Goal: Use online tool/utility: Use online tool/utility

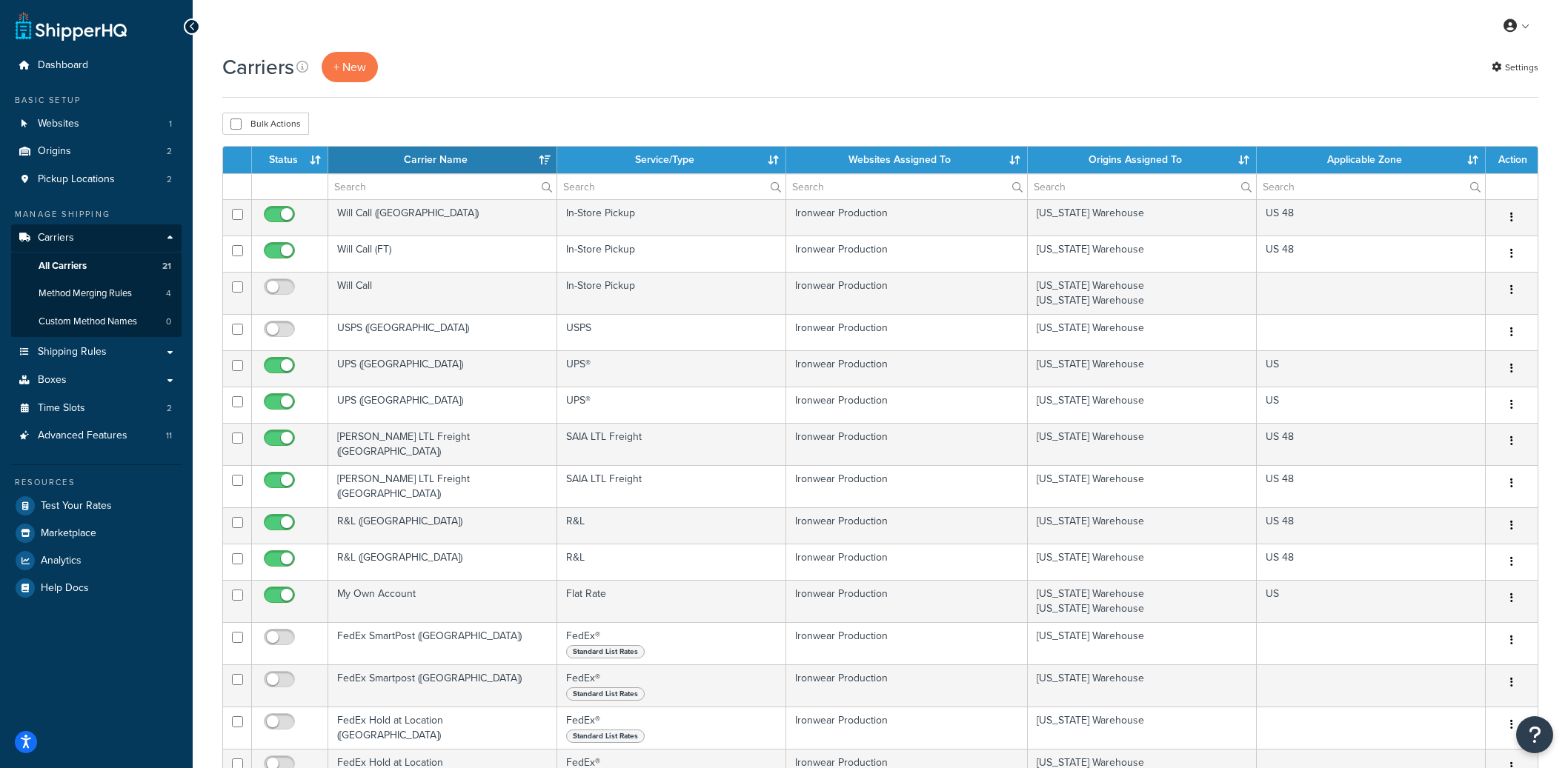
select select "15"
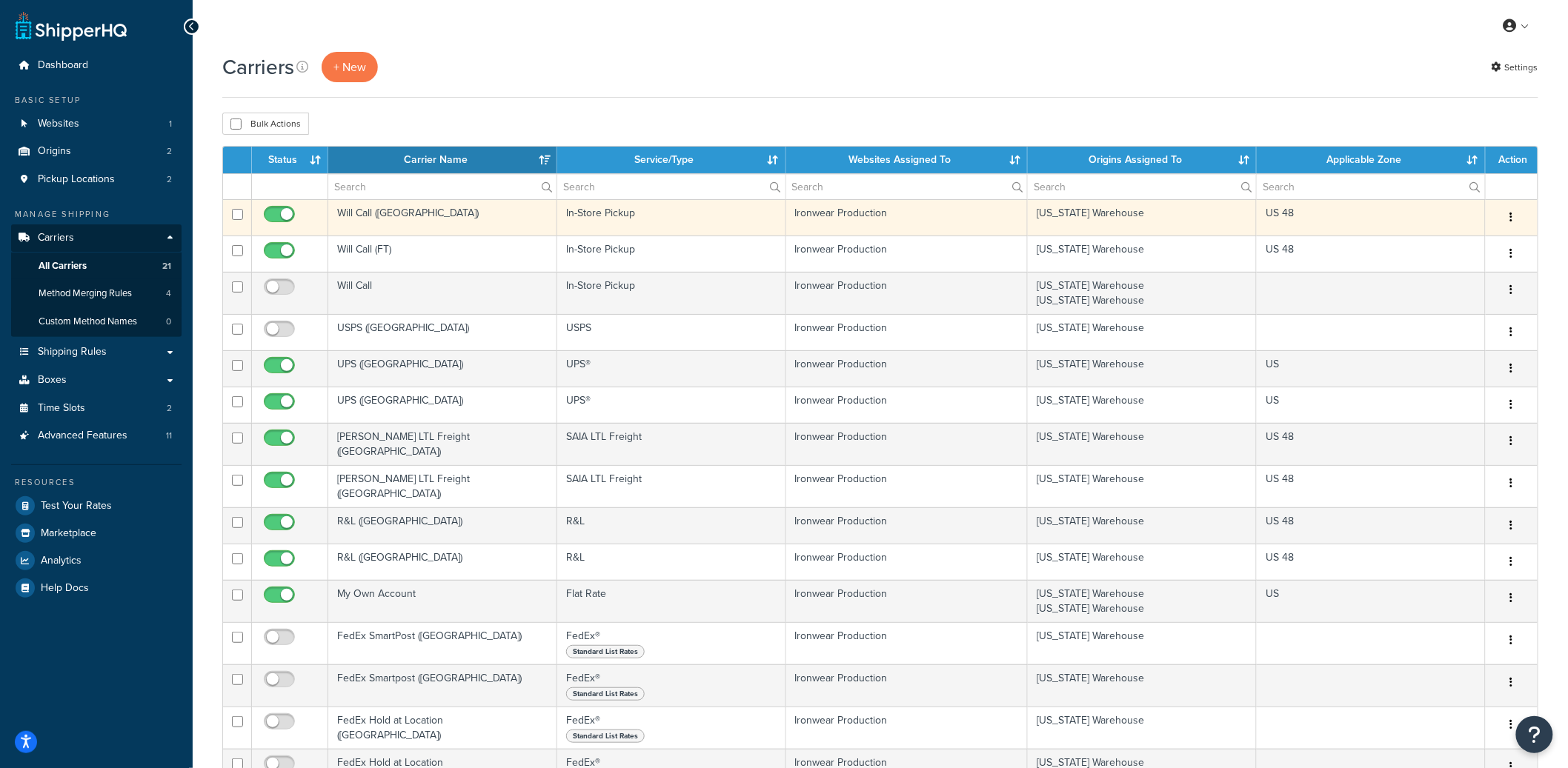
click at [442, 222] on td "Will Call (TX)" at bounding box center [442, 217] width 229 height 36
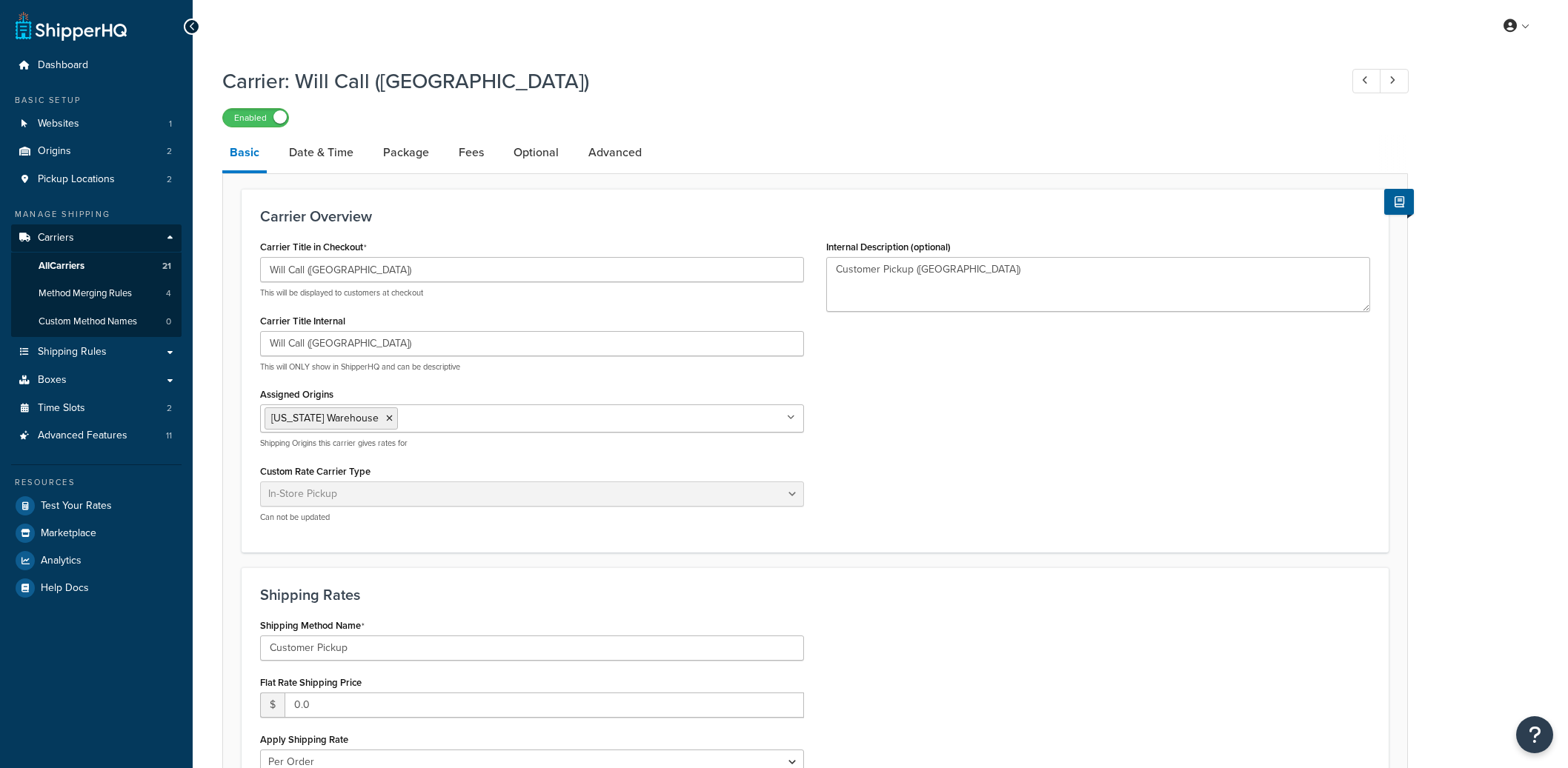
select select "pickup"
click at [311, 149] on link "Date & Time" at bounding box center [321, 153] width 79 height 35
select select "calendar"
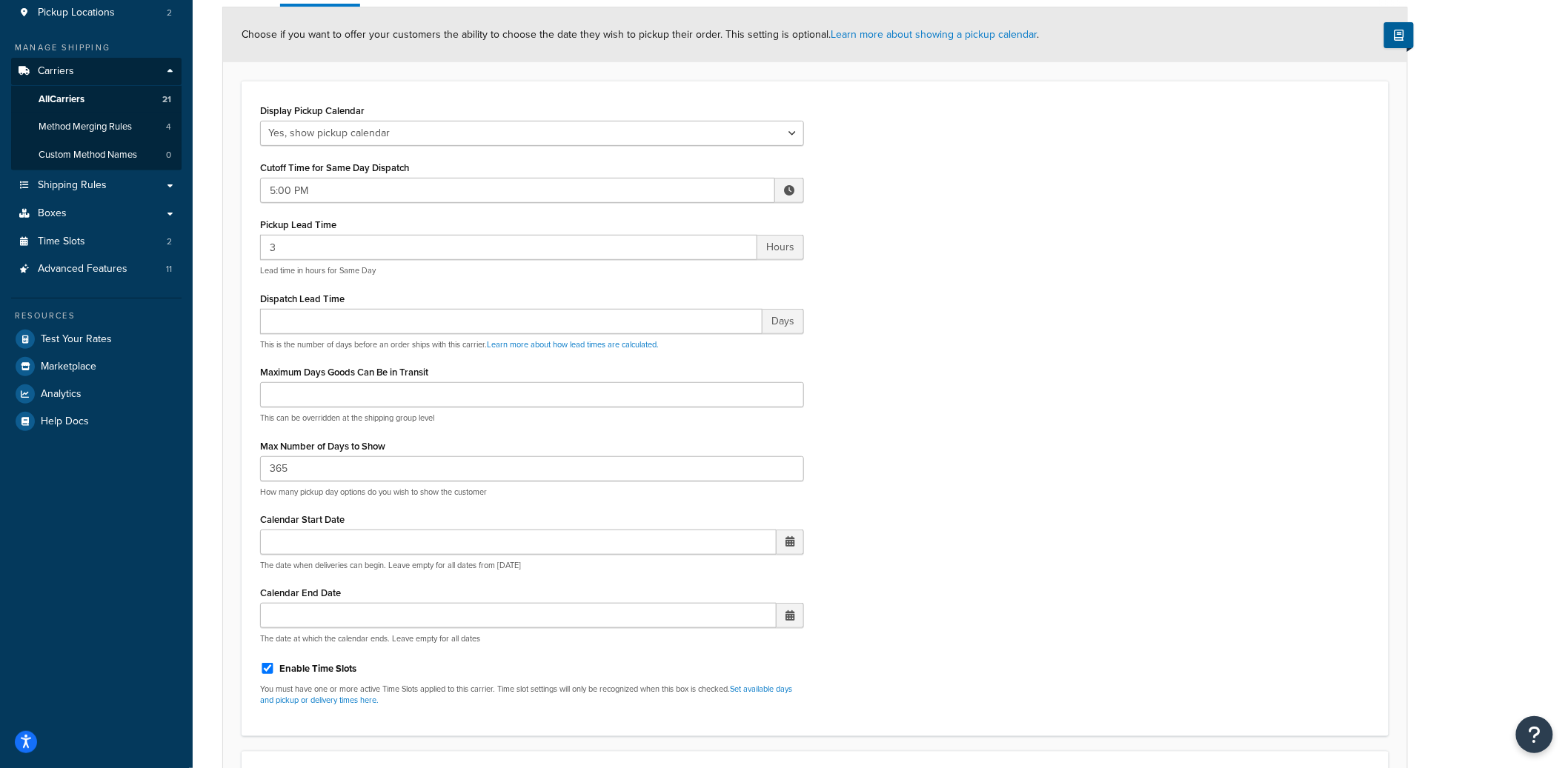
scroll to position [226, 0]
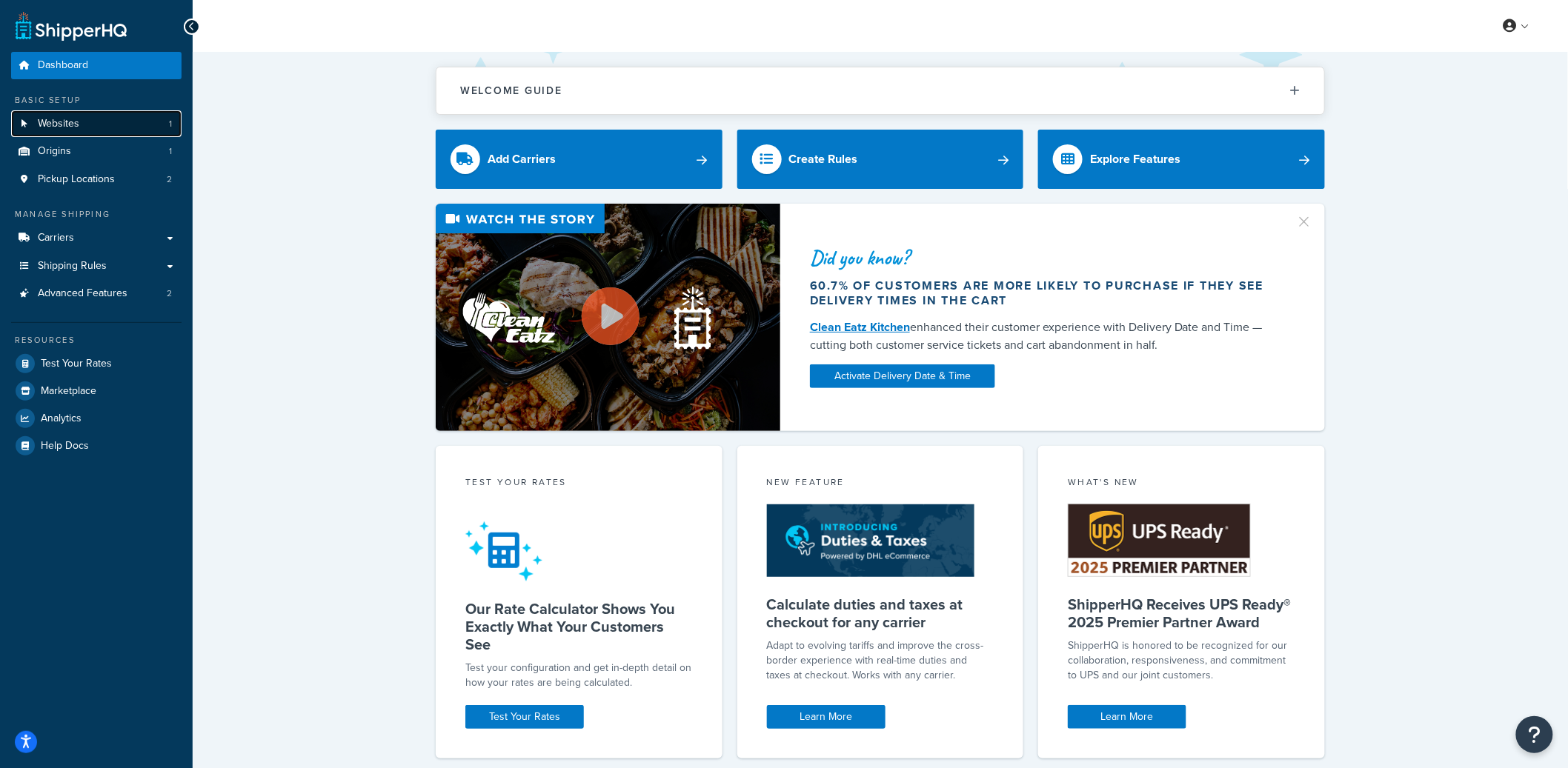
click at [159, 126] on link "Websites 1" at bounding box center [96, 124] width 170 height 28
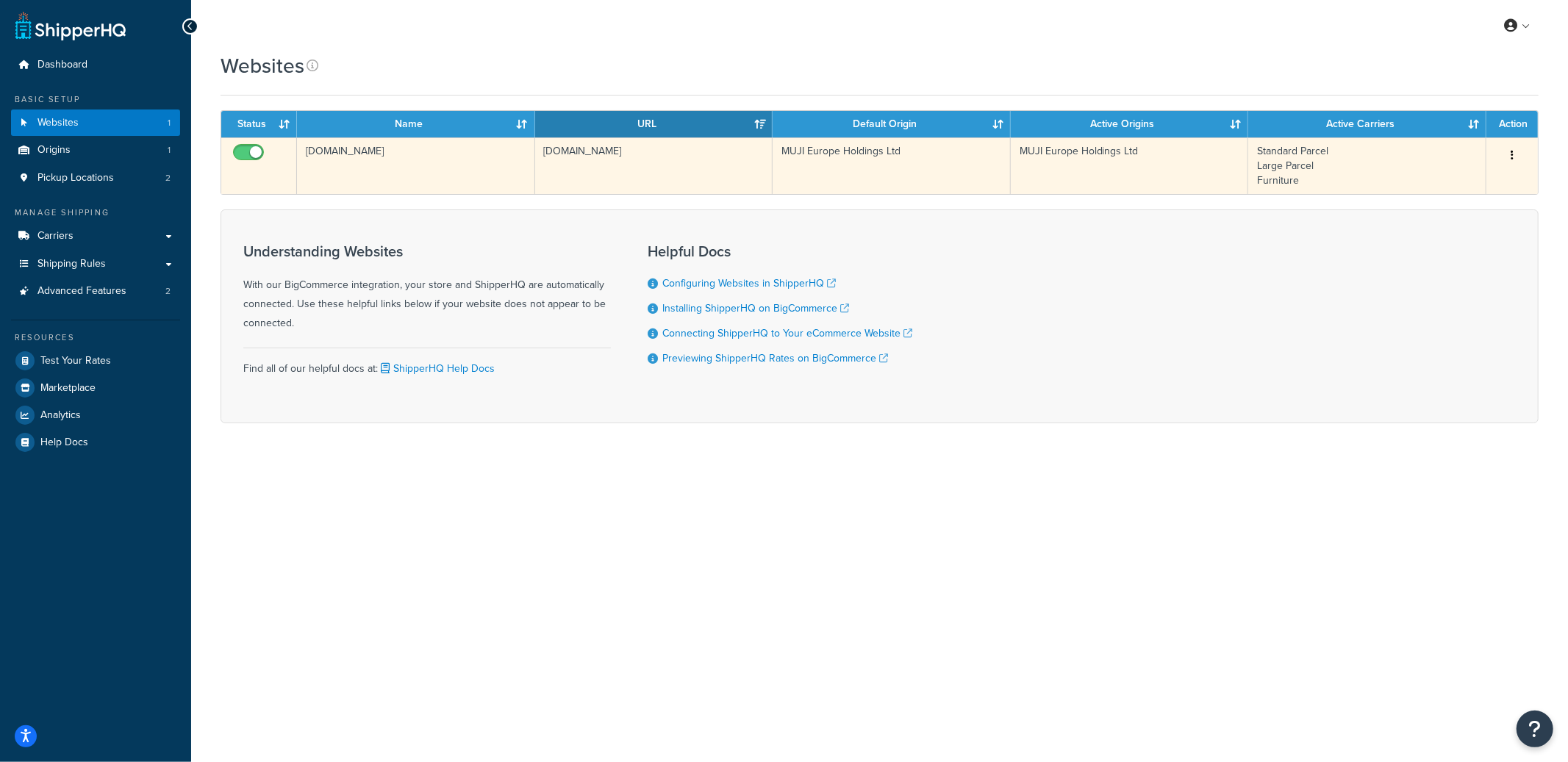
click at [418, 155] on td "muji-europe-holdings-ltd-sandbox-1.mybigcommerce.com" at bounding box center [415, 166] width 238 height 56
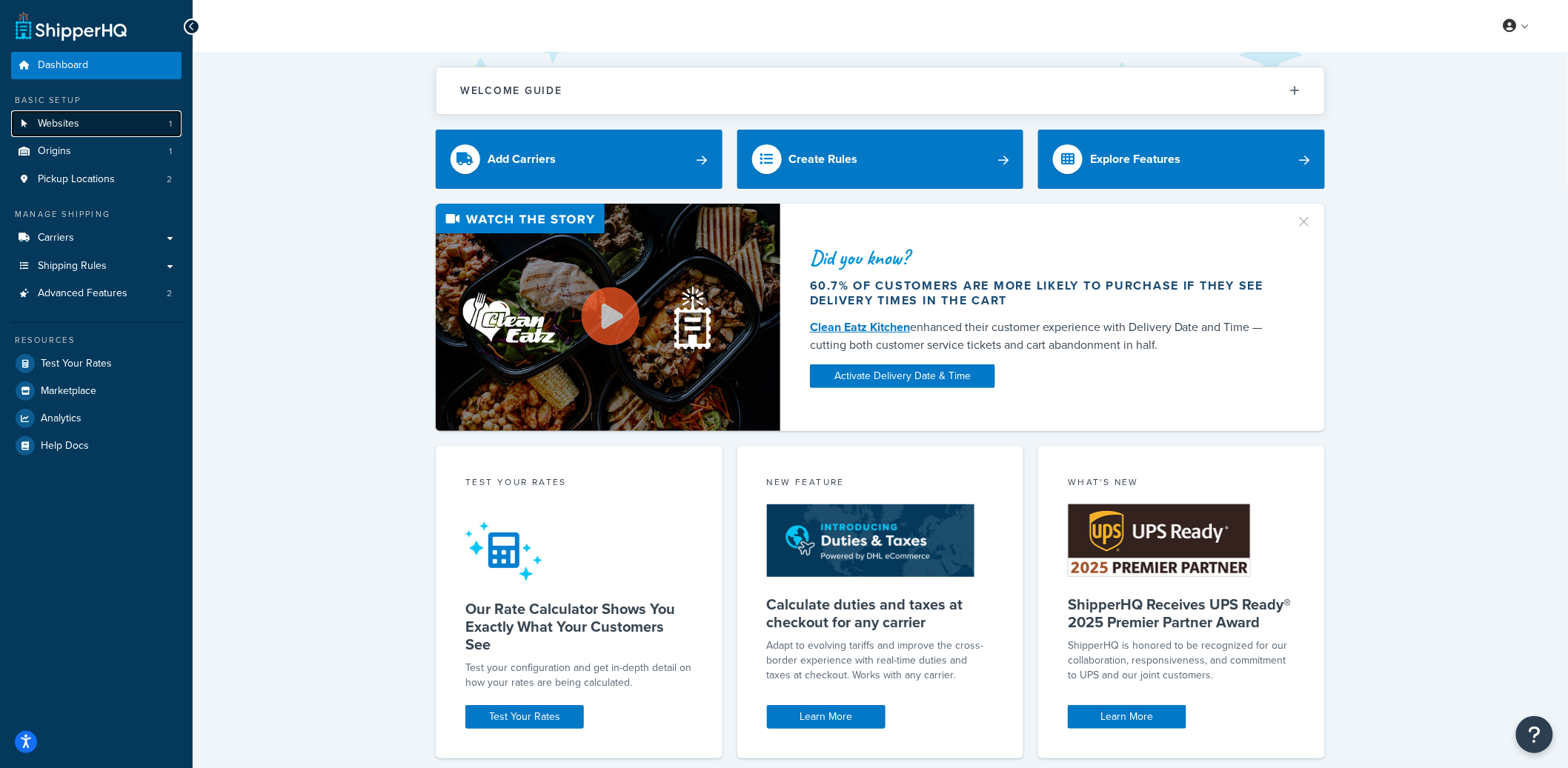
click at [123, 128] on link "Websites 1" at bounding box center [96, 124] width 170 height 28
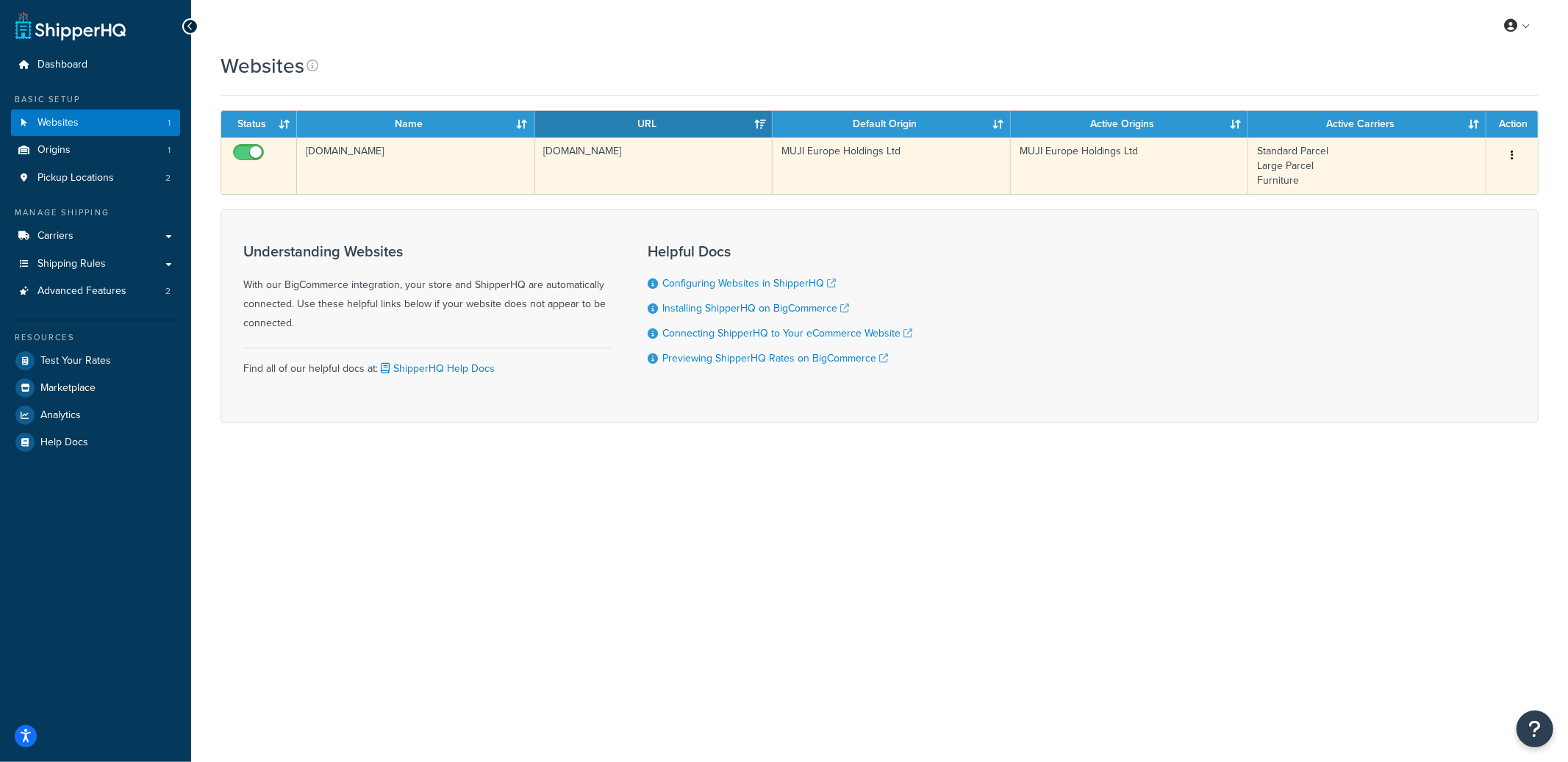
click at [698, 179] on td "muji-europe-holdings-ltd-sandbox-1.mybigcommerce.com" at bounding box center [654, 166] width 238 height 56
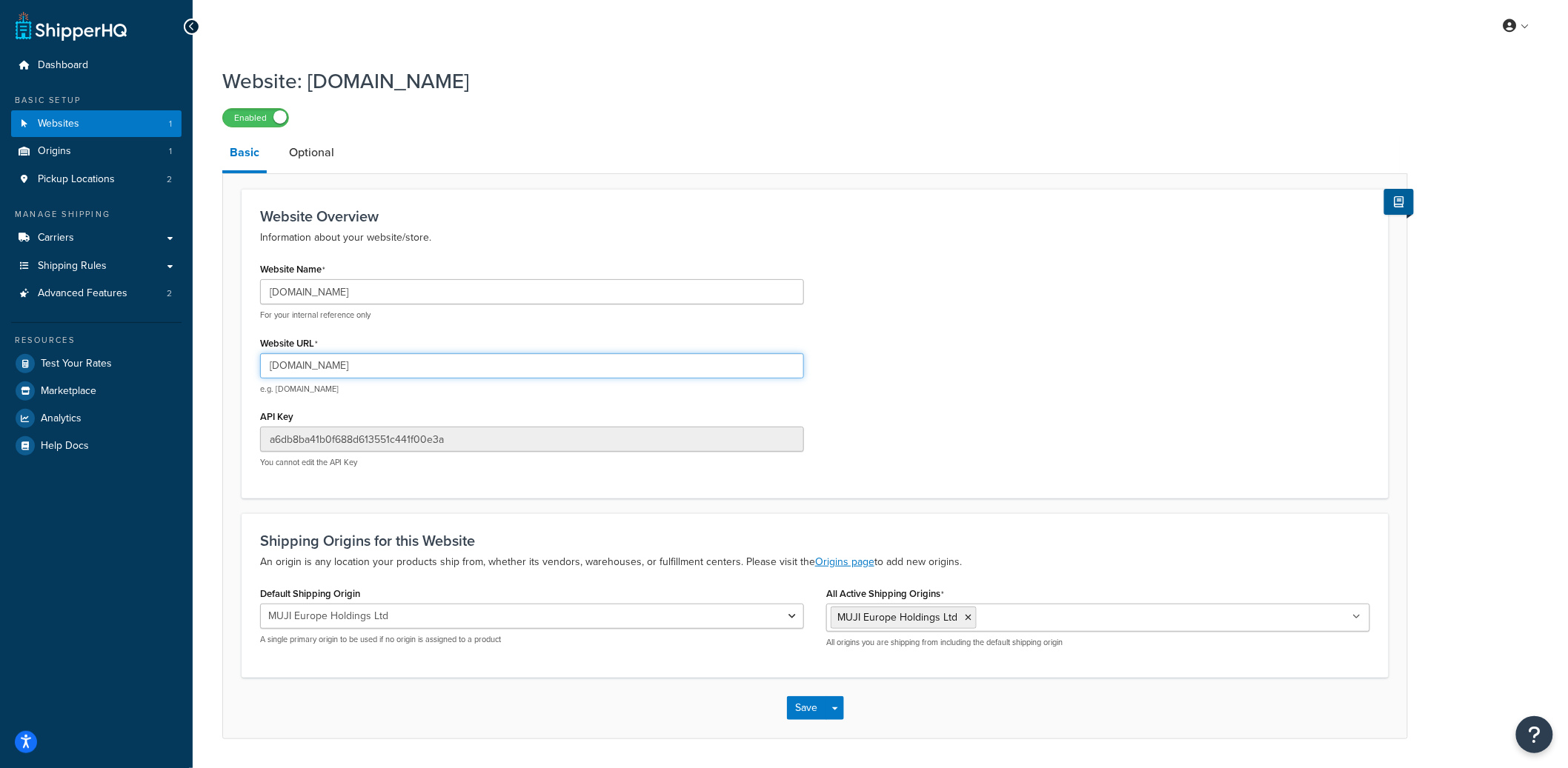
click at [449, 362] on input "[DOMAIN_NAME]" at bounding box center [531, 366] width 544 height 25
click at [449, 362] on input "muji-europe-holdings-ltd-sandbox-1.mybigcommerce.com" at bounding box center [531, 366] width 544 height 25
click at [449, 362] on input "muji-europe-holdings-ltd-sandbox-1.mybigcommerce.com" at bounding box center [531, 366] width 544 height 25
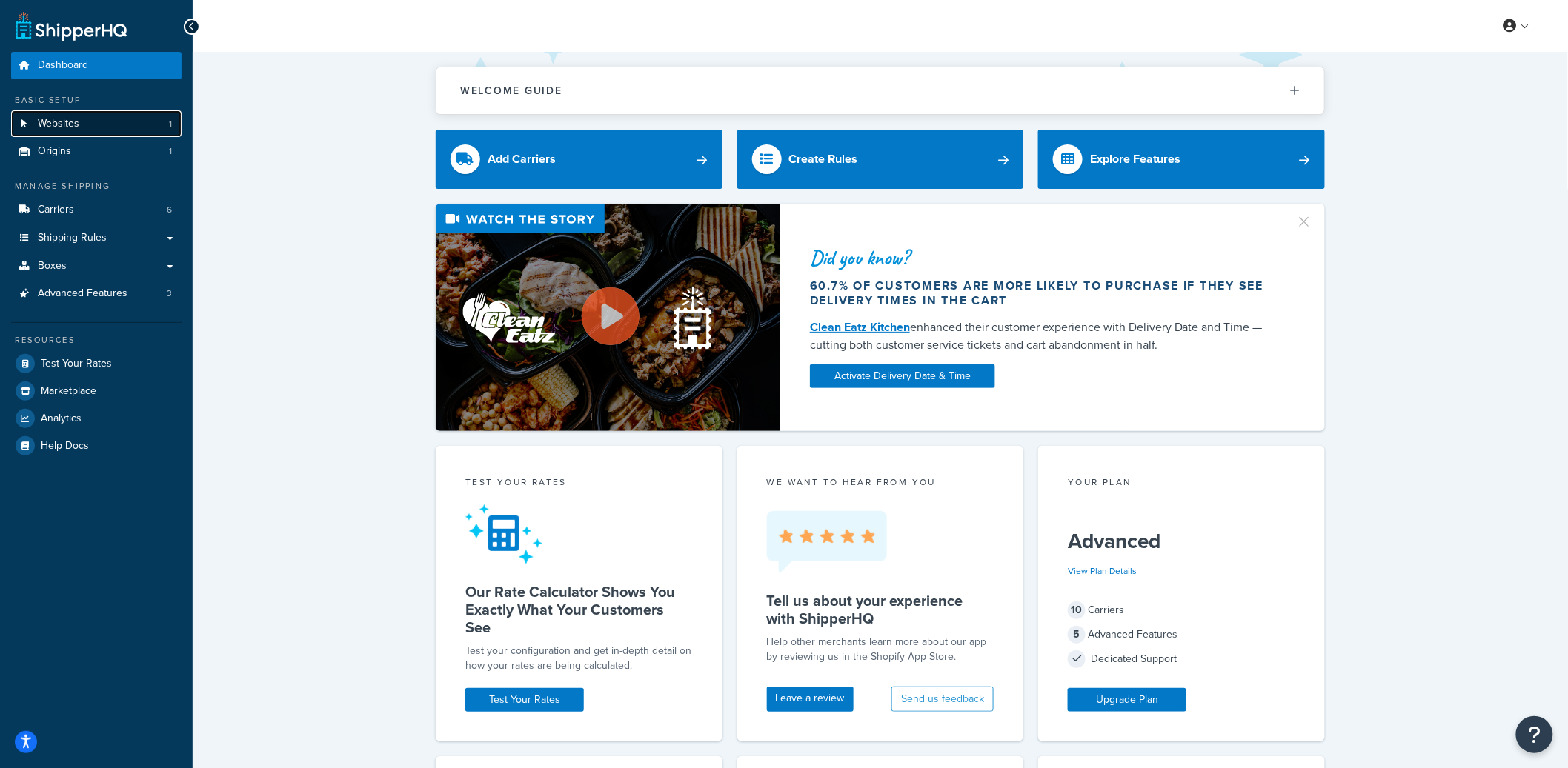
click at [147, 121] on link "Websites 1" at bounding box center [96, 124] width 170 height 28
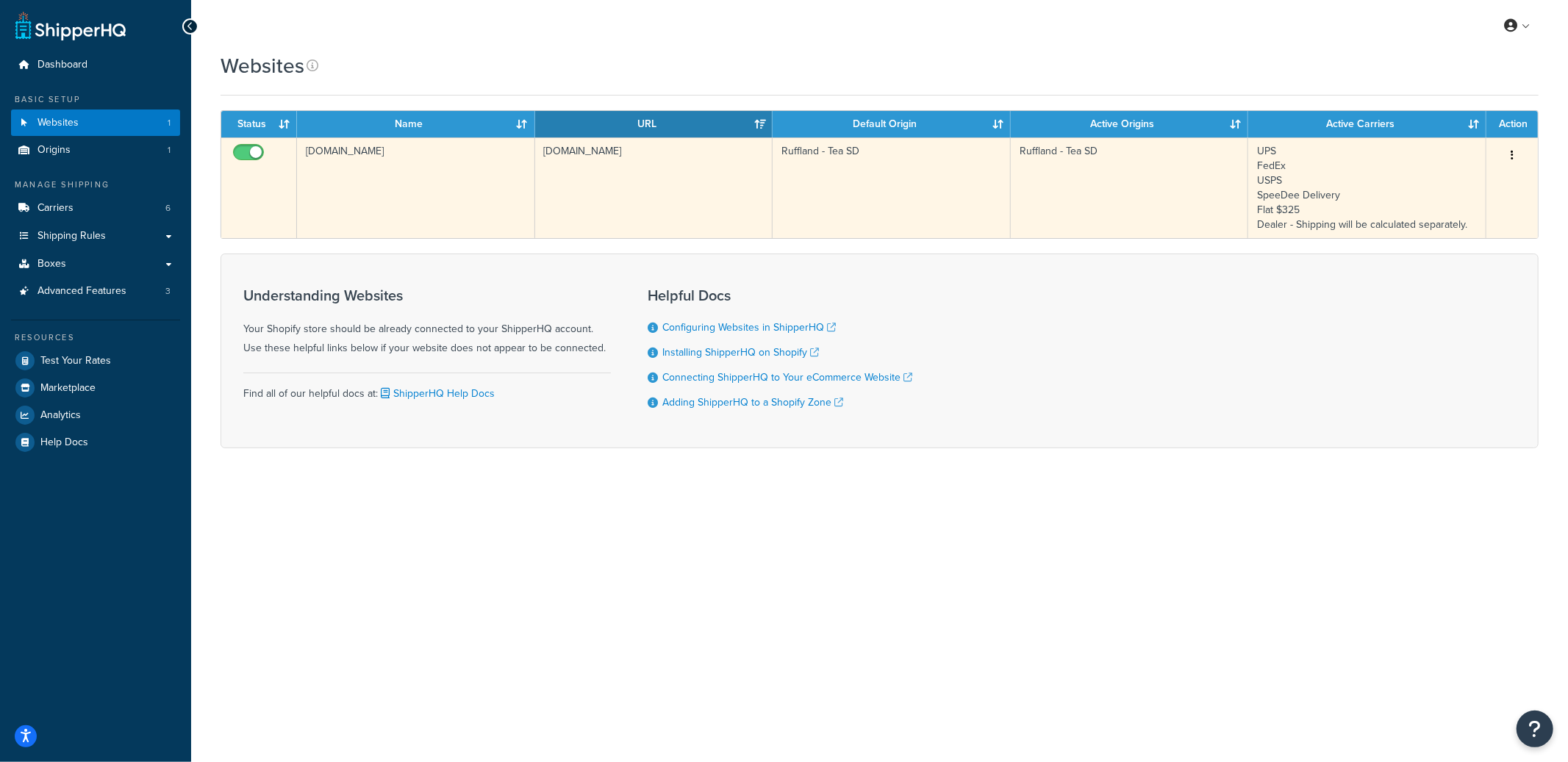
click at [488, 198] on td "rufflandperformancekennels.myshopify.com" at bounding box center [415, 188] width 238 height 100
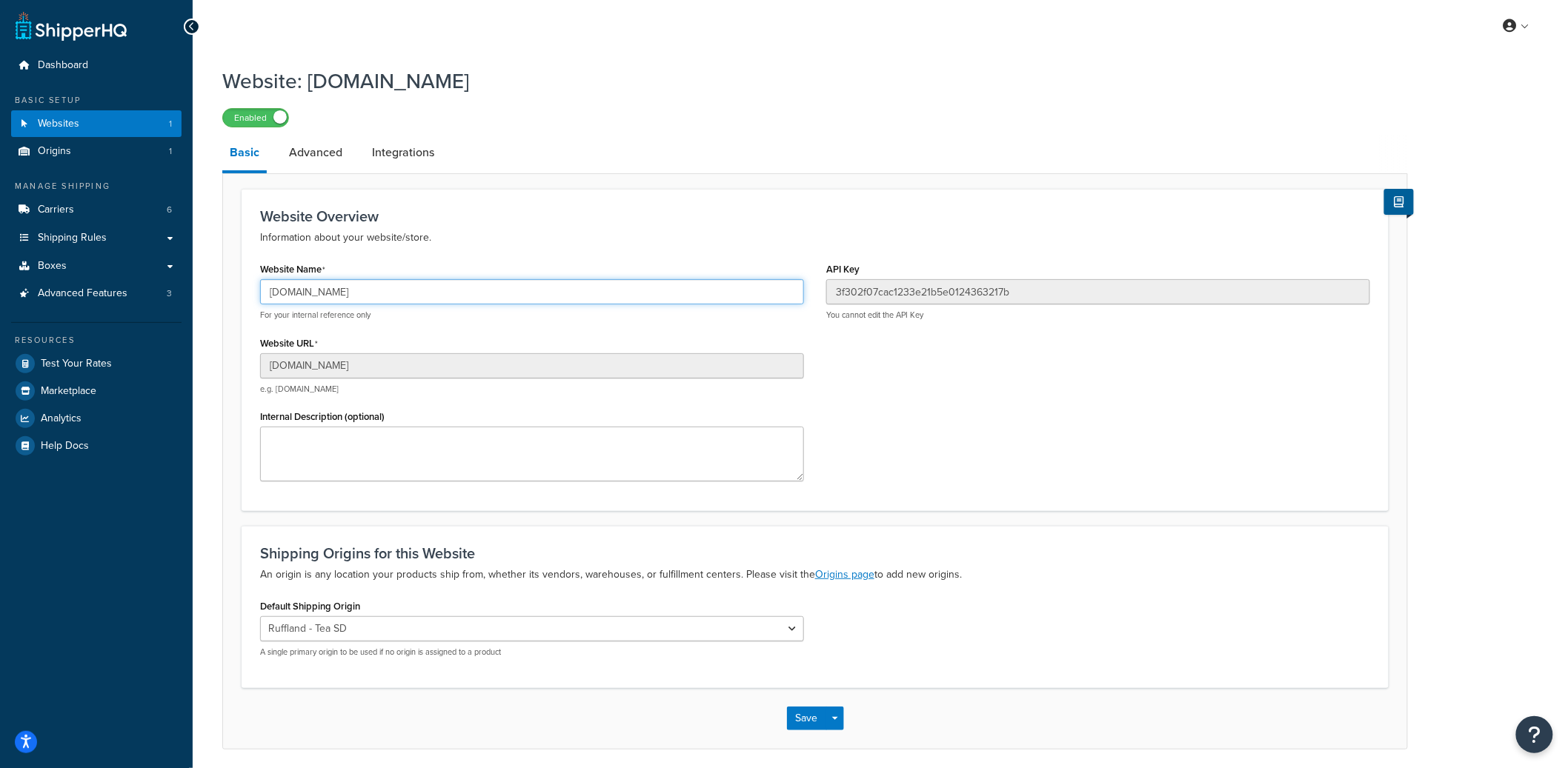
click at [379, 285] on input "rufflandperformancekennels.myshopify.com" at bounding box center [531, 291] width 544 height 25
click at [378, 286] on input "rufflandperformancekennels.myshopify.com" at bounding box center [531, 291] width 544 height 25
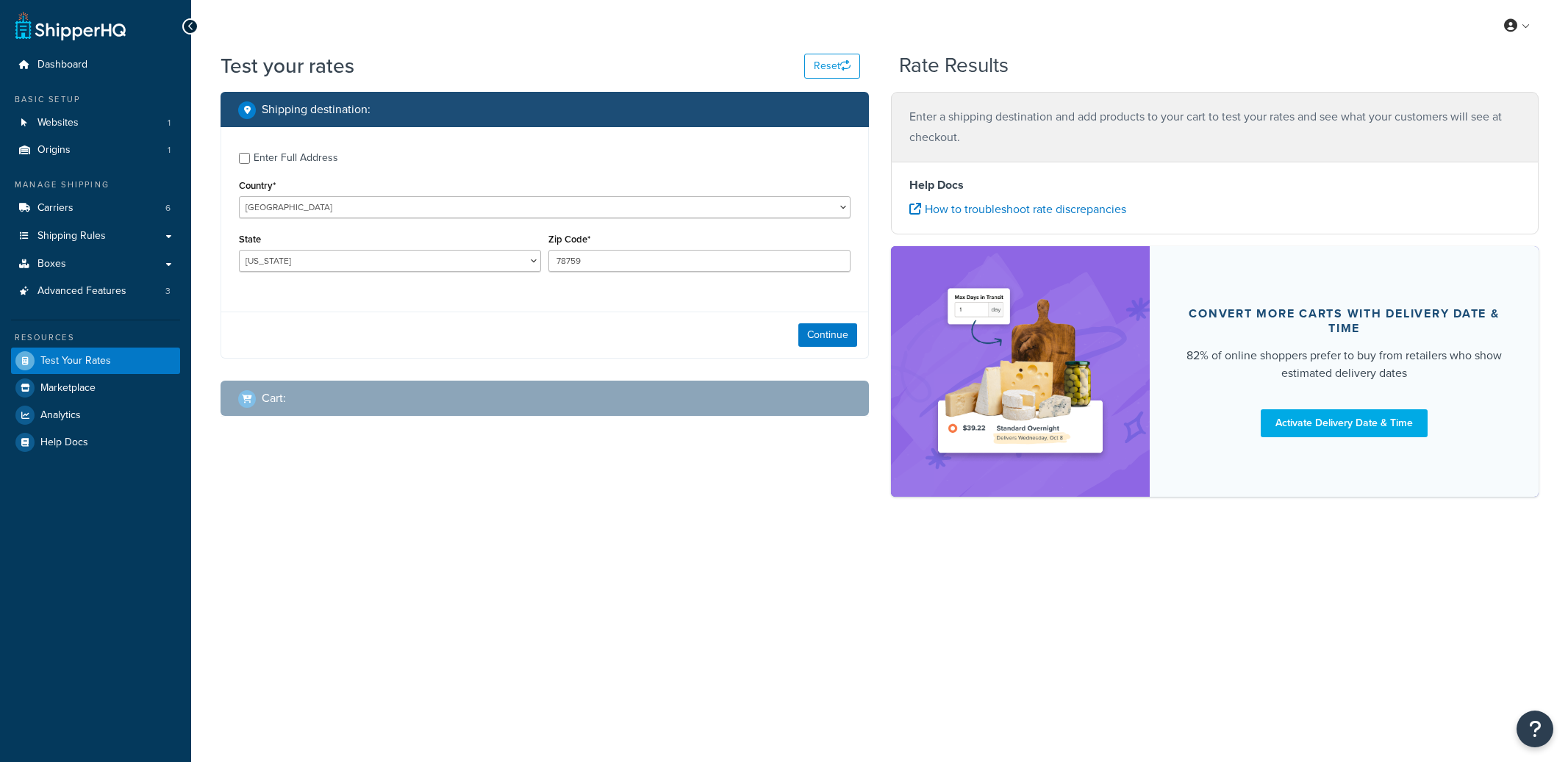
select select "[GEOGRAPHIC_DATA]"
checkbox input "true"
type input "57106"
select select "SD"
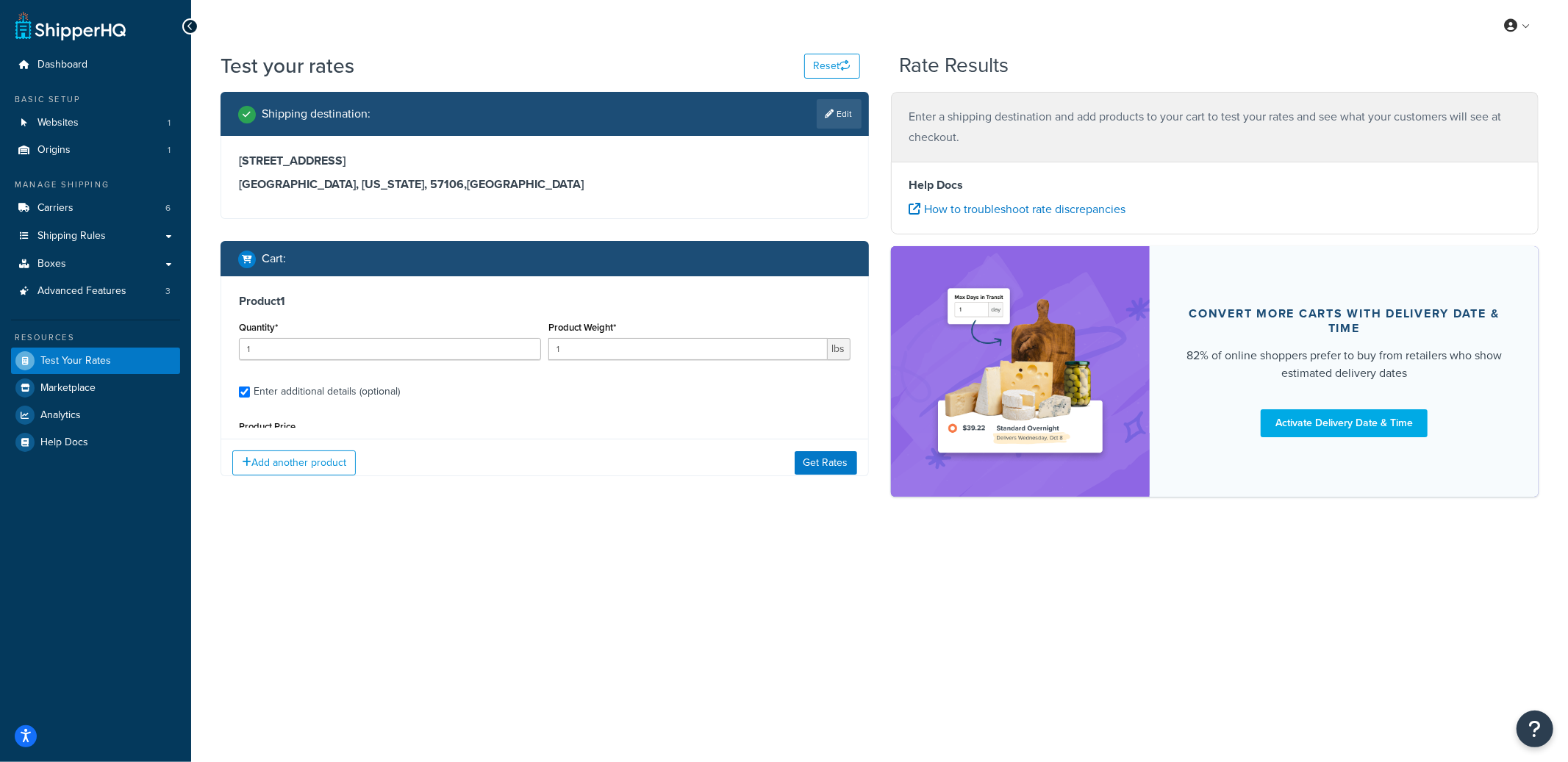
type input "0.0993"
type input "10.99"
type input "8"
type input "3"
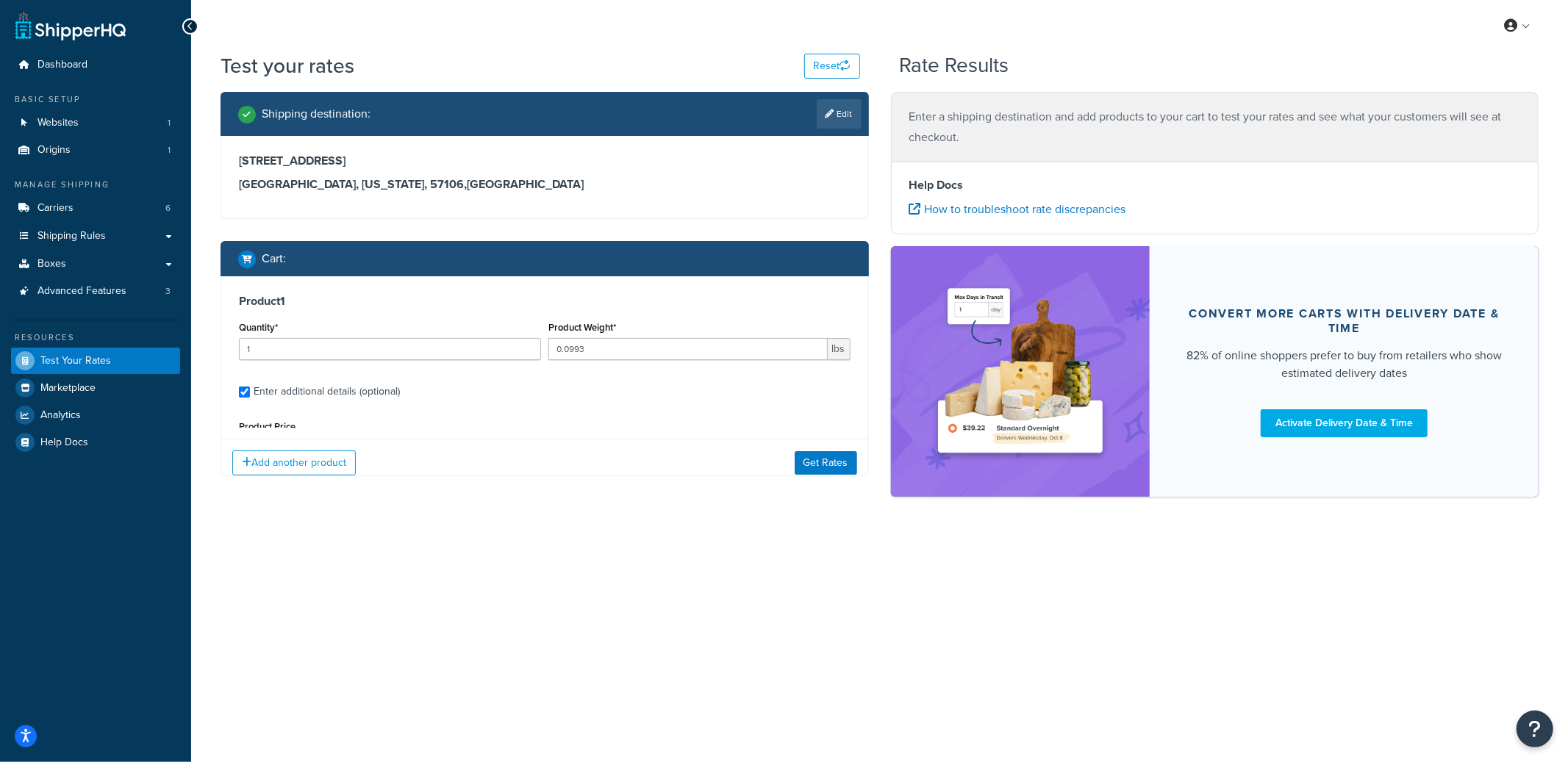
scroll to position [138, 0]
select select "79566"
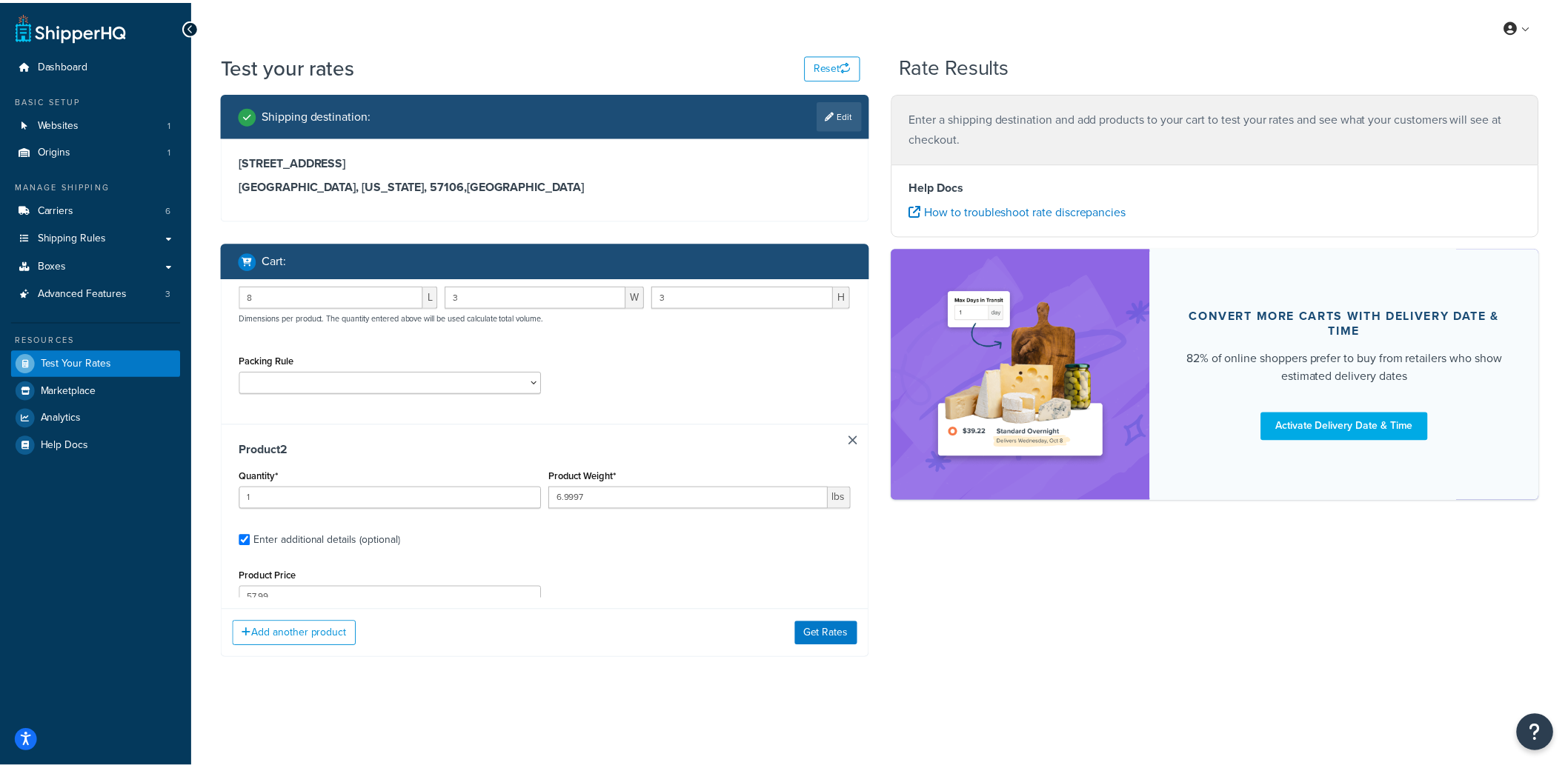
scroll to position [209, 0]
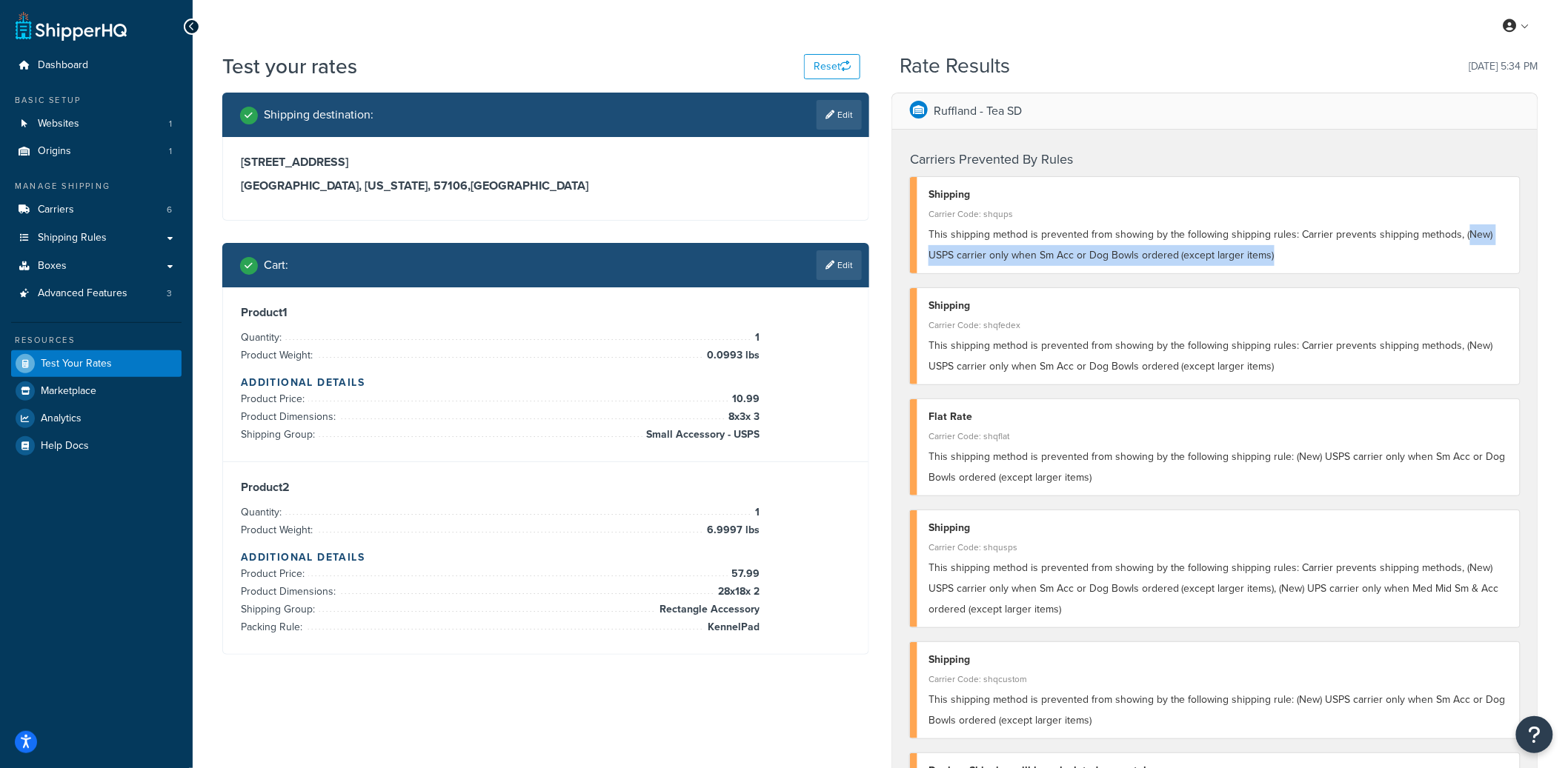
drag, startPoint x: 1461, startPoint y: 235, endPoint x: 1459, endPoint y: 248, distance: 13.2
click at [1459, 248] on div "This shipping method is prevented from showing by the following shipping rules:…" at bounding box center [1218, 245] width 580 height 41
copy span "New) USPS carrier only when Sm Acc or Dog Bowls ordered (except larger items)"
drag, startPoint x: 110, startPoint y: 238, endPoint x: 145, endPoint y: 235, distance: 35.1
click at [681, 435] on span "Small Accessory - USPS" at bounding box center [701, 435] width 117 height 18
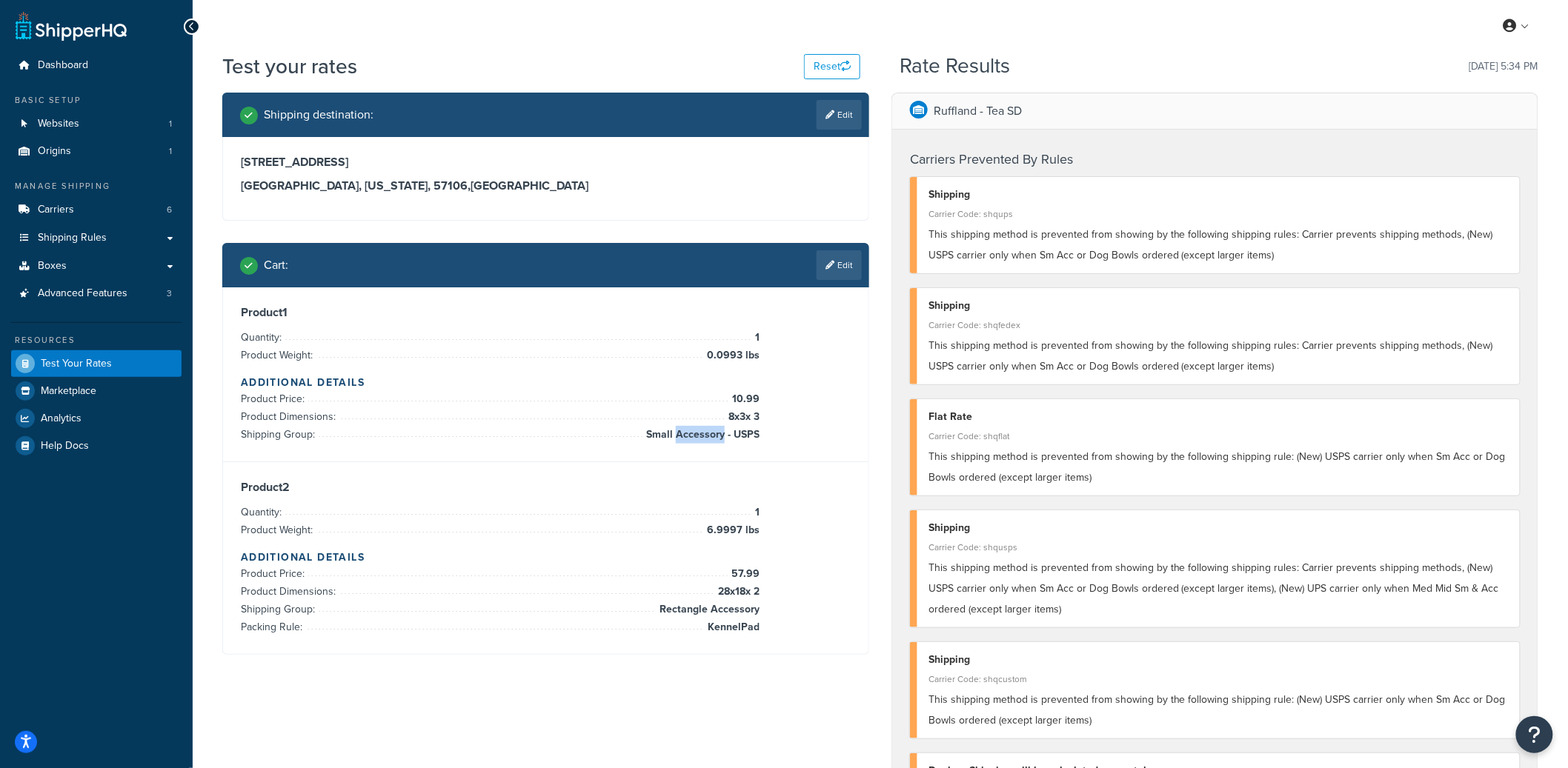
click at [681, 435] on span "Small Accessory - USPS" at bounding box center [701, 435] width 117 height 18
click at [759, 432] on div "Product 1 Quantity: 1 Product Weight: 0.0993 lbs Additional Details Product Pri…" at bounding box center [545, 374] width 610 height 139
copy li "Small Accessory - USPS"
click at [758, 610] on div "Product 2 Quantity: 1 Product Weight: 6.9997 lbs Additional Details Product Pri…" at bounding box center [545, 558] width 610 height 156
copy li "Rectangle Accessory"
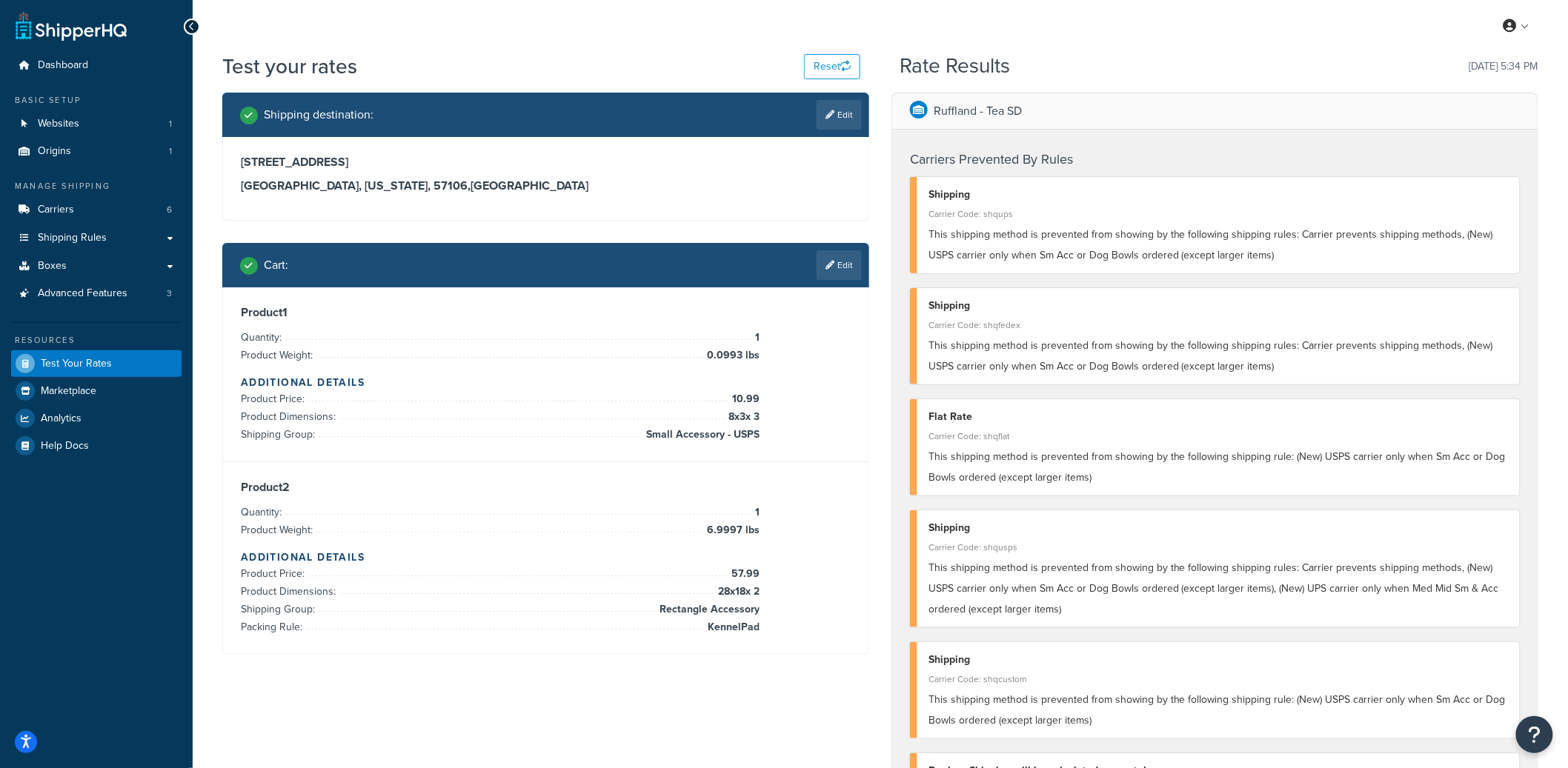
click at [750, 632] on span "KennelPad" at bounding box center [731, 627] width 55 height 18
copy span "KennelPad"
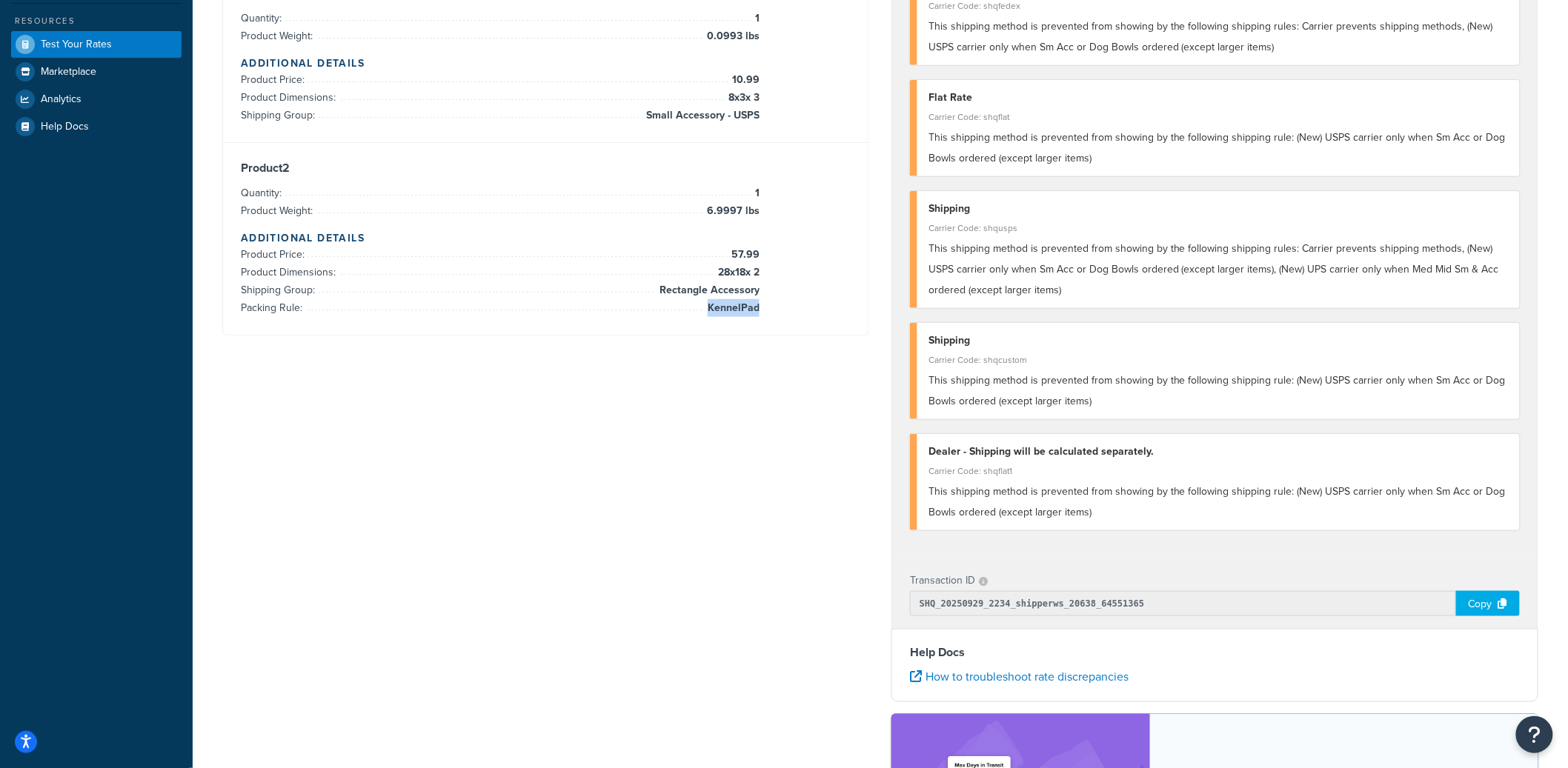
scroll to position [331, 0]
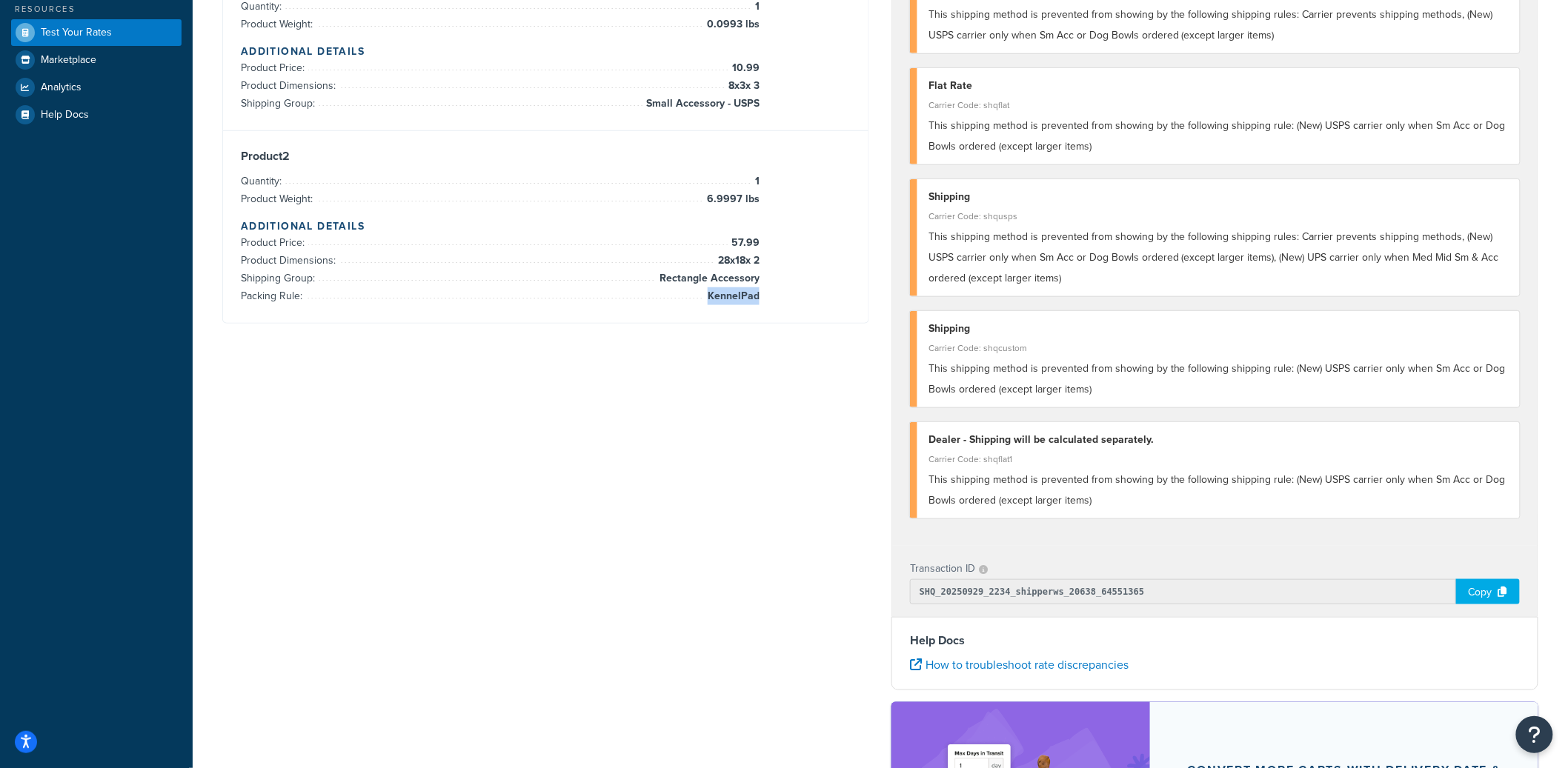
click at [1497, 587] on div "Copy" at bounding box center [1487, 592] width 64 height 25
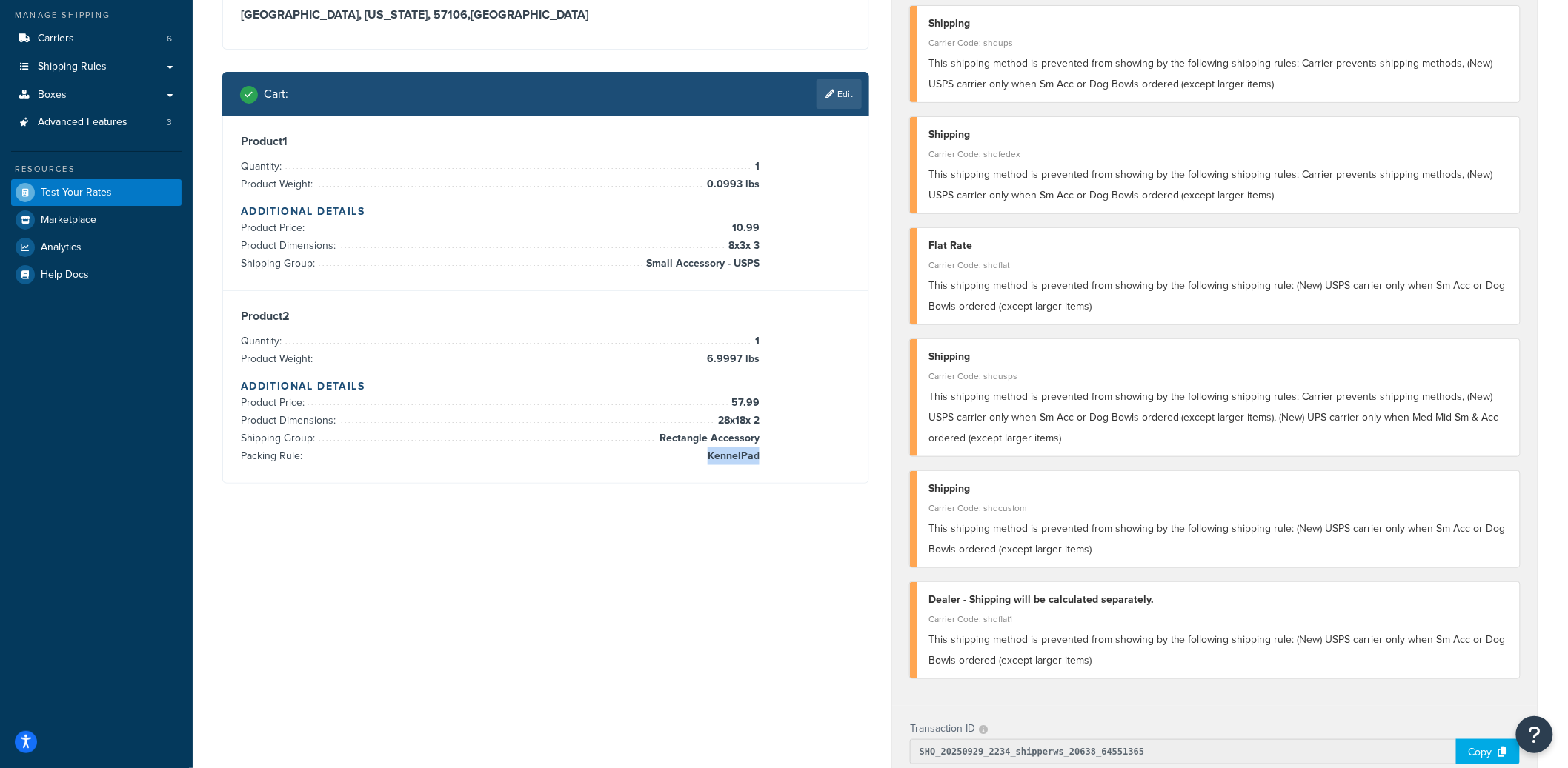
scroll to position [154, 0]
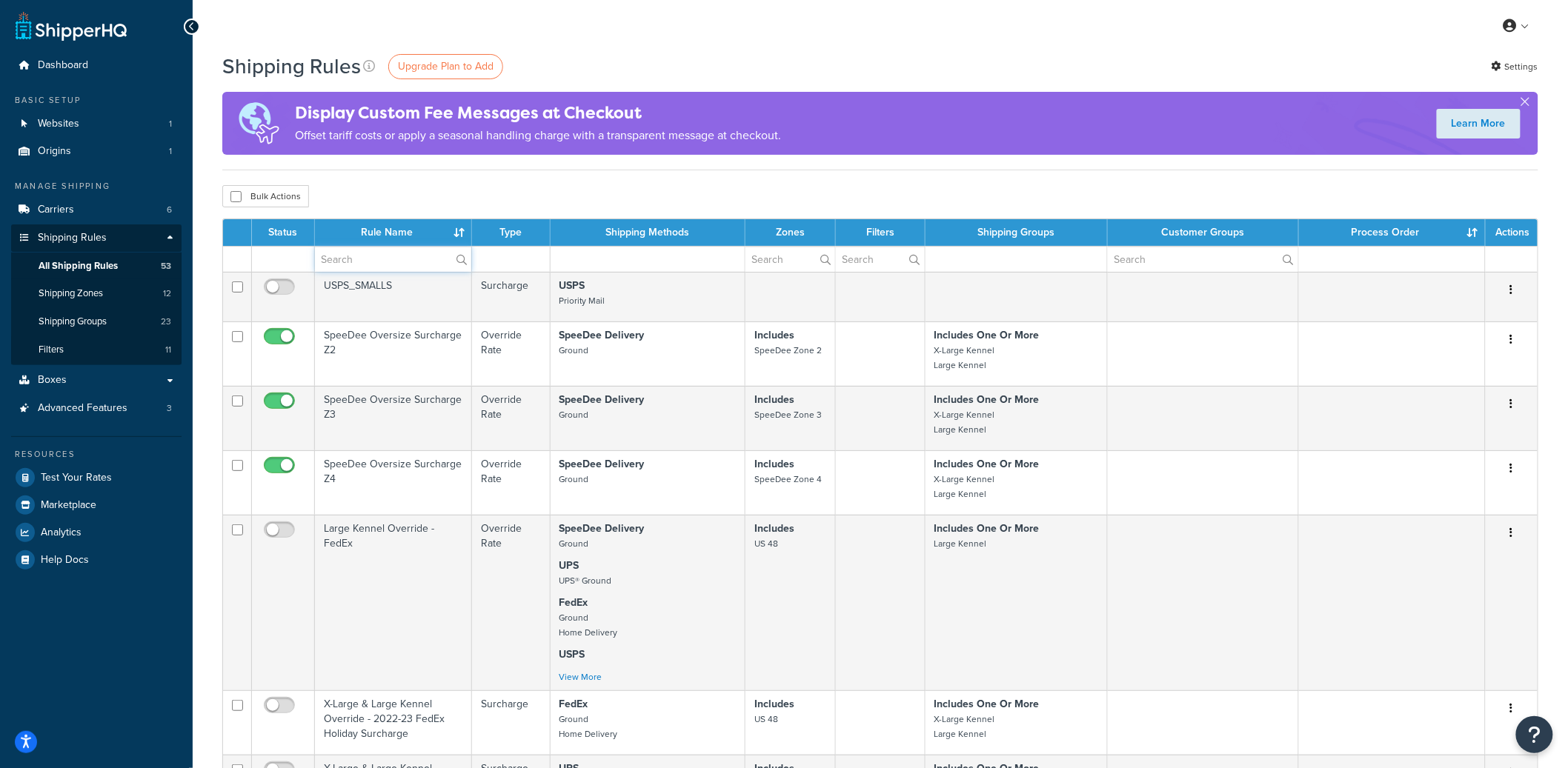
click at [366, 264] on input "text" at bounding box center [393, 259] width 156 height 25
paste input "New) USPS carrier only when Sm Acc or Dog Bowls ordered (except larger items)"
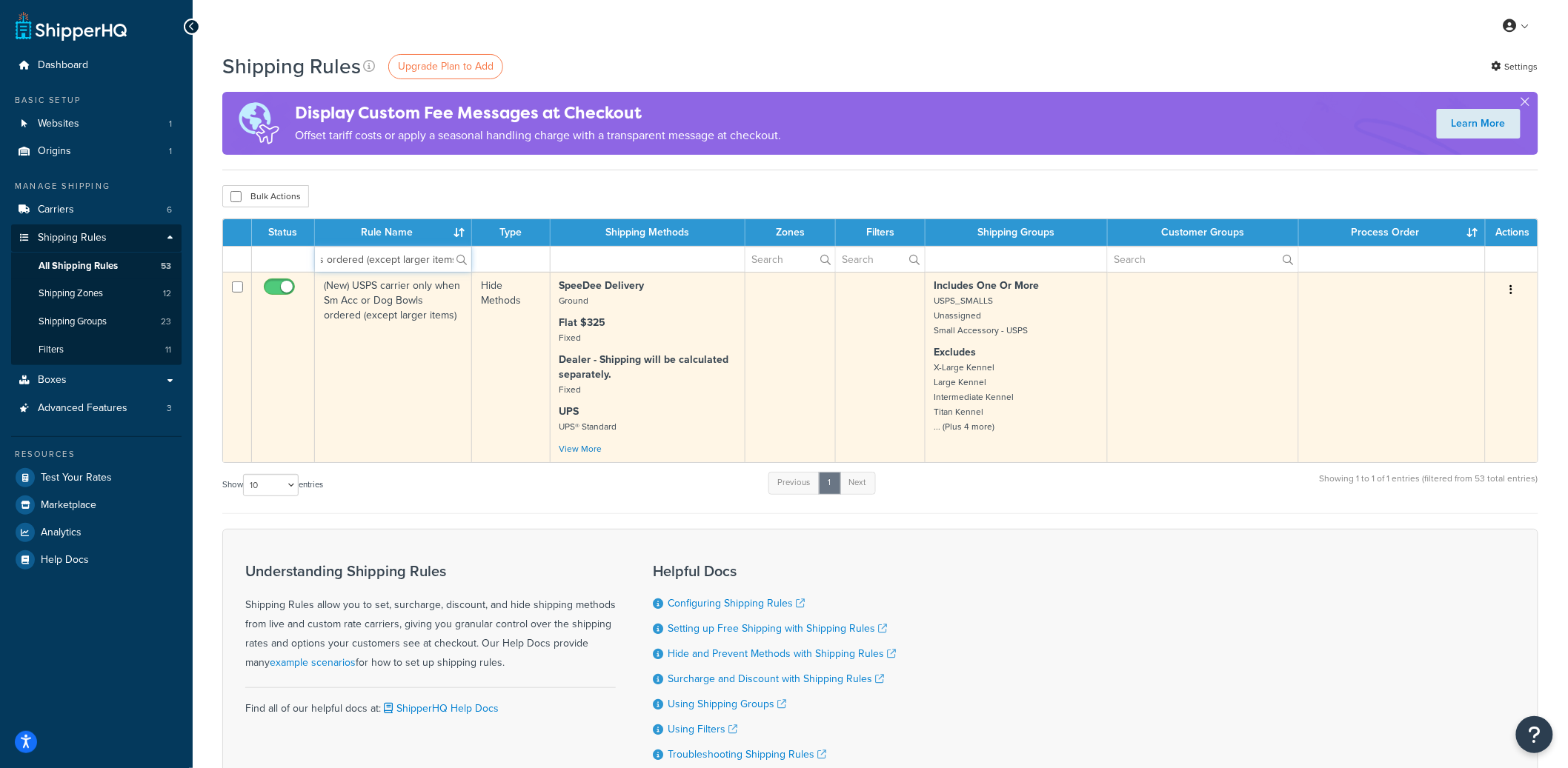
type input "New) USPS carrier only when Sm Acc or Dog Bowls ordered (except larger items)"
click at [1510, 295] on icon "button" at bounding box center [1511, 290] width 3 height 11
click at [279, 287] on input "checkbox" at bounding box center [281, 290] width 41 height 18
click at [283, 290] on input "checkbox" at bounding box center [281, 290] width 41 height 18
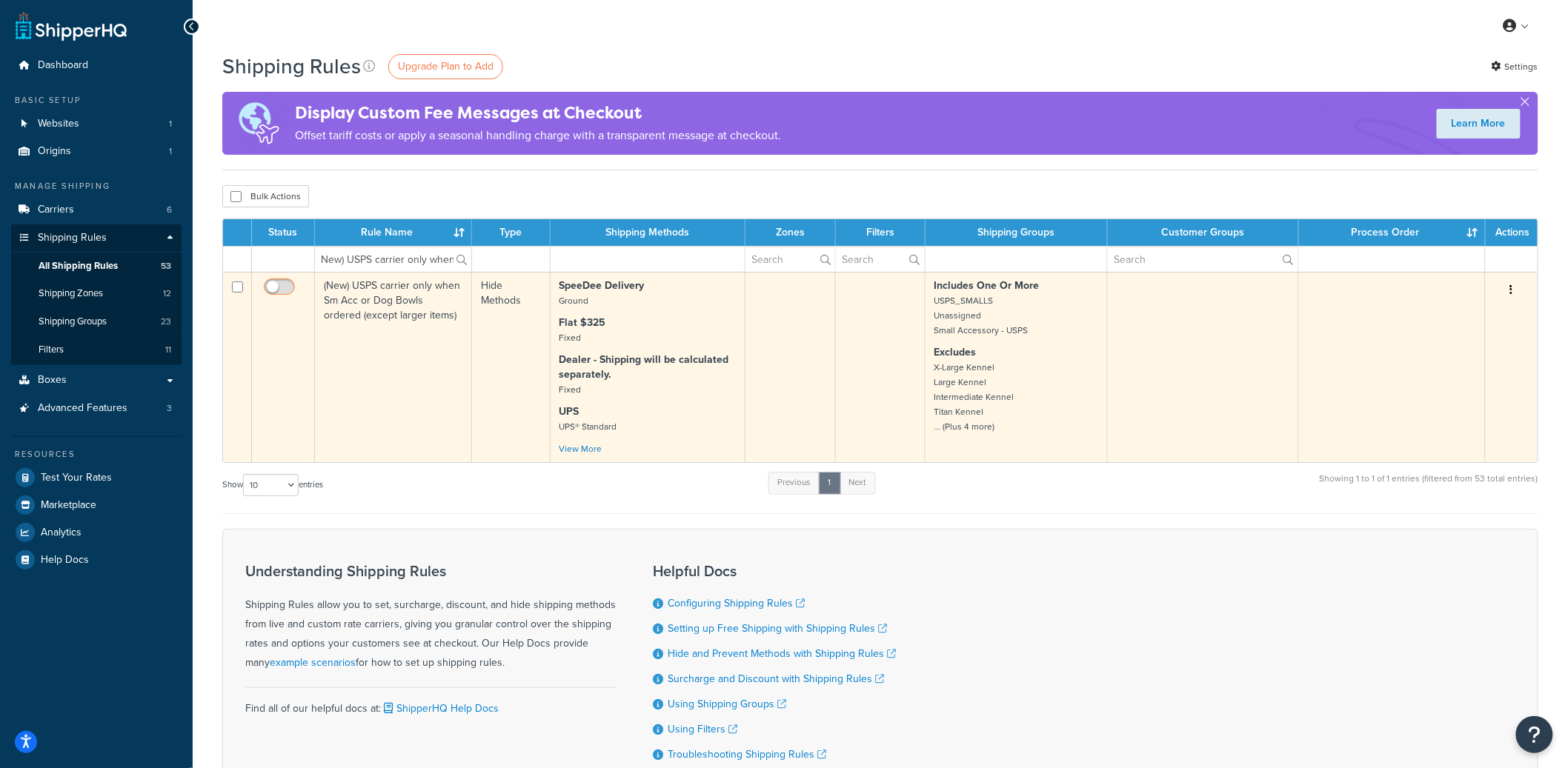
checkbox input "true"
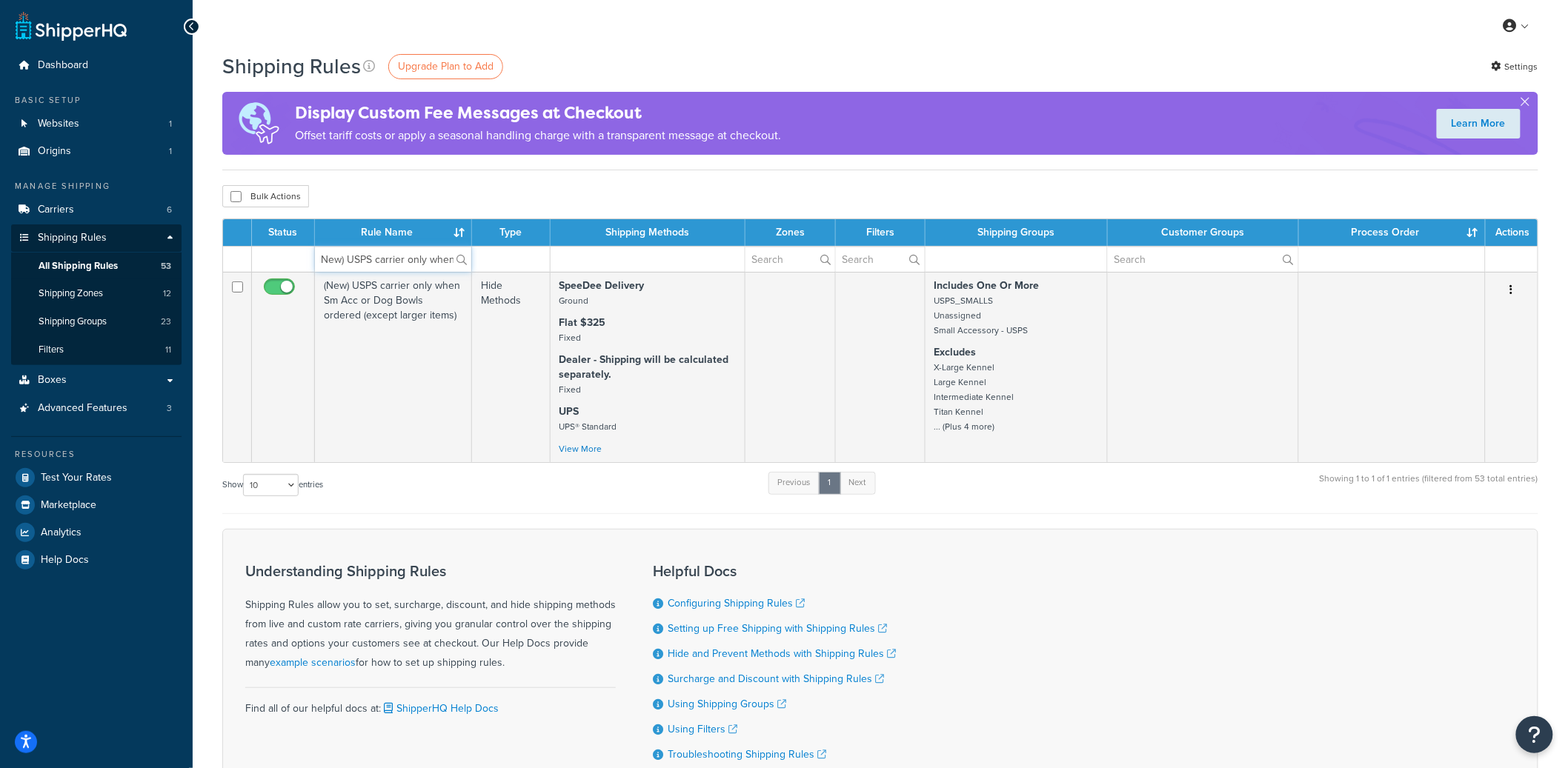
click at [364, 266] on input "New) USPS carrier only when Sm Acc or Dog Bowls ordered (except larger items)" at bounding box center [393, 259] width 156 height 25
paste input "(New) UPS carrier only when Med Mid Sm & Acc"
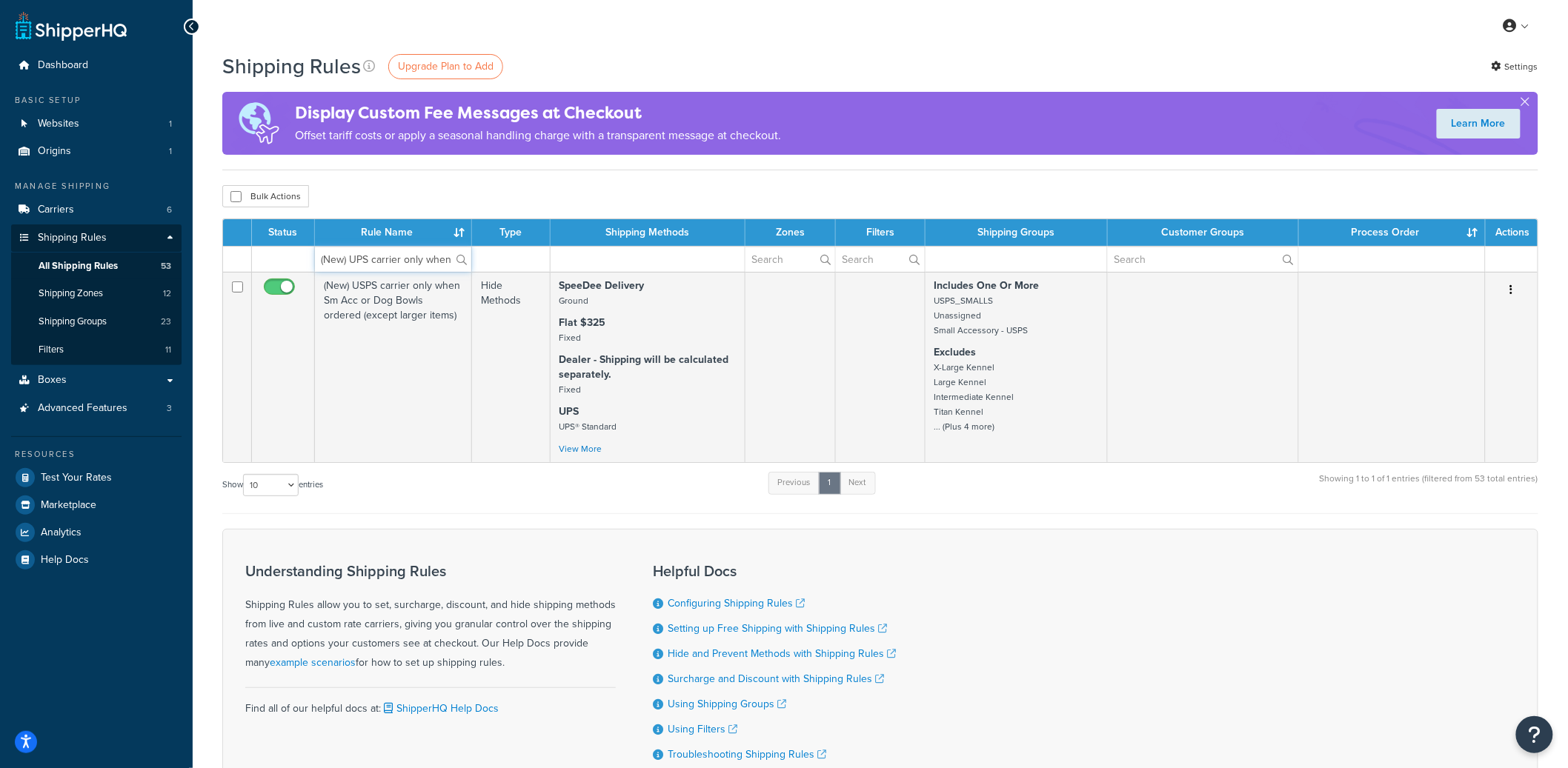
scroll to position [0, 218]
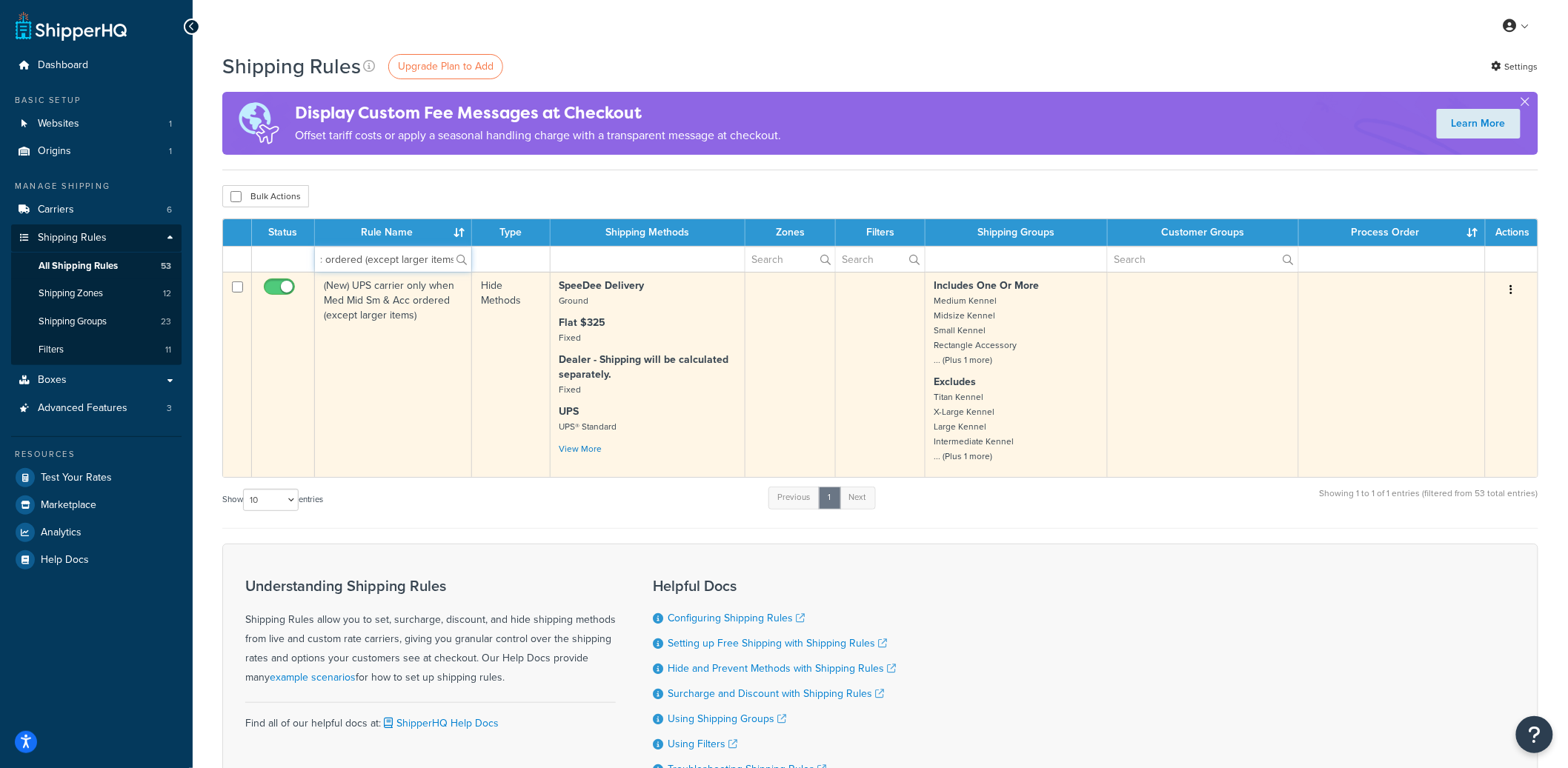
type input "(New) UPS carrier only when Med Mid Sm & Acc ordered (except larger items)"
click at [1510, 289] on icon "button" at bounding box center [1511, 290] width 3 height 11
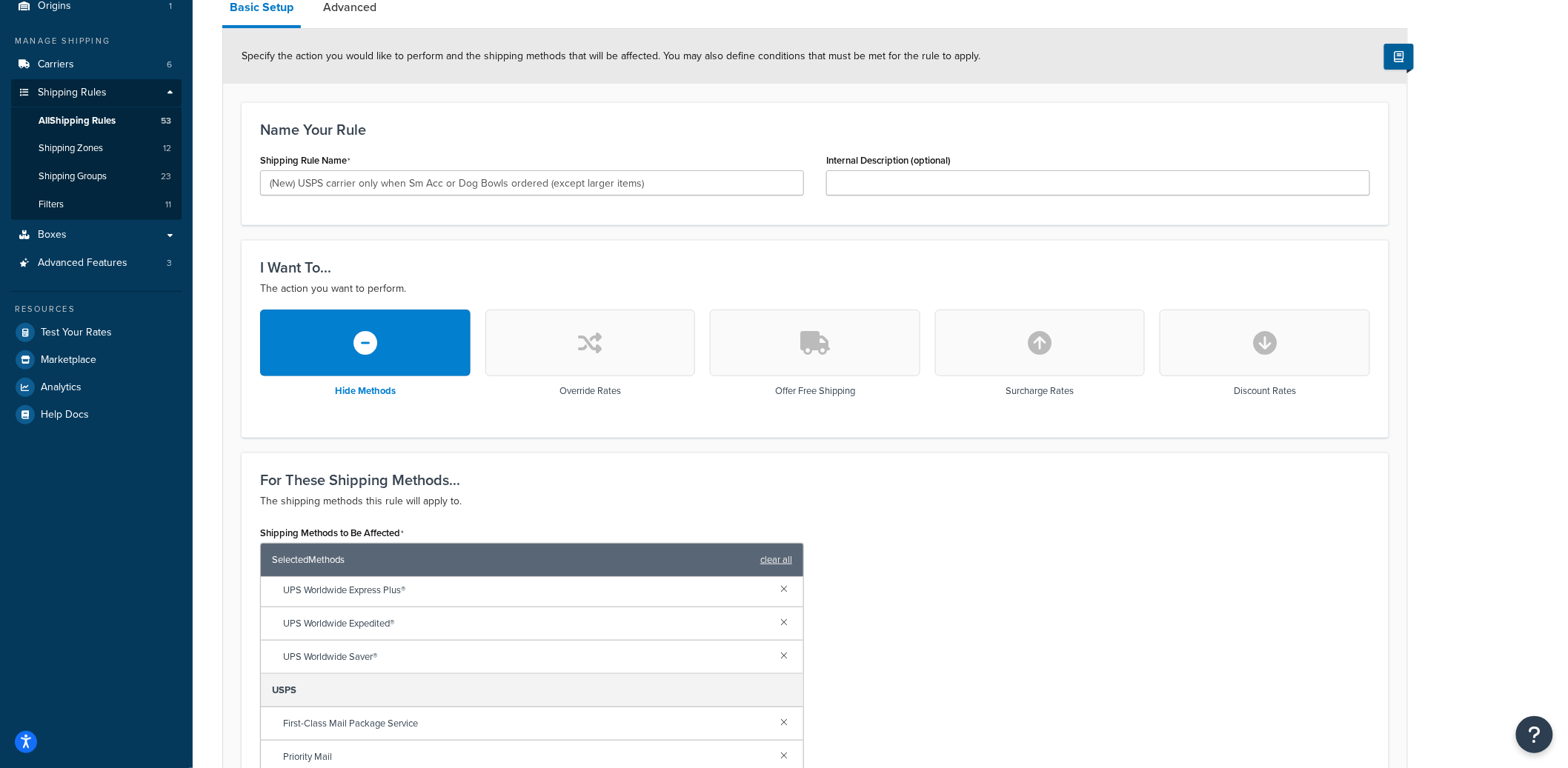
scroll to position [134, 0]
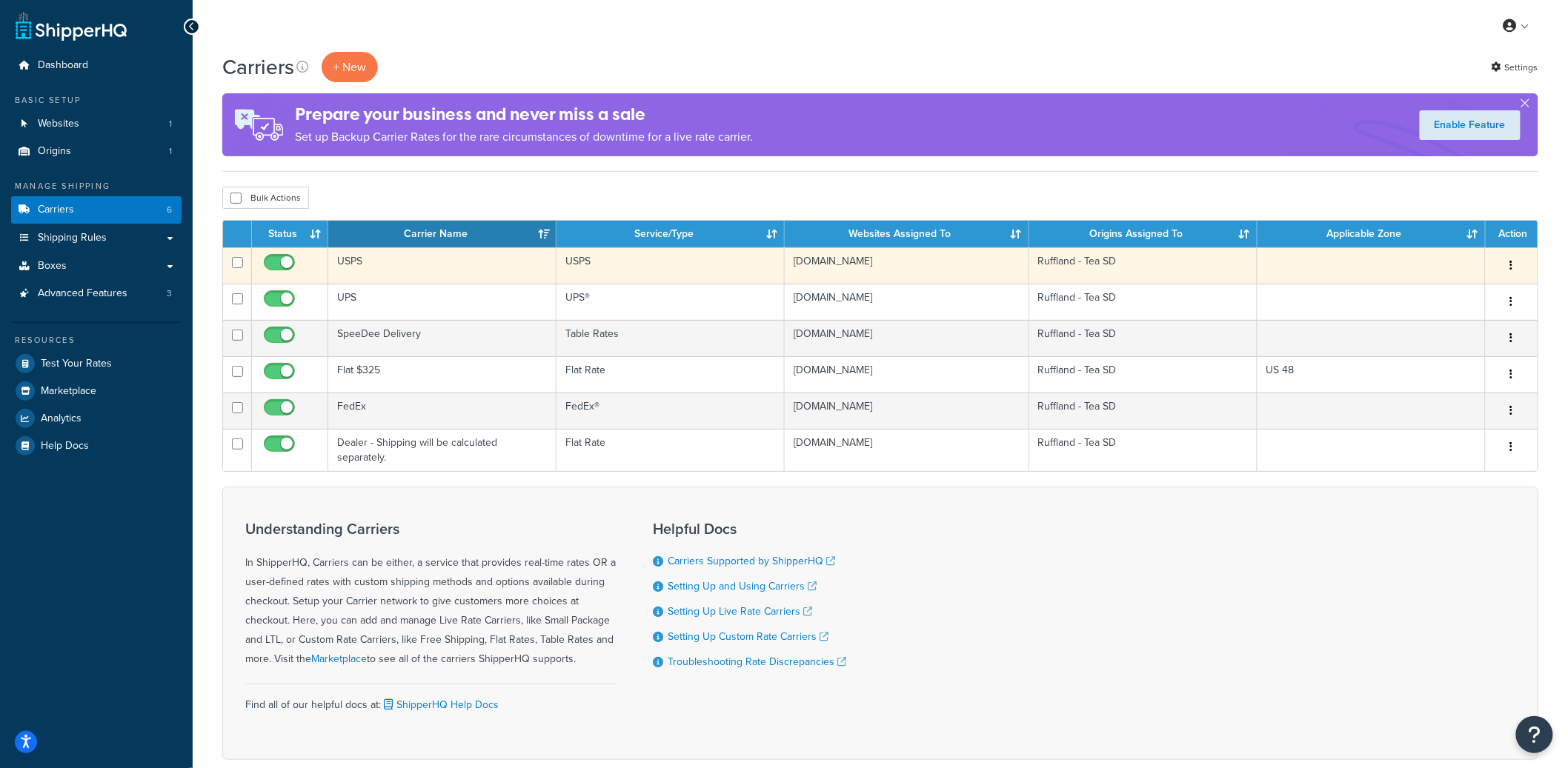
click at [424, 271] on td "USPS" at bounding box center [442, 265] width 228 height 36
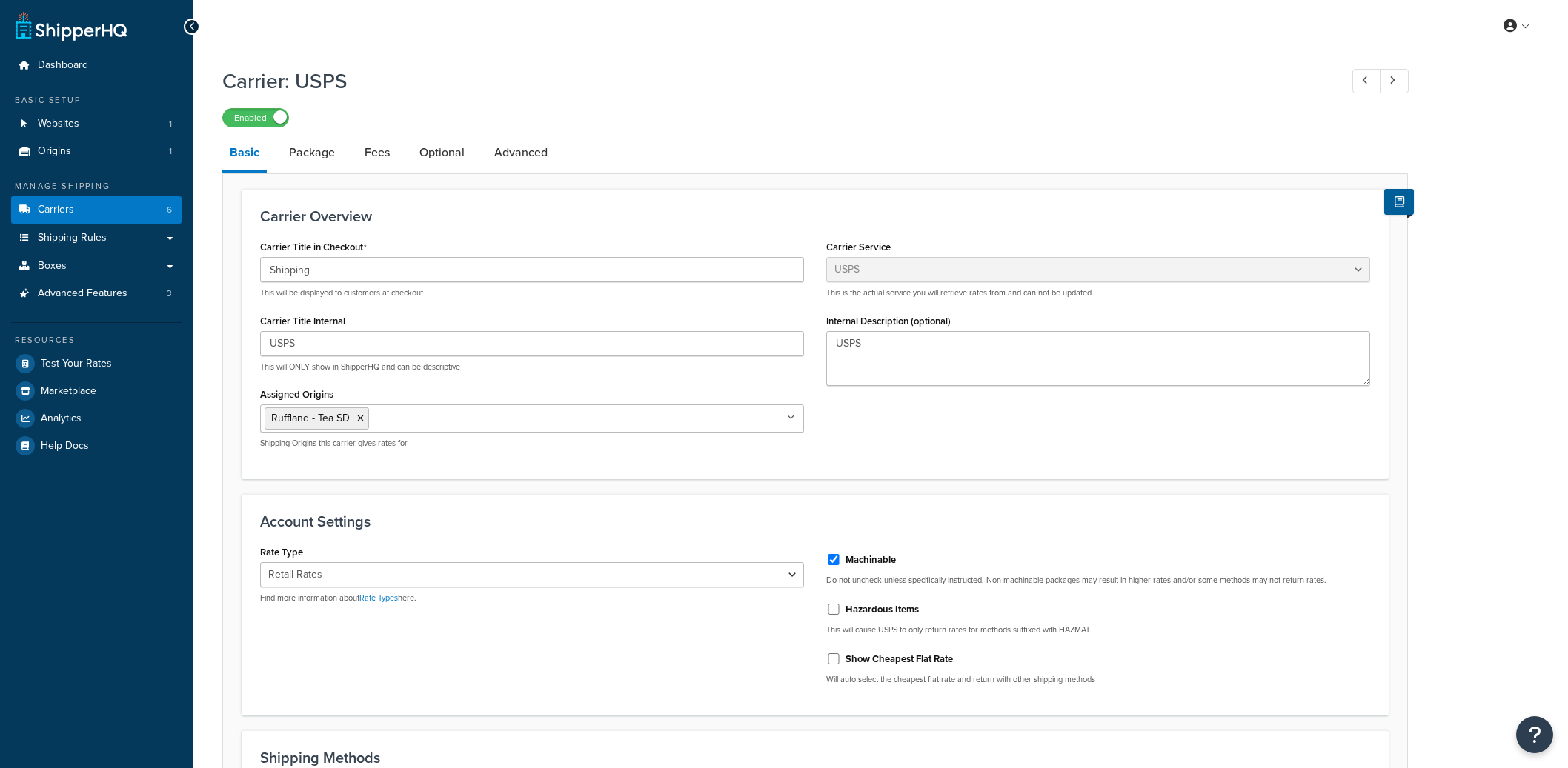
select select "usps"
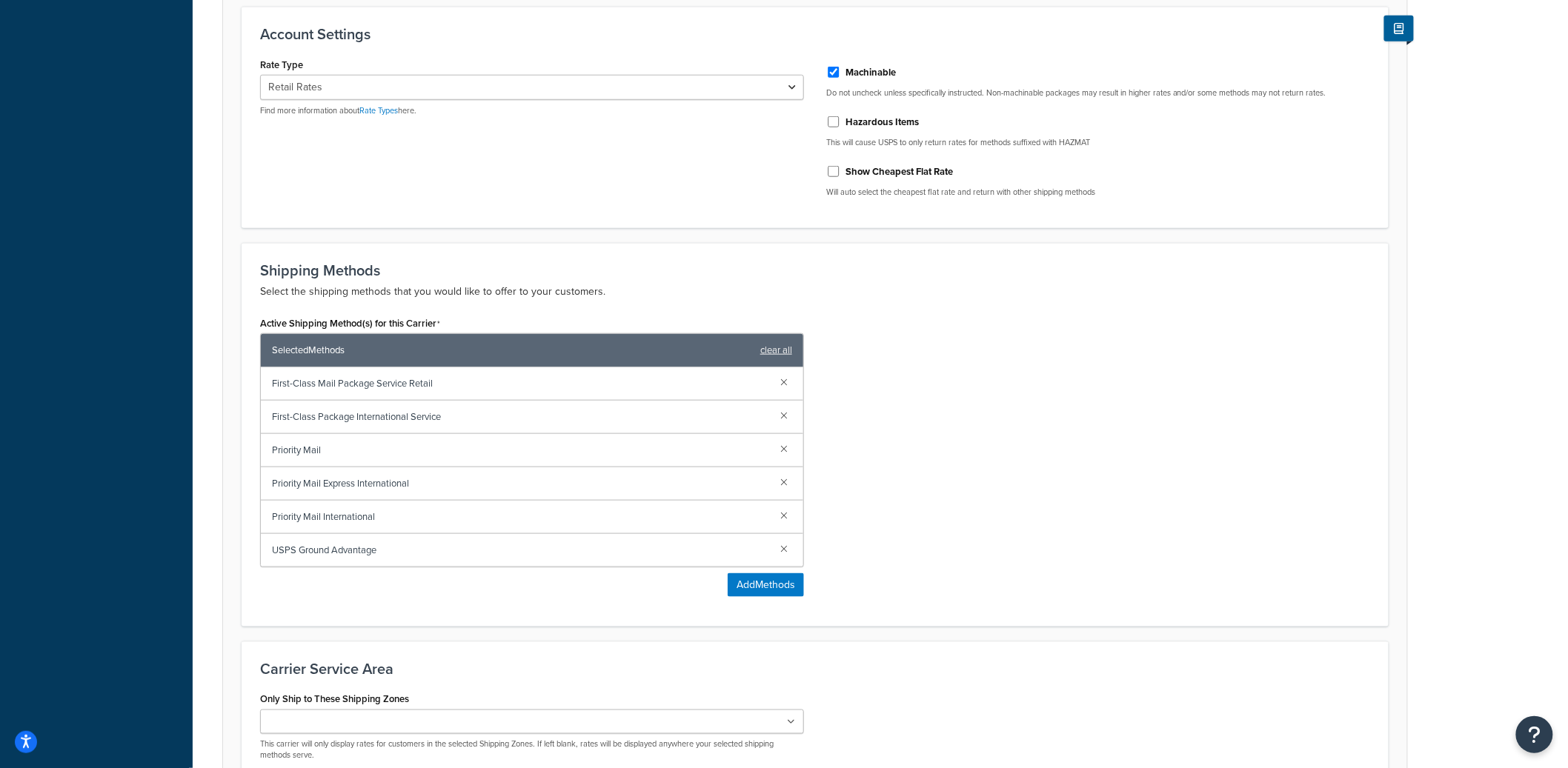
scroll to position [500, 0]
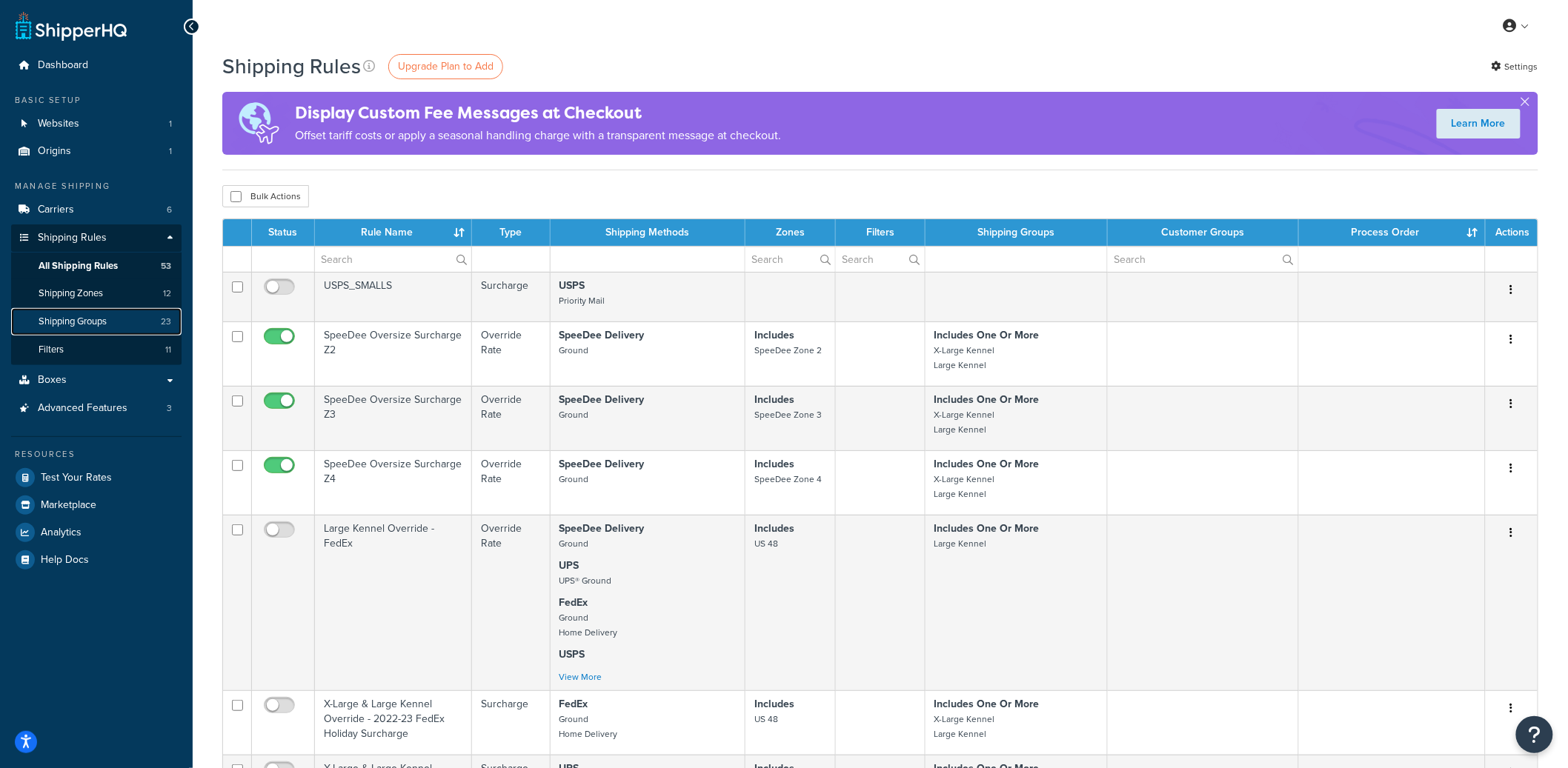
click at [98, 322] on span "Shipping Groups" at bounding box center [72, 322] width 68 height 12
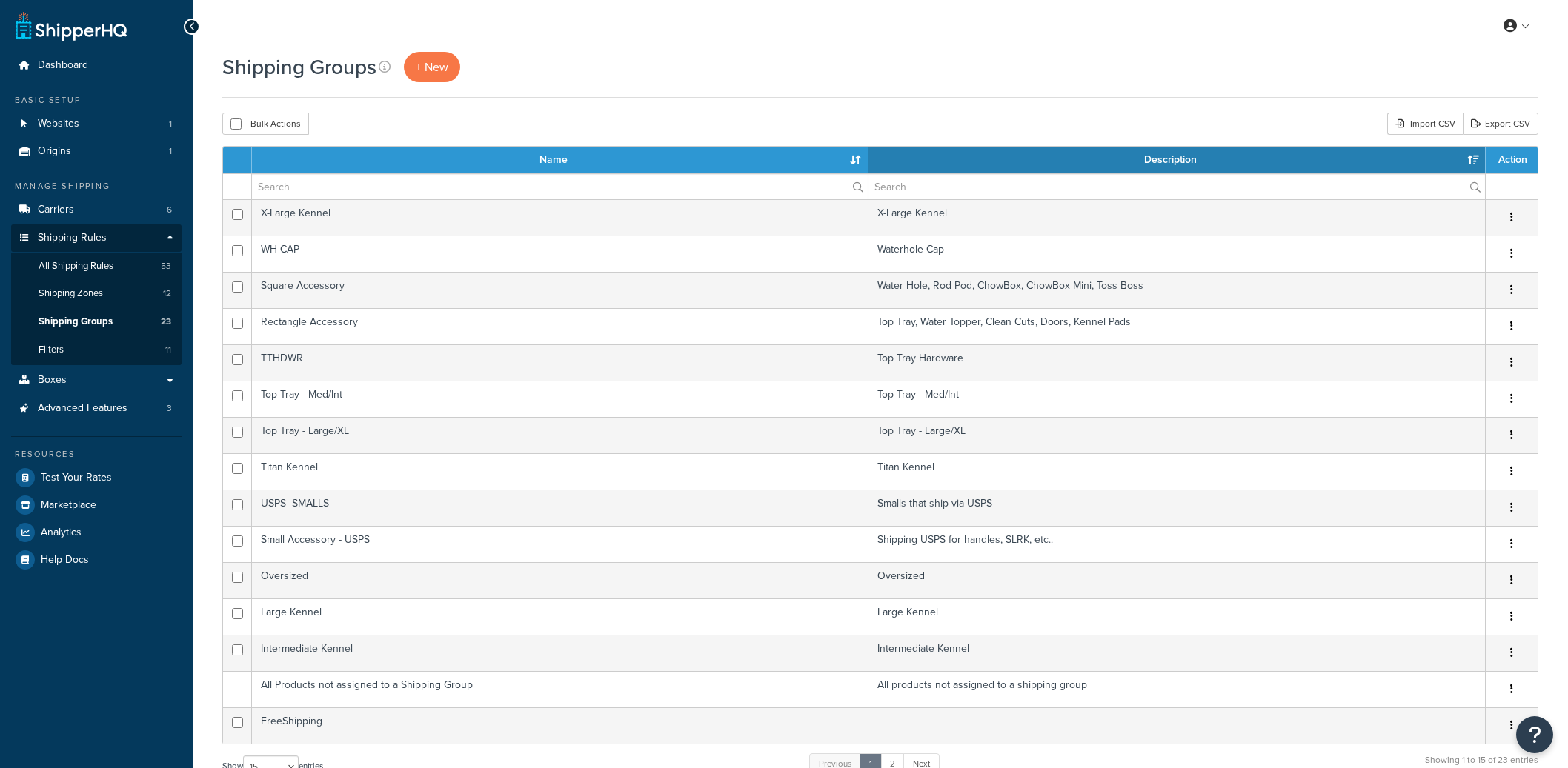
select select "15"
click at [336, 199] on input "text" at bounding box center [560, 186] width 616 height 25
paste input "Small Accessory - USPS"
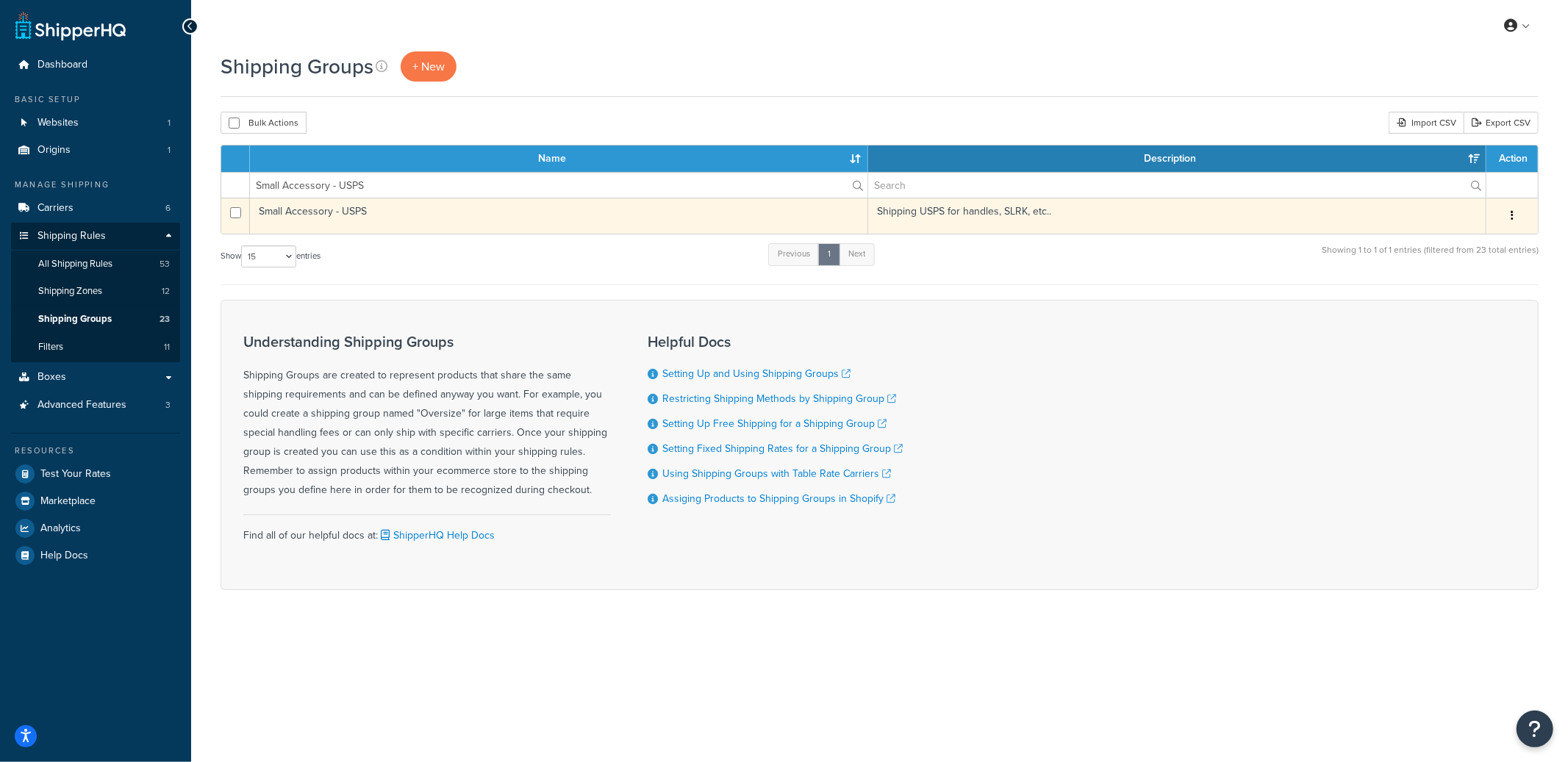
click at [1513, 217] on icon "button" at bounding box center [1512, 215] width 3 height 11
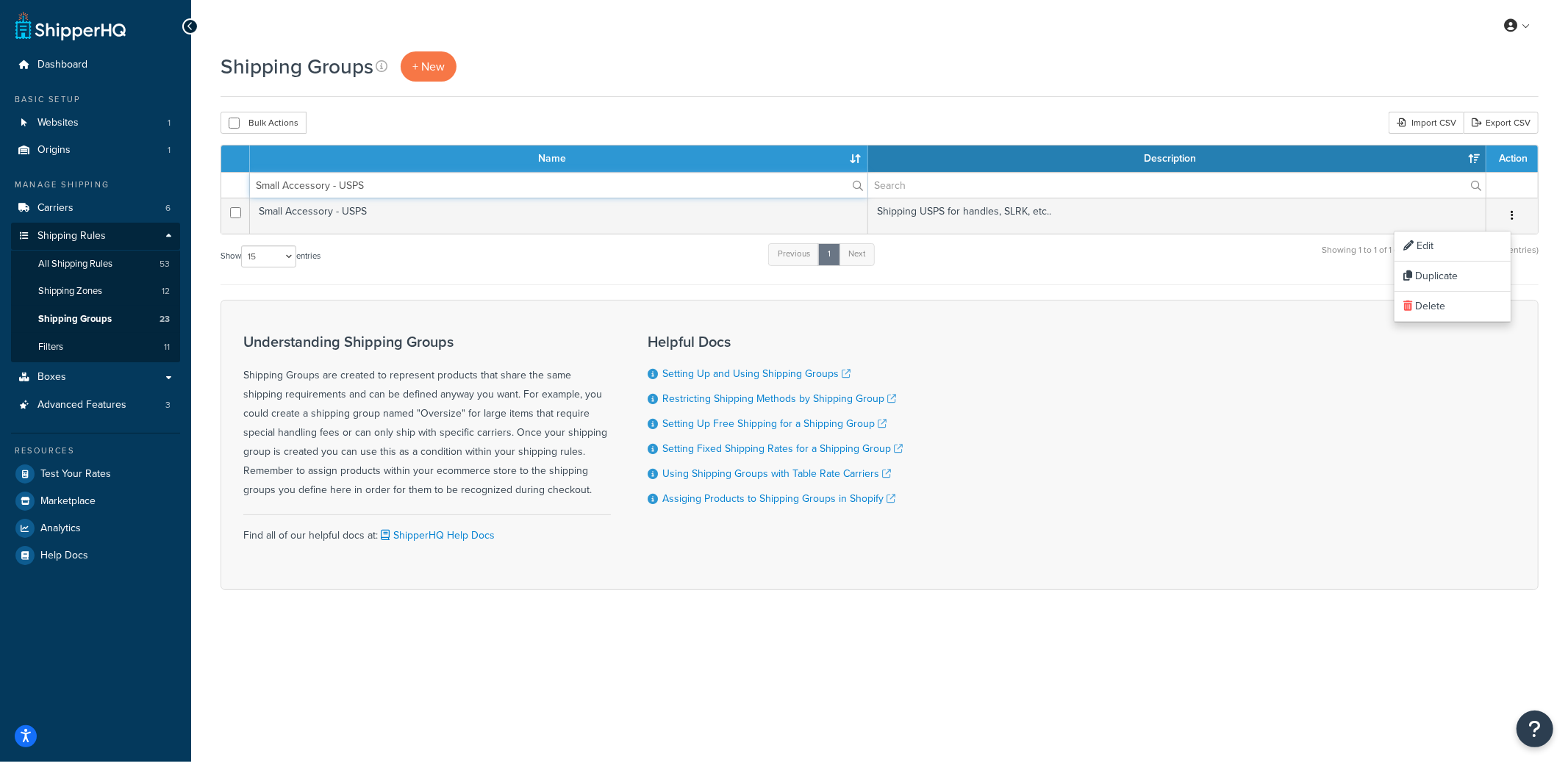
click at [365, 192] on input "Small Accessory - USPS" at bounding box center [559, 185] width 618 height 25
paste input "Rectangle Accessory"
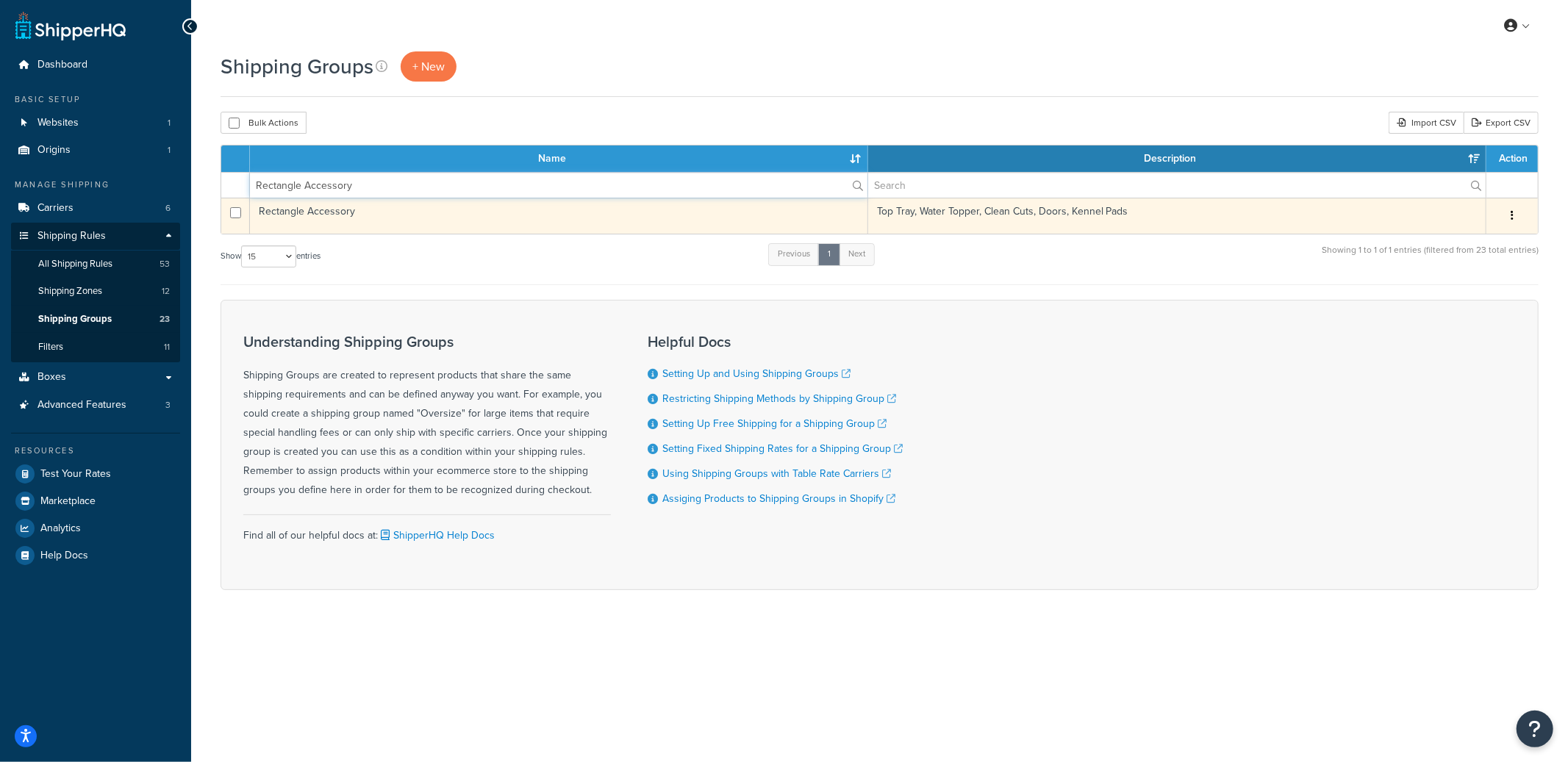
type input "Rectangle Accessory"
click at [1513, 216] on button "button" at bounding box center [1512, 216] width 21 height 24
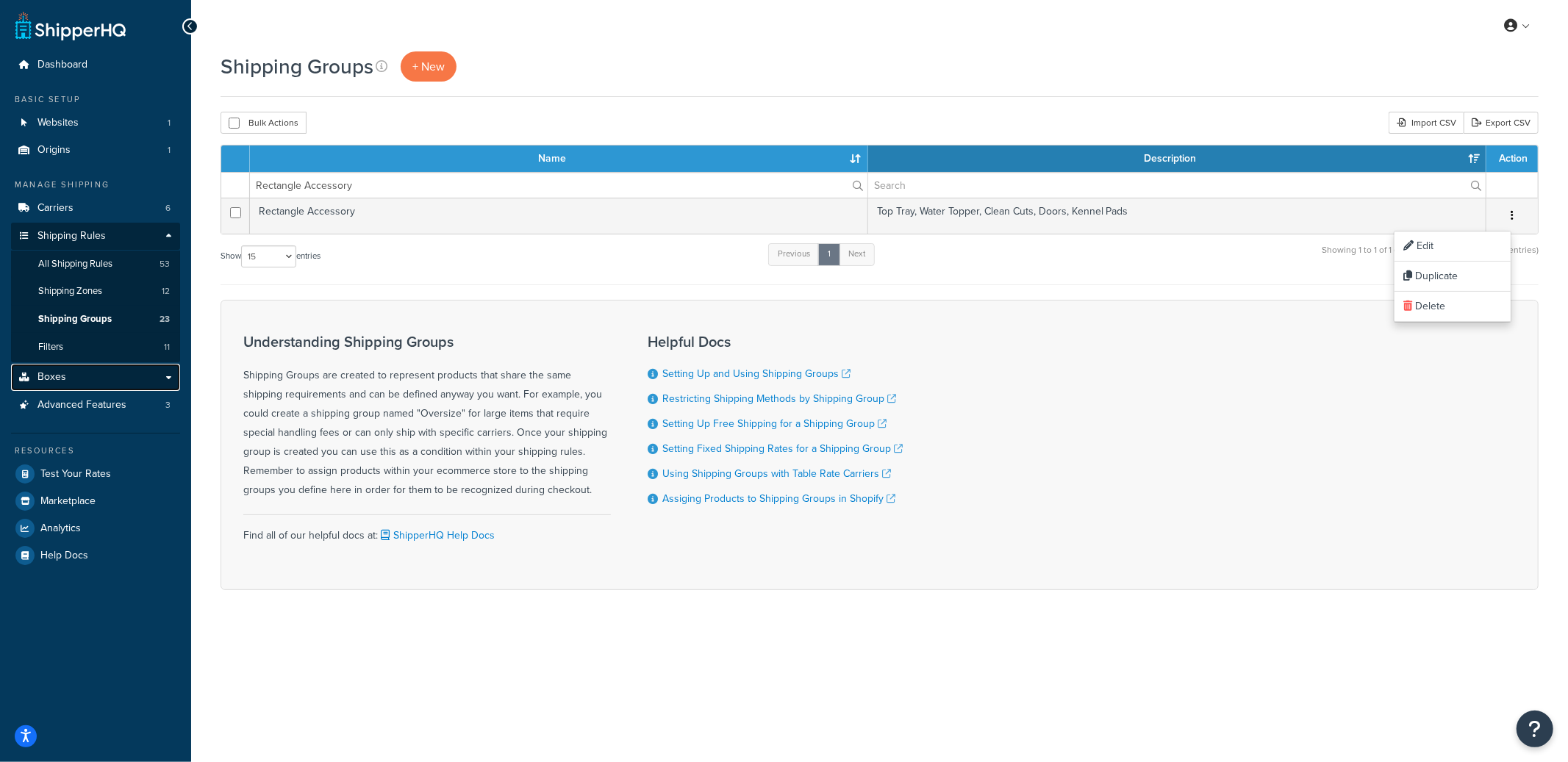
click at [69, 368] on link "Boxes" at bounding box center [95, 377] width 169 height 27
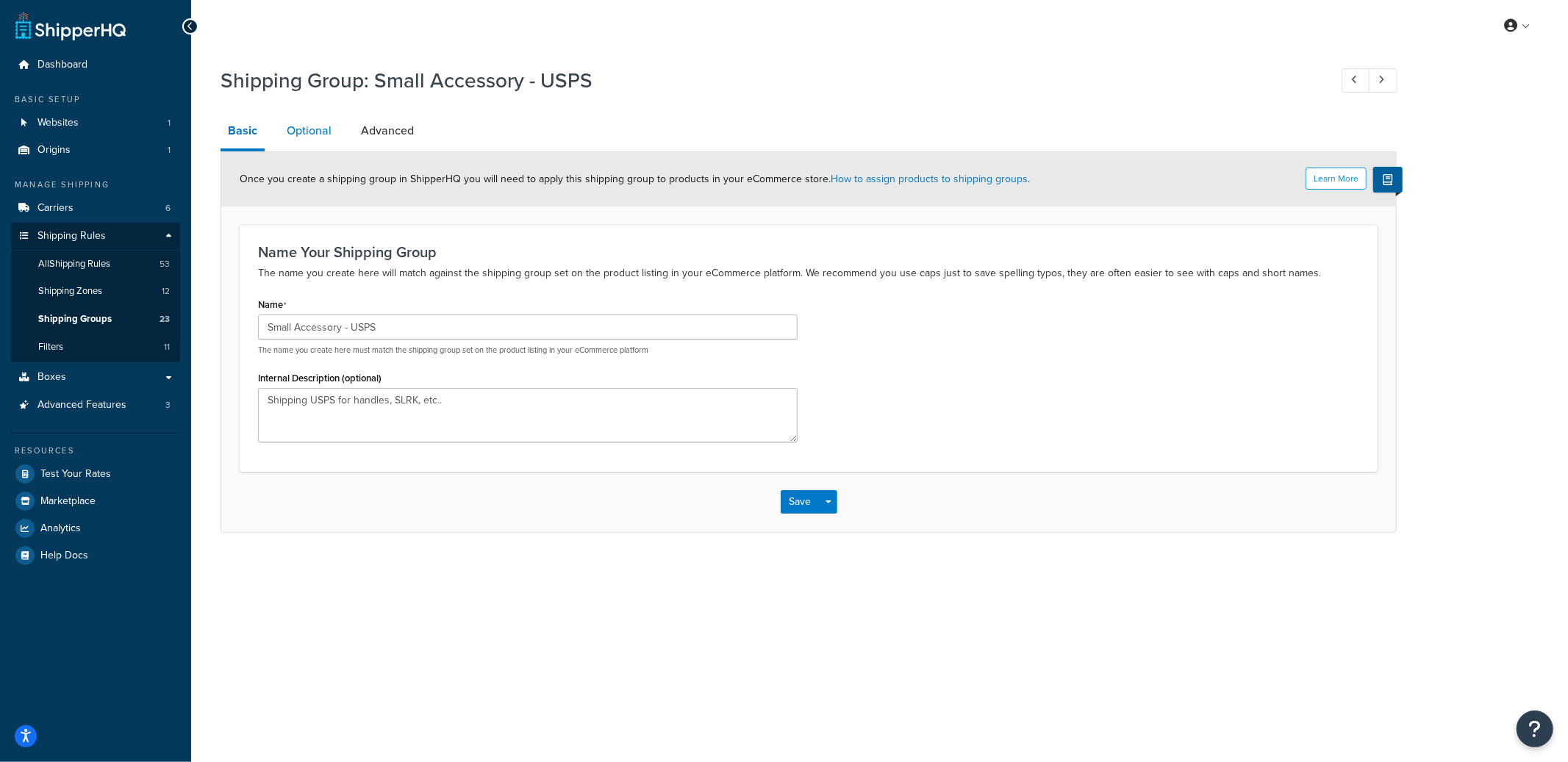
click at [299, 127] on link "Optional" at bounding box center [309, 131] width 59 height 35
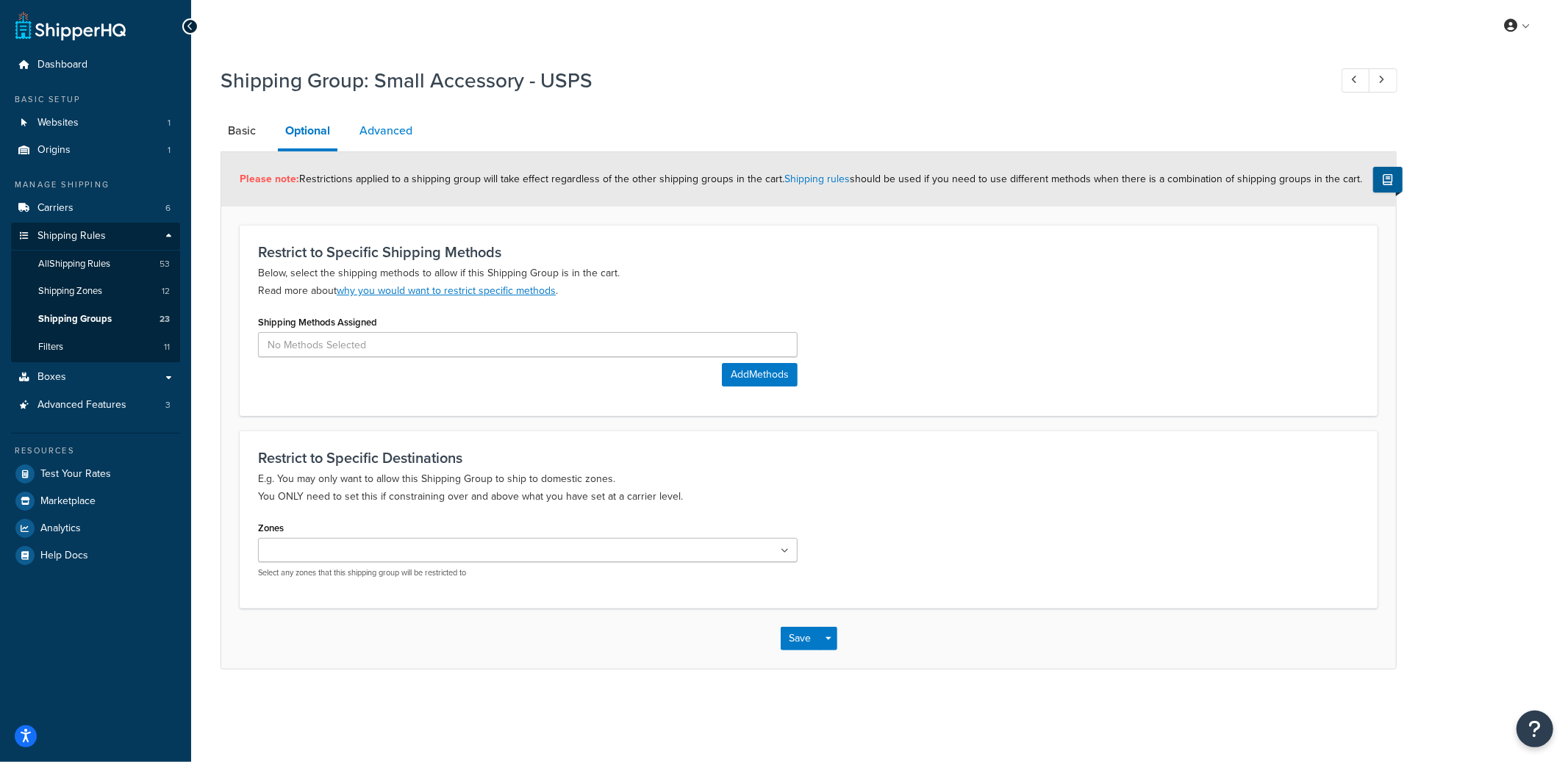
click at [377, 130] on link "Advanced" at bounding box center [386, 131] width 68 height 35
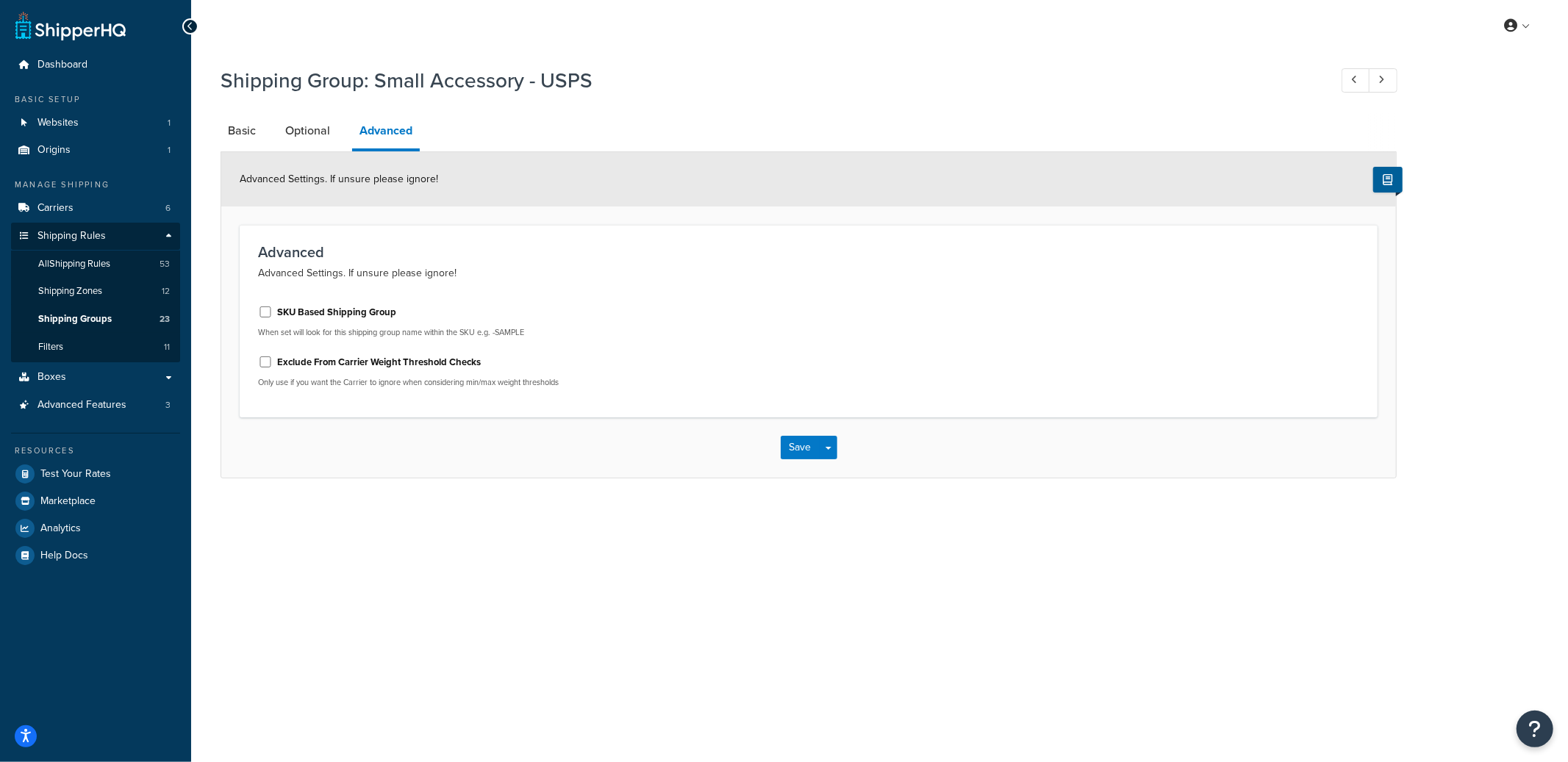
click at [104, 319] on span "Shipping Groups" at bounding box center [75, 319] width 74 height 12
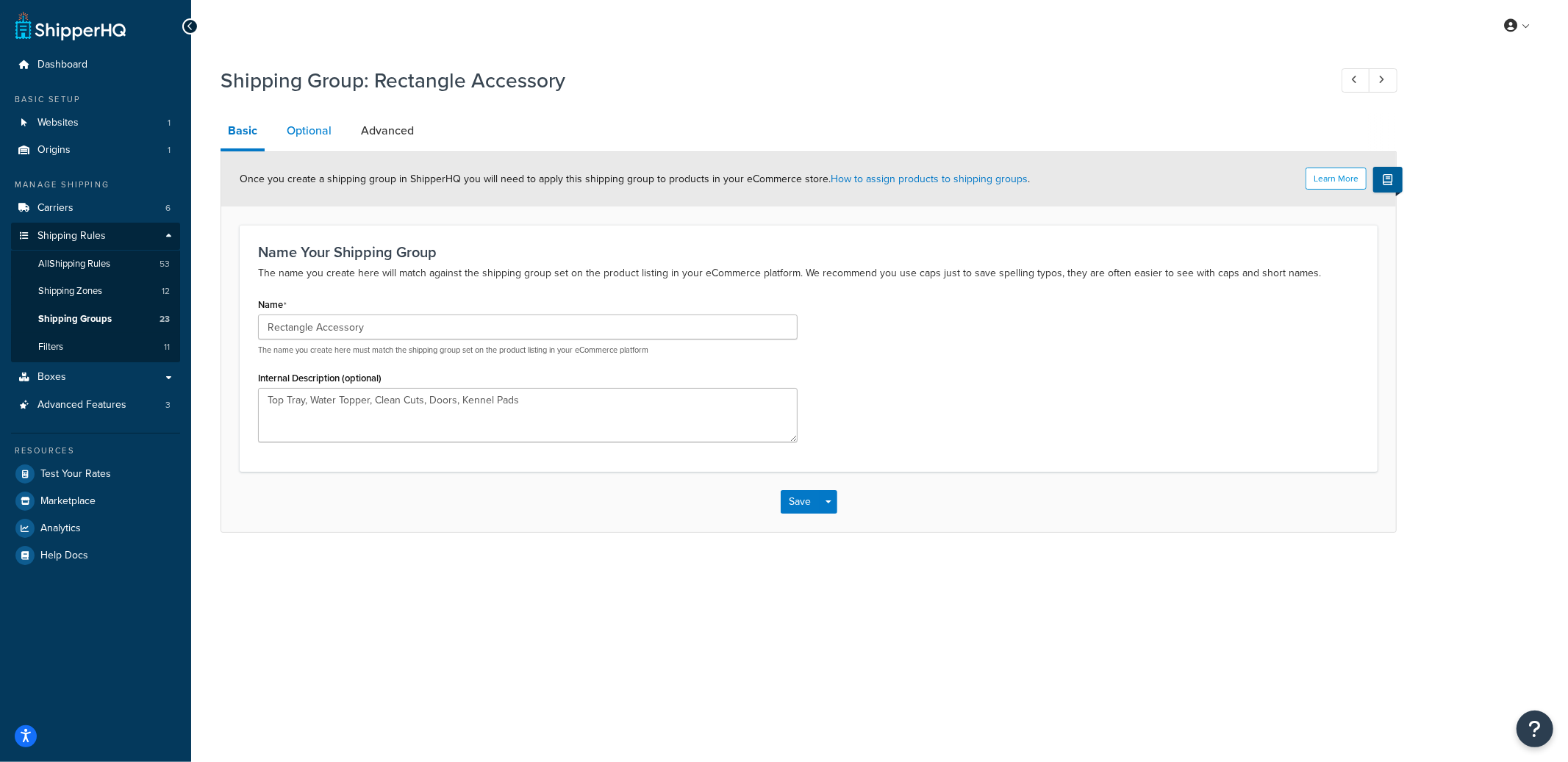
click at [319, 135] on link "Optional" at bounding box center [309, 131] width 59 height 35
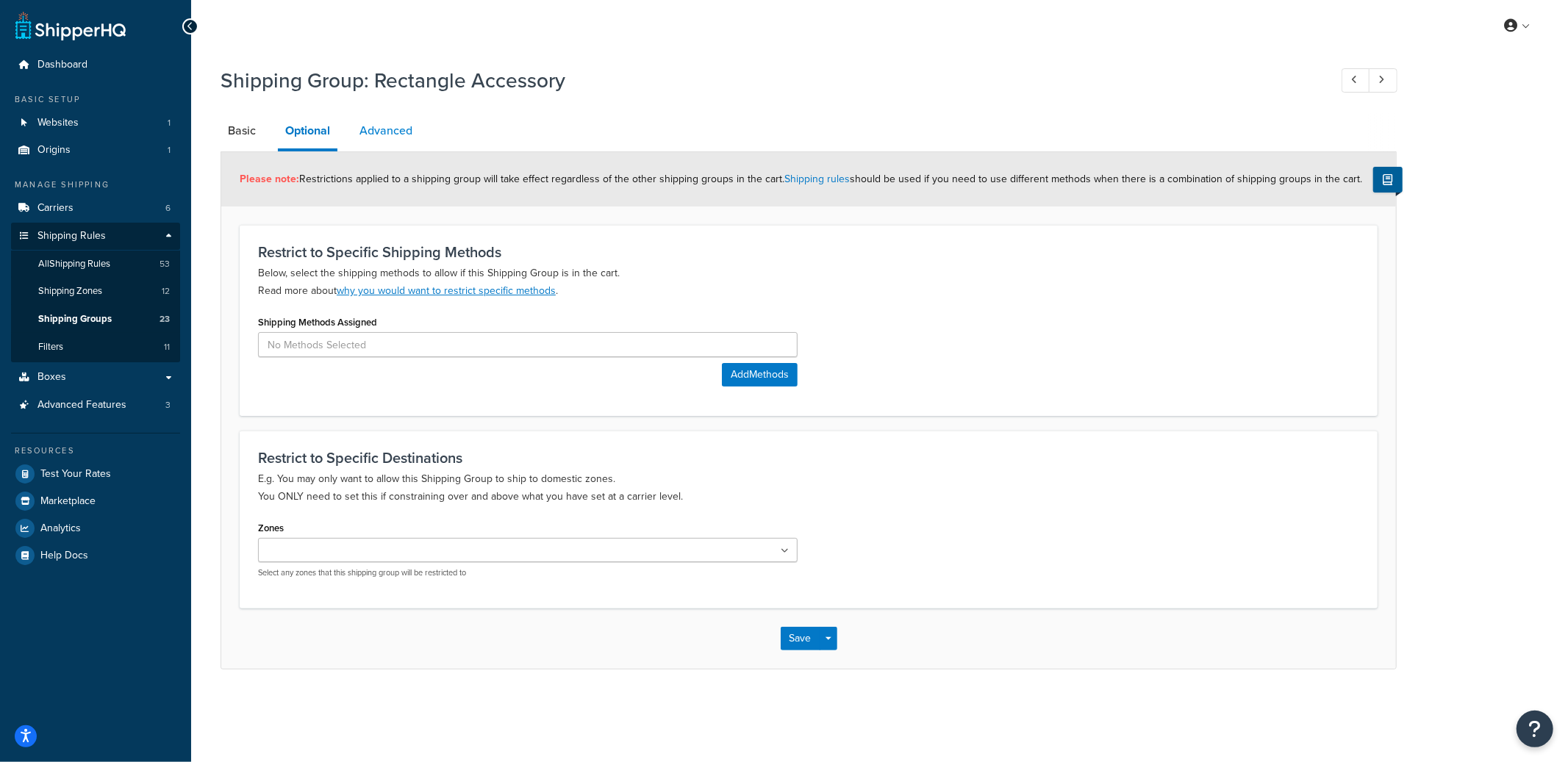
click at [416, 140] on link "Advanced" at bounding box center [386, 131] width 68 height 35
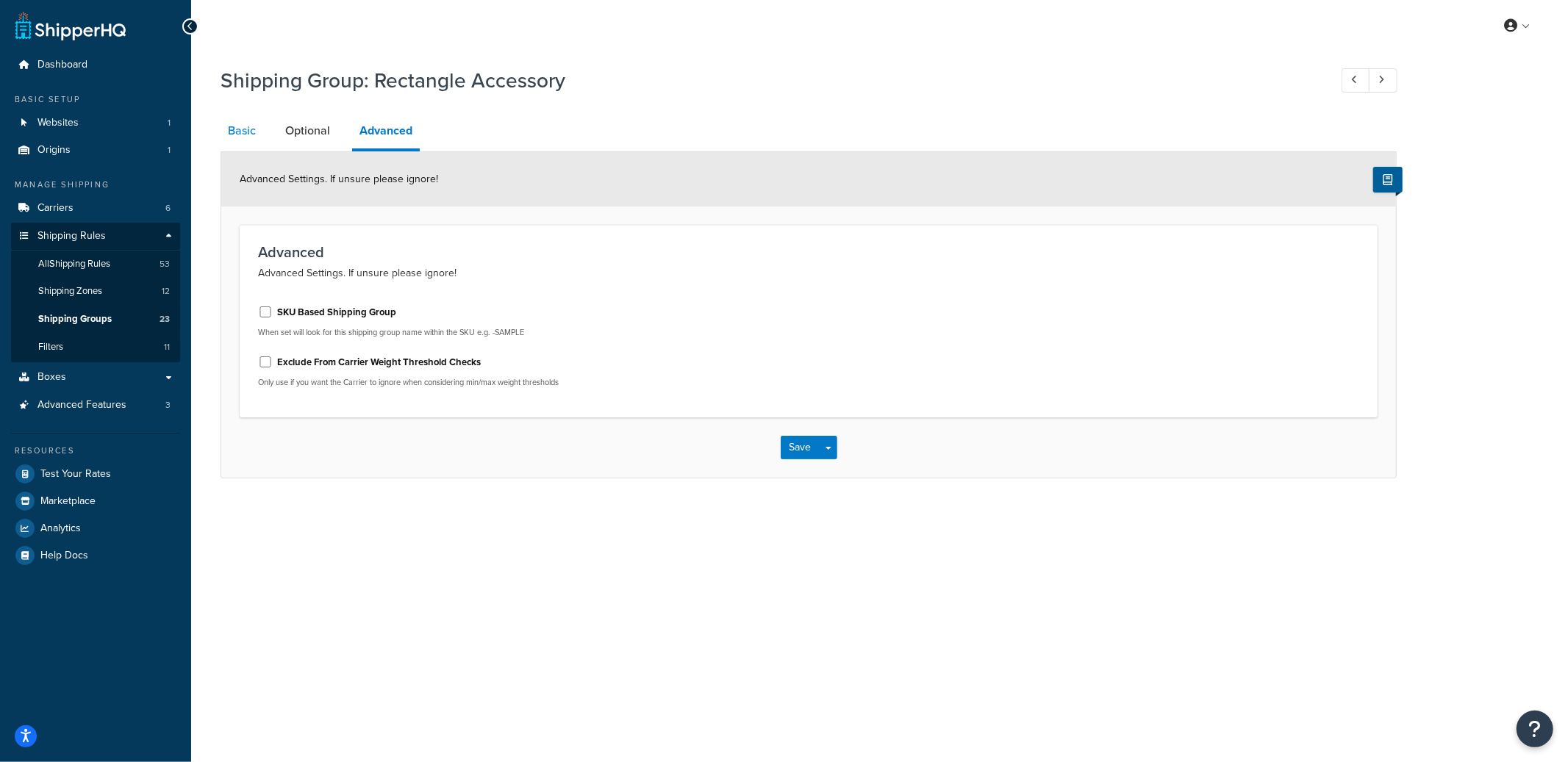
click at [259, 132] on link "Basic" at bounding box center [242, 131] width 43 height 35
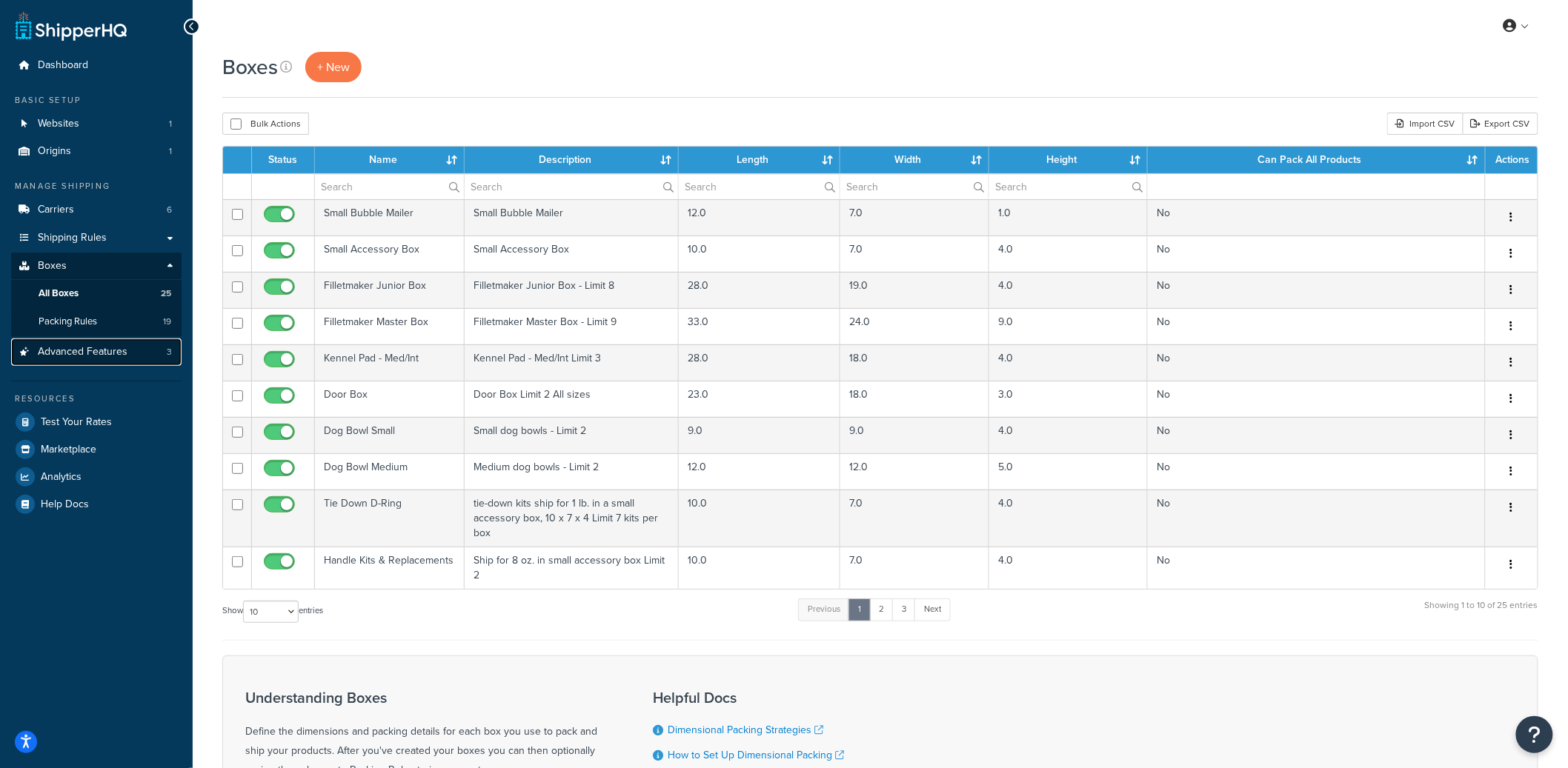
click at [138, 349] on link "Advanced Features 3" at bounding box center [96, 353] width 170 height 28
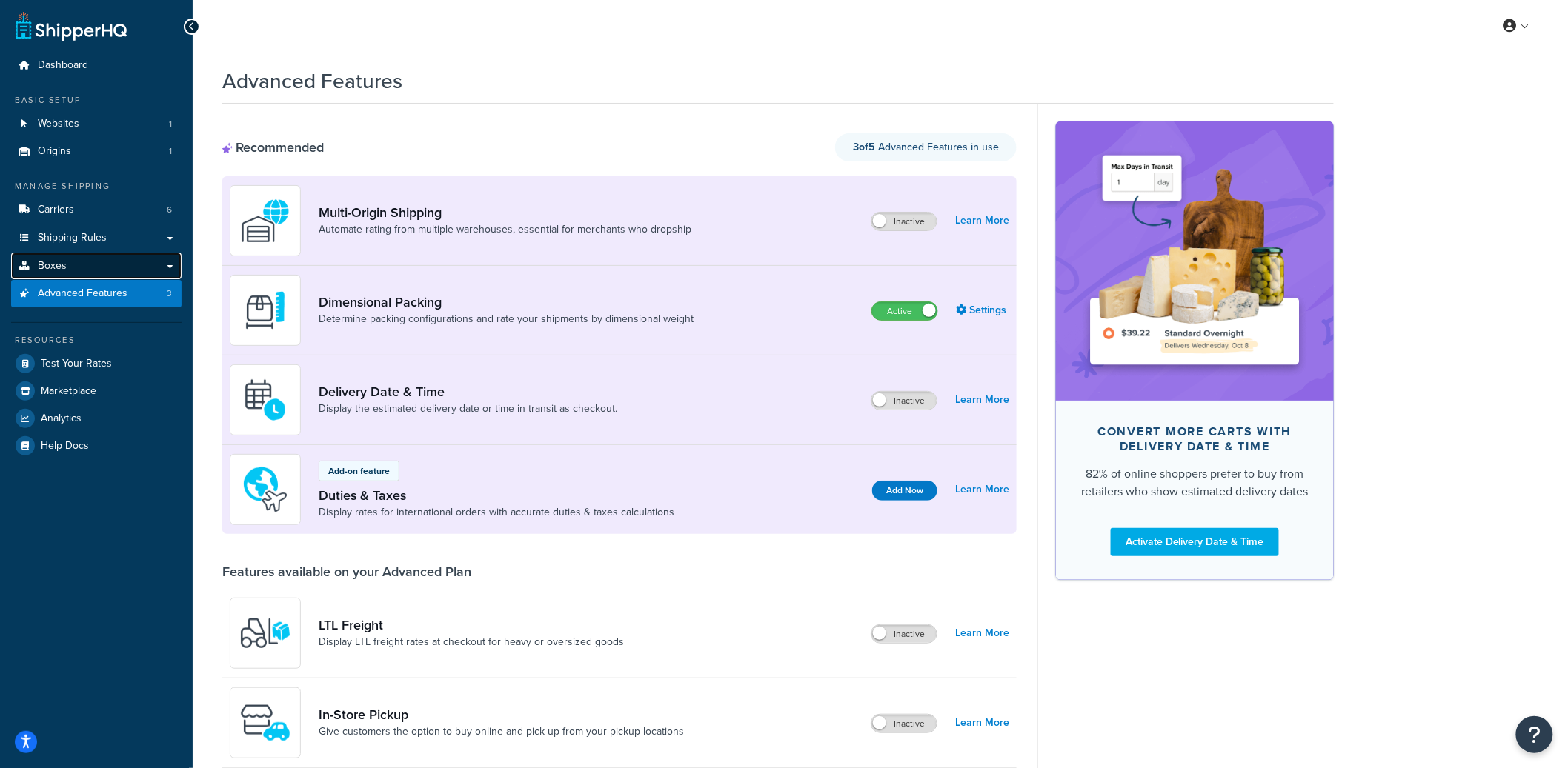
click at [151, 260] on link "Boxes" at bounding box center [96, 267] width 170 height 28
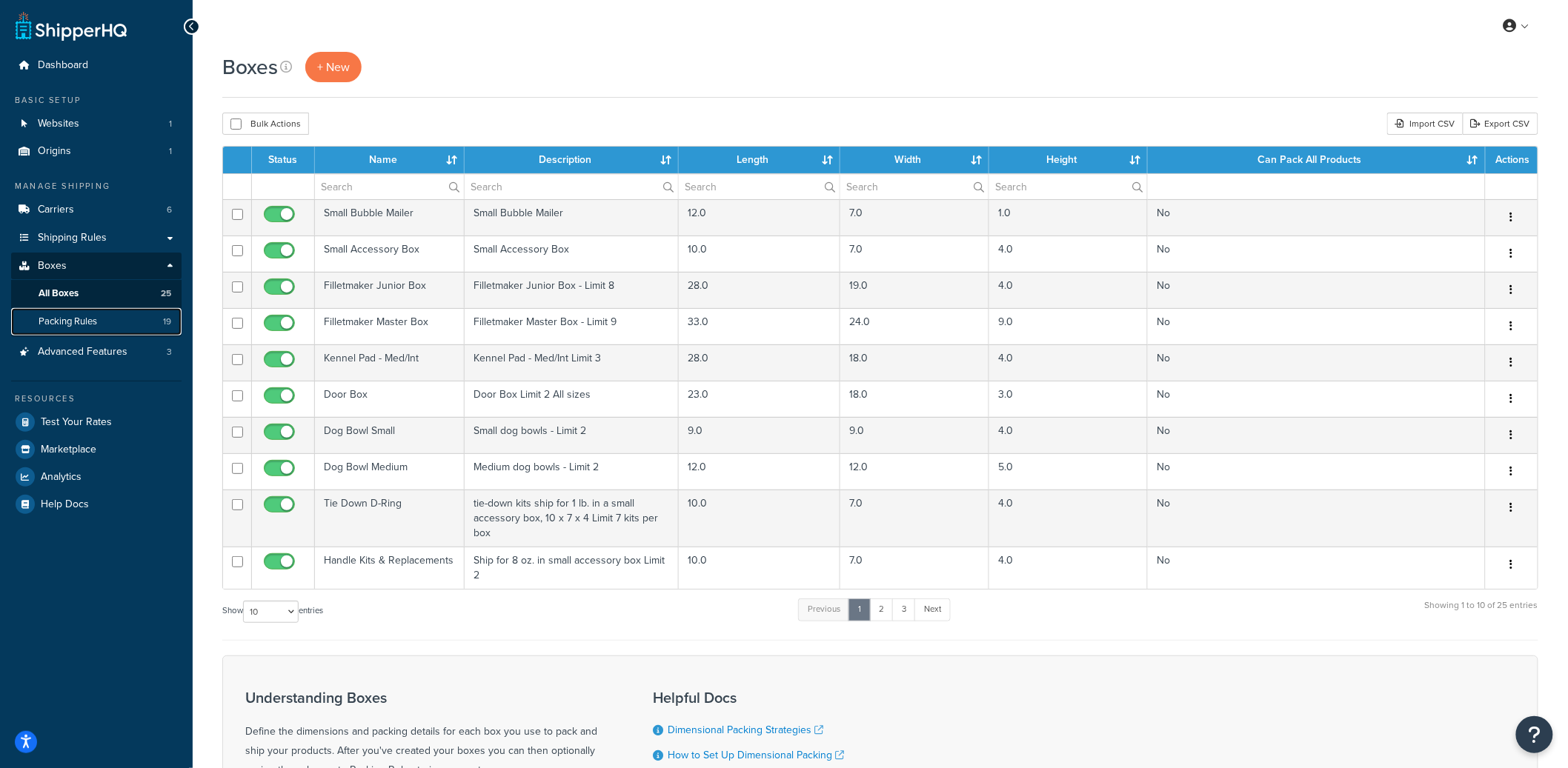
click at [100, 317] on link "Packing Rules 19" at bounding box center [96, 322] width 170 height 28
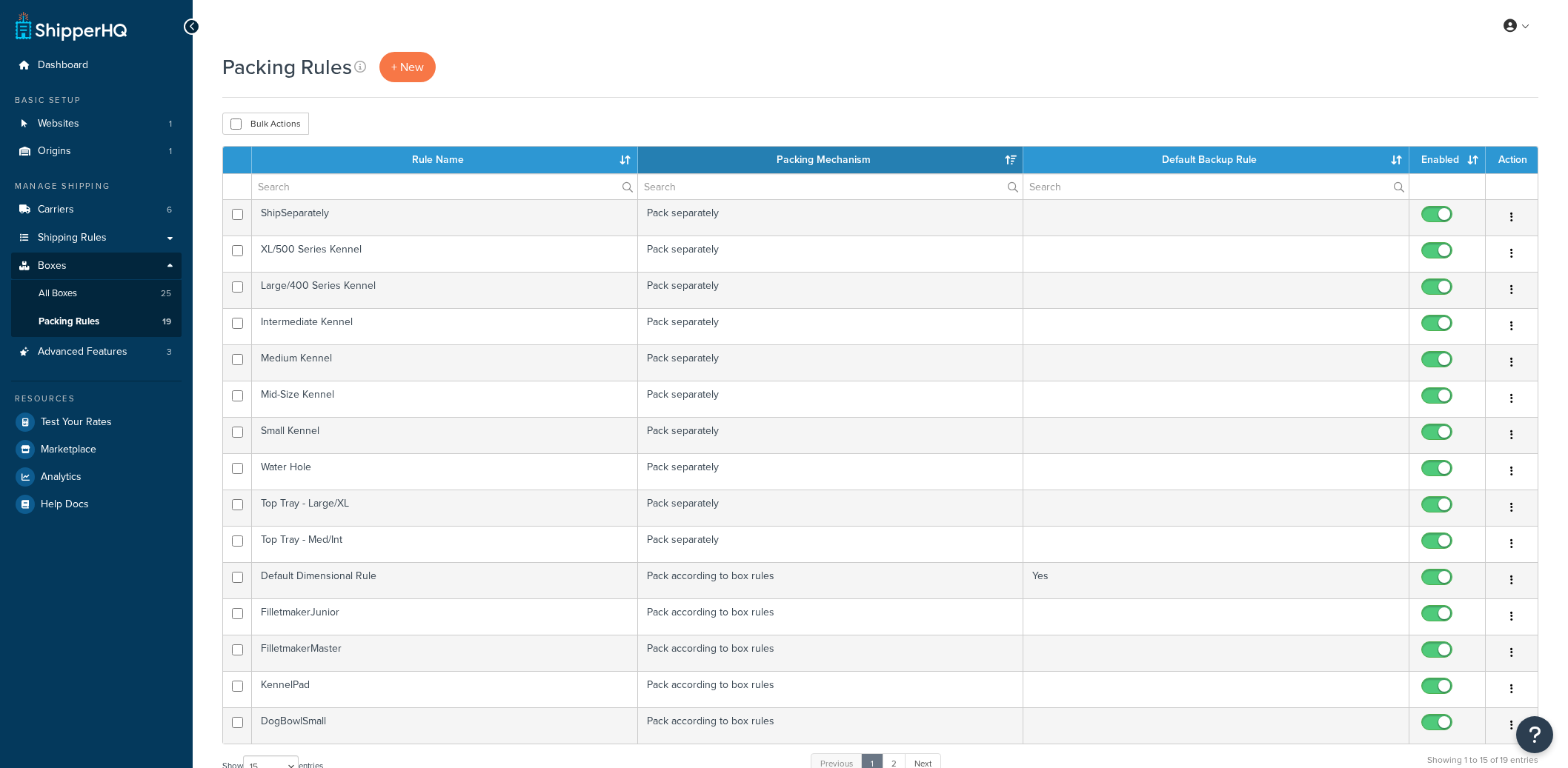
select select "15"
click at [379, 192] on input "text" at bounding box center [445, 186] width 385 height 25
paste input "KennelPad"
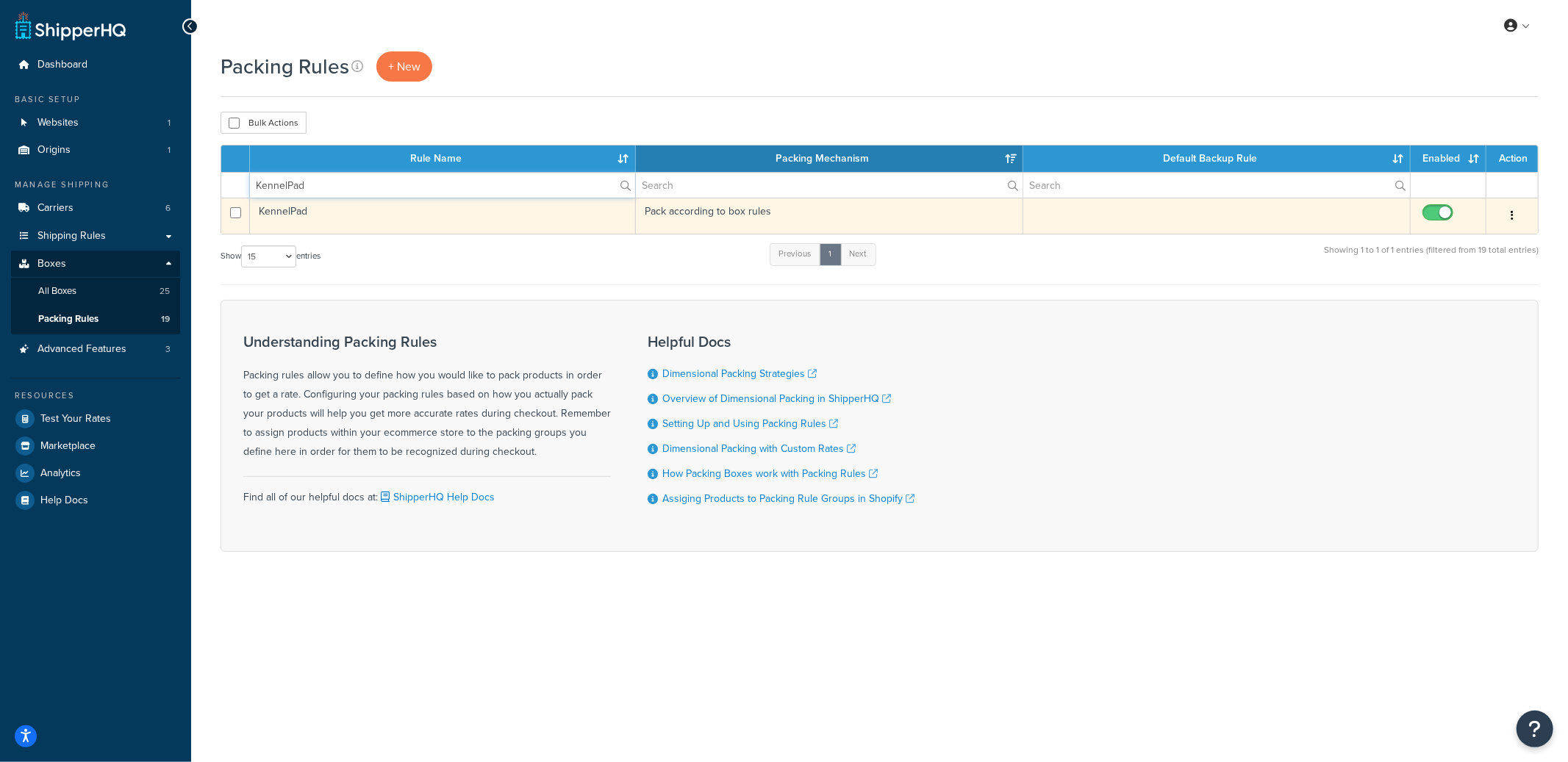
type input "KennelPad"
click at [480, 232] on td "KennelPad" at bounding box center [443, 215] width 386 height 36
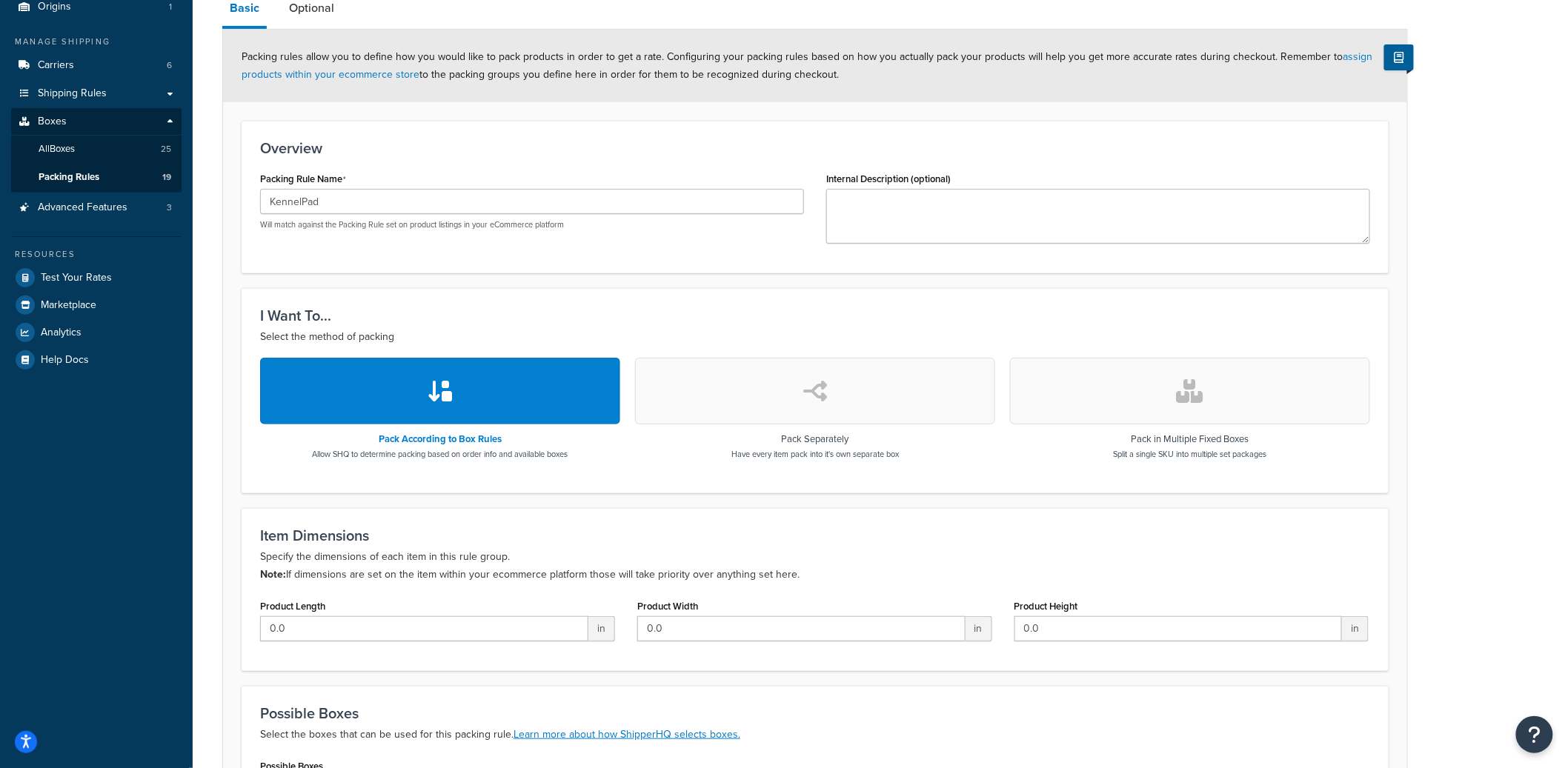
scroll to position [75, 0]
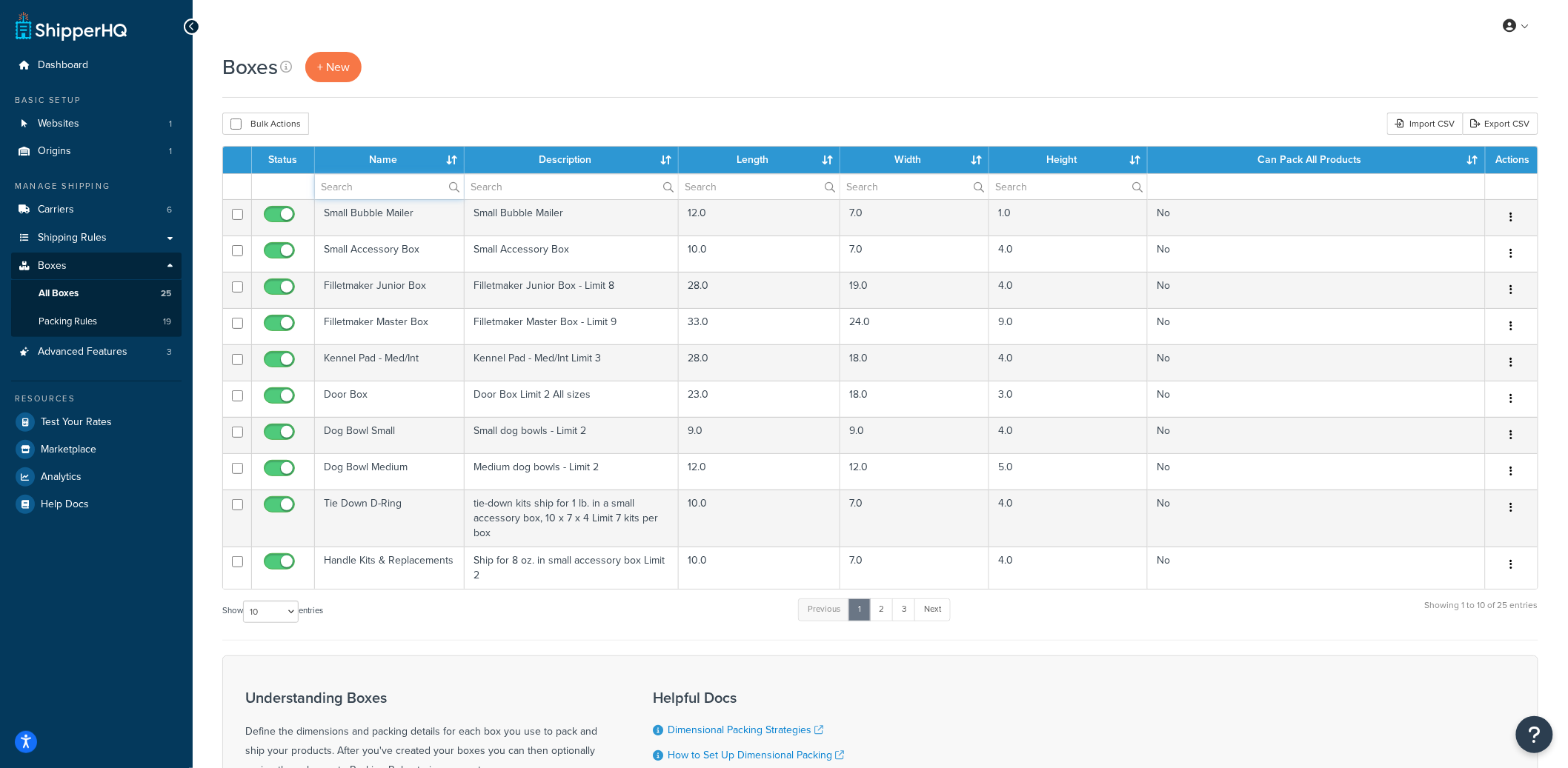
click at [378, 179] on input "text" at bounding box center [390, 186] width 149 height 25
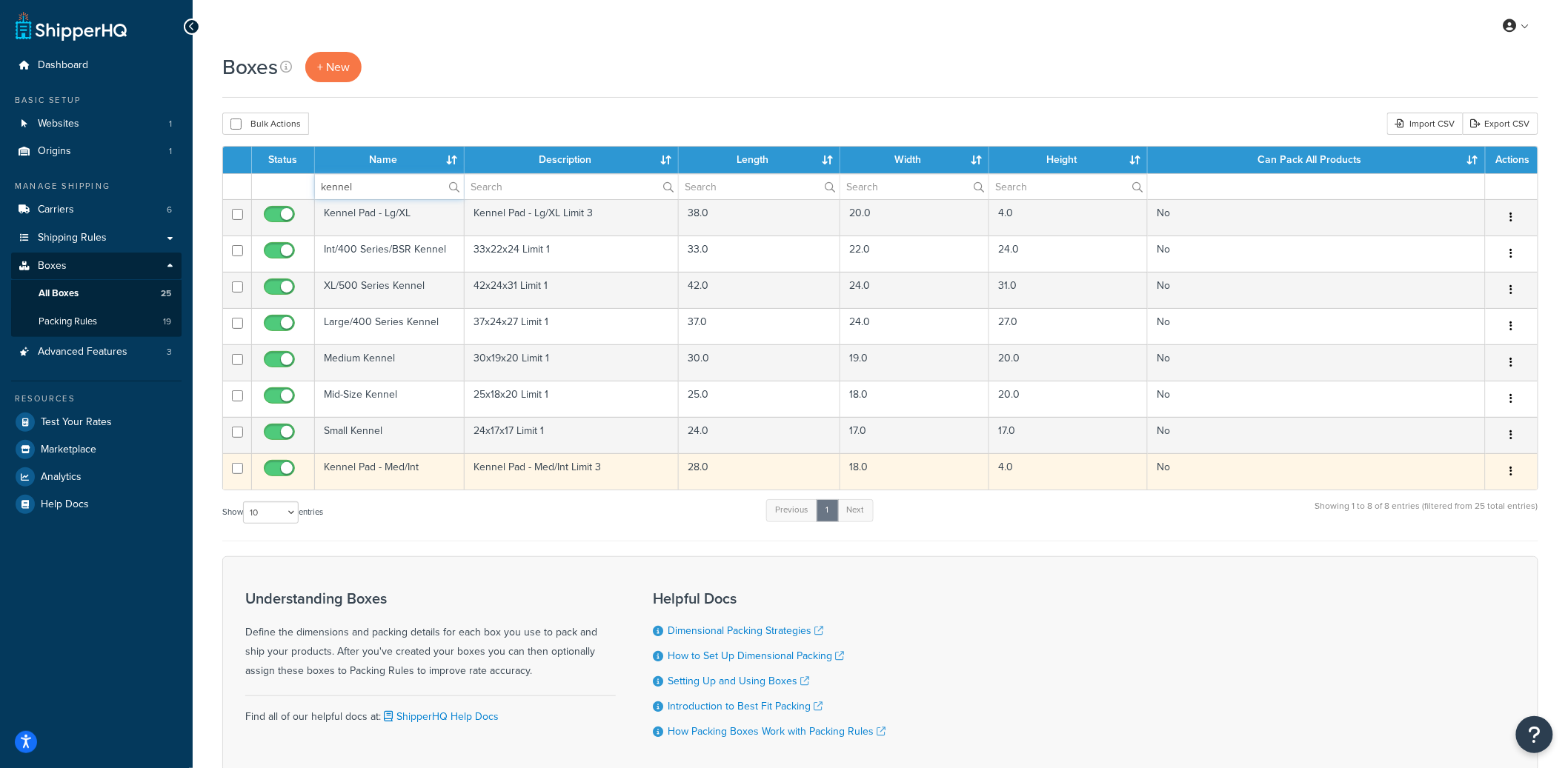
type input "kennel"
click at [380, 477] on td "Kennel Pad - Med/Int" at bounding box center [390, 471] width 150 height 36
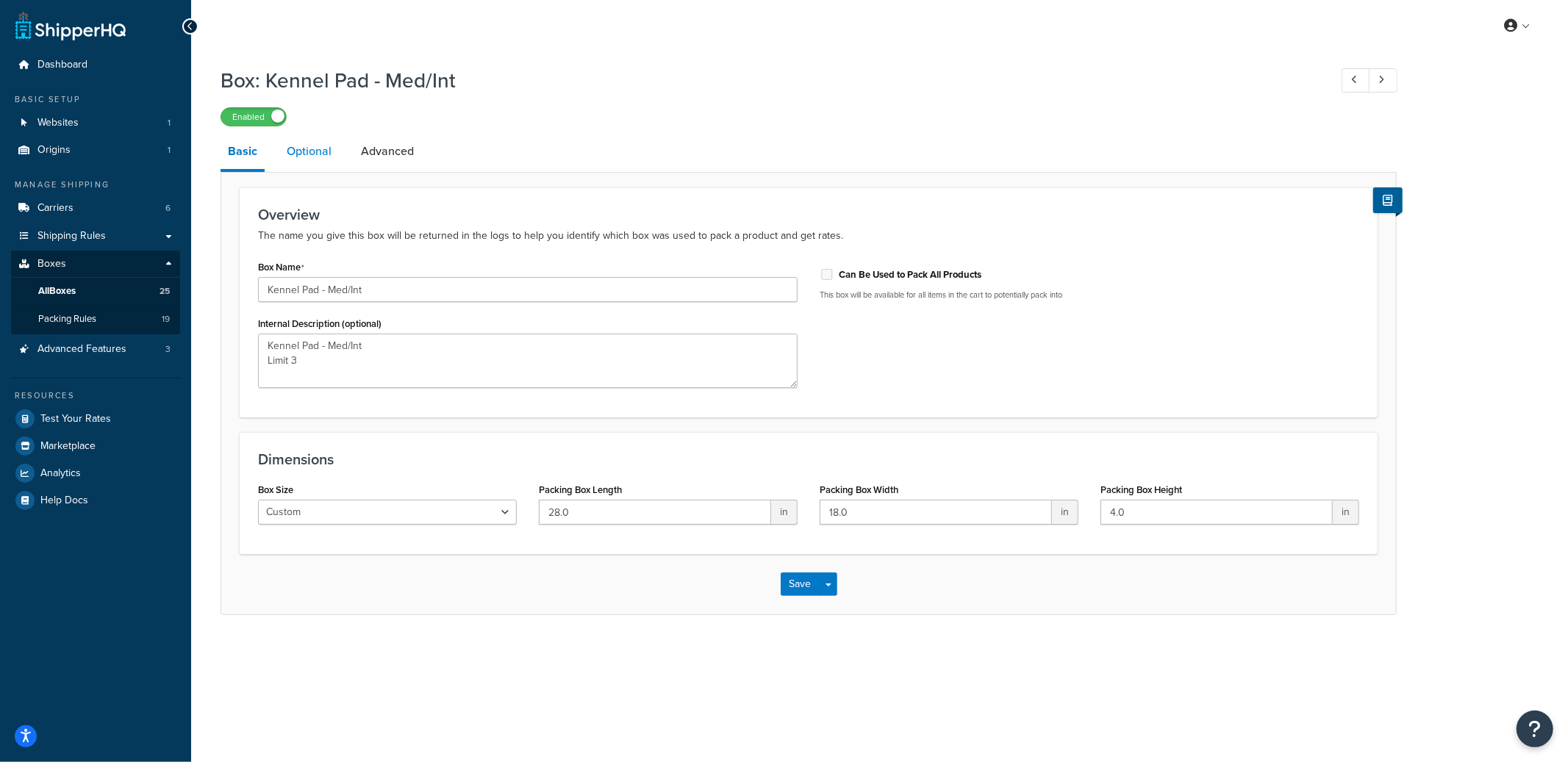
click at [316, 144] on link "Optional" at bounding box center [309, 151] width 59 height 35
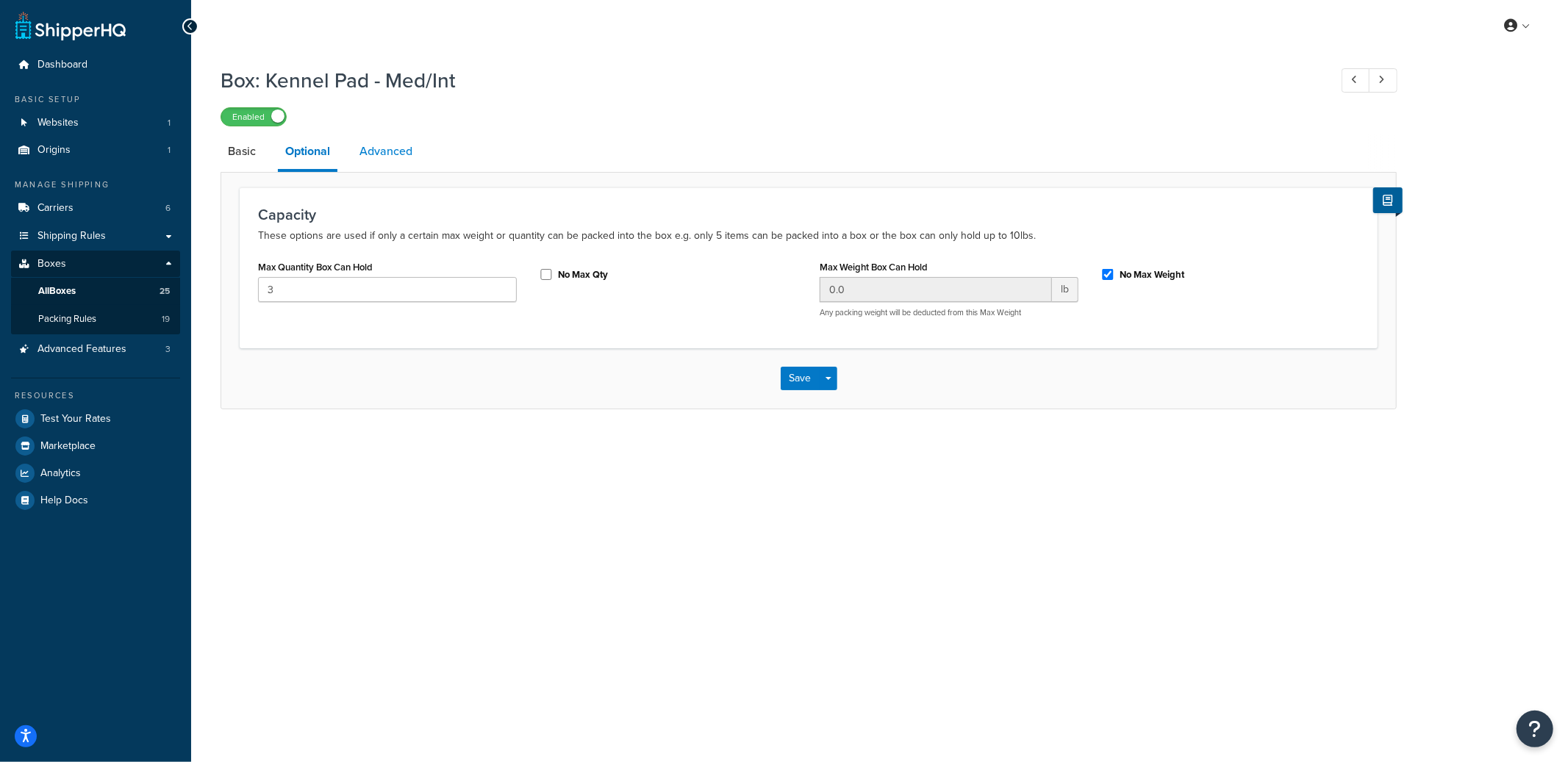
click at [380, 162] on link "Advanced" at bounding box center [386, 151] width 68 height 35
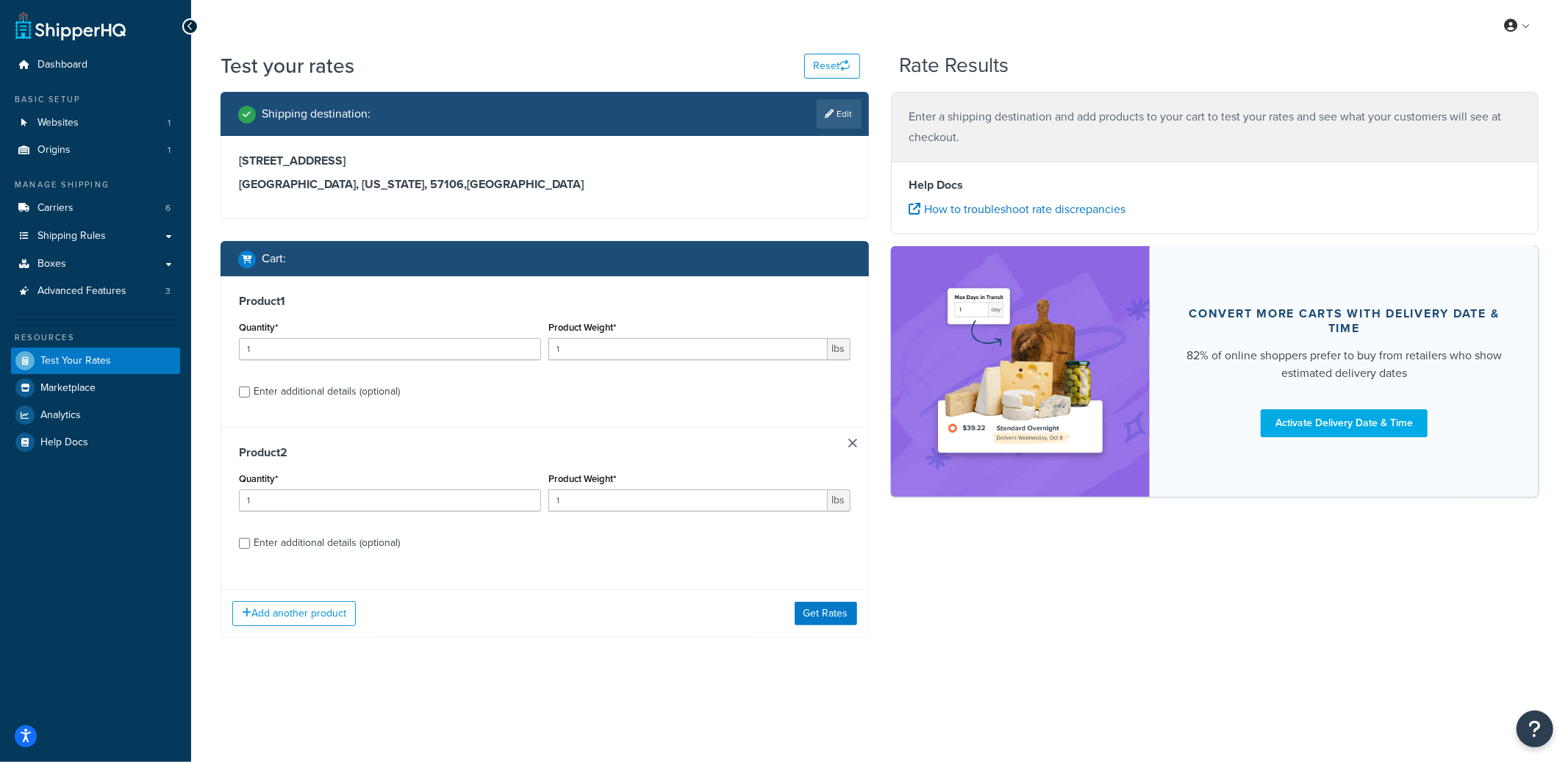
select select "[GEOGRAPHIC_DATA]"
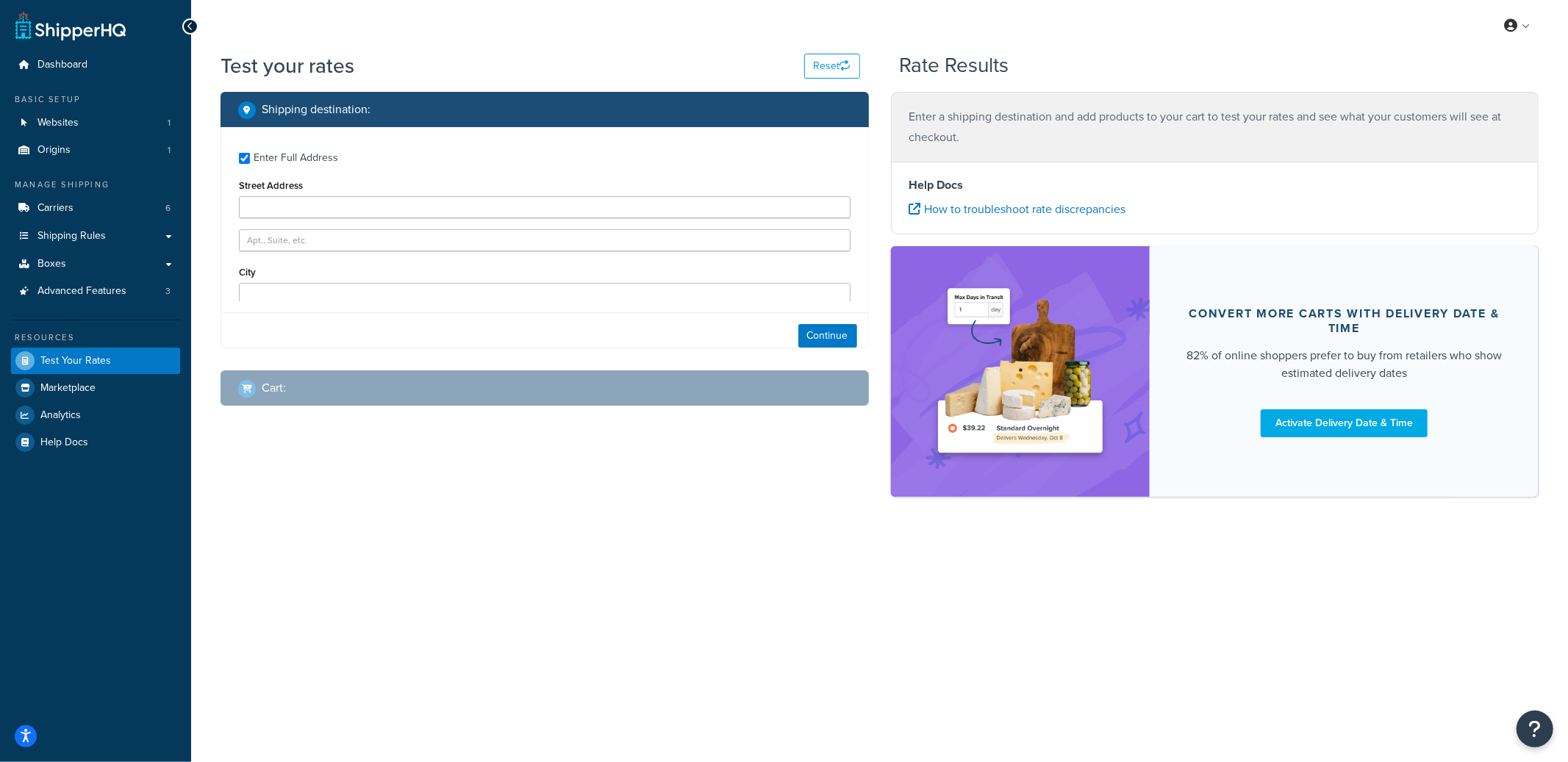
type input "[STREET_ADDRESS]"
type input "[GEOGRAPHIC_DATA]"
type input "57106"
select select "SD"
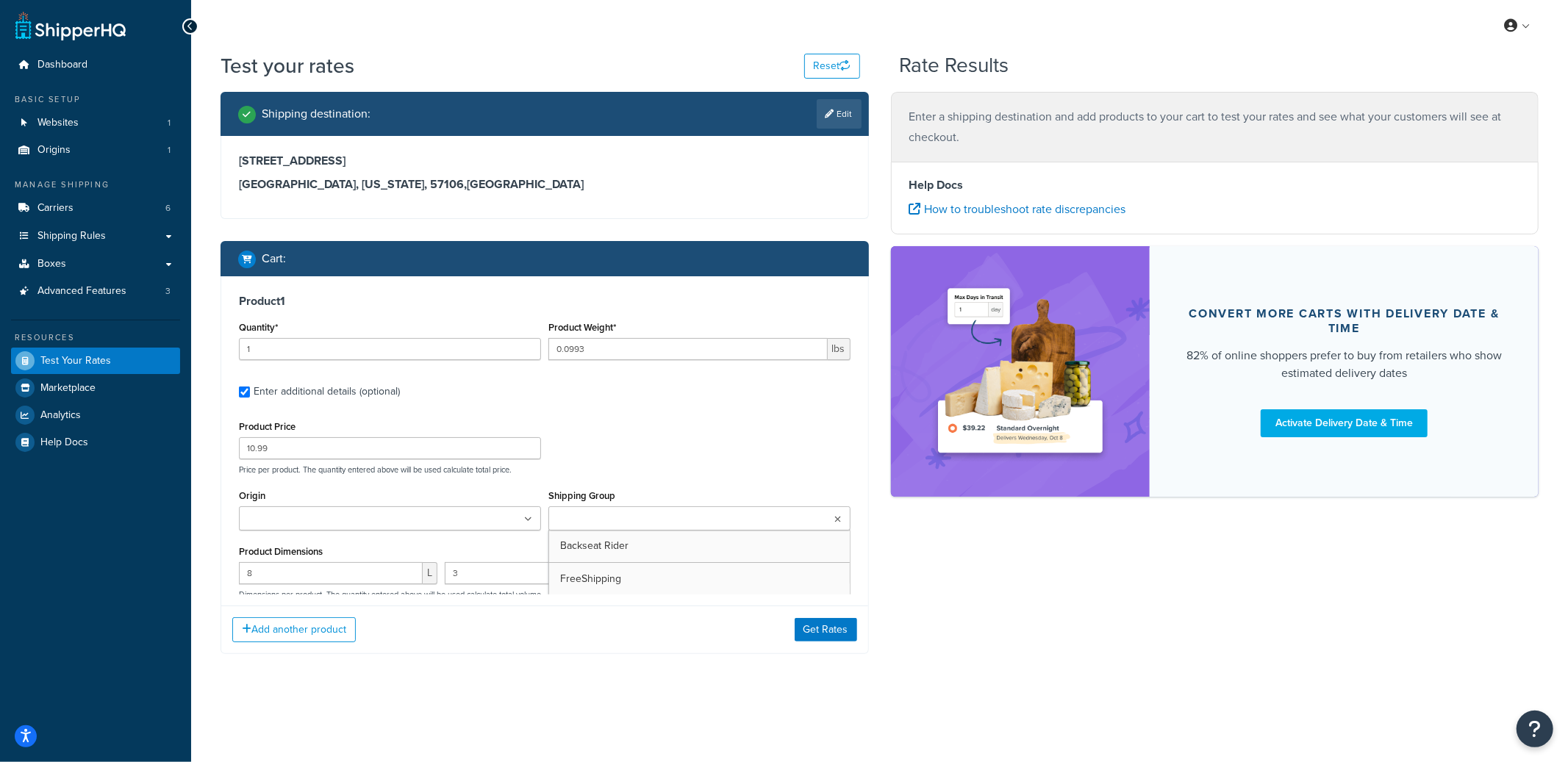
type input "6.9997"
type input "57.99"
type input "28"
type input "18"
type input "2"
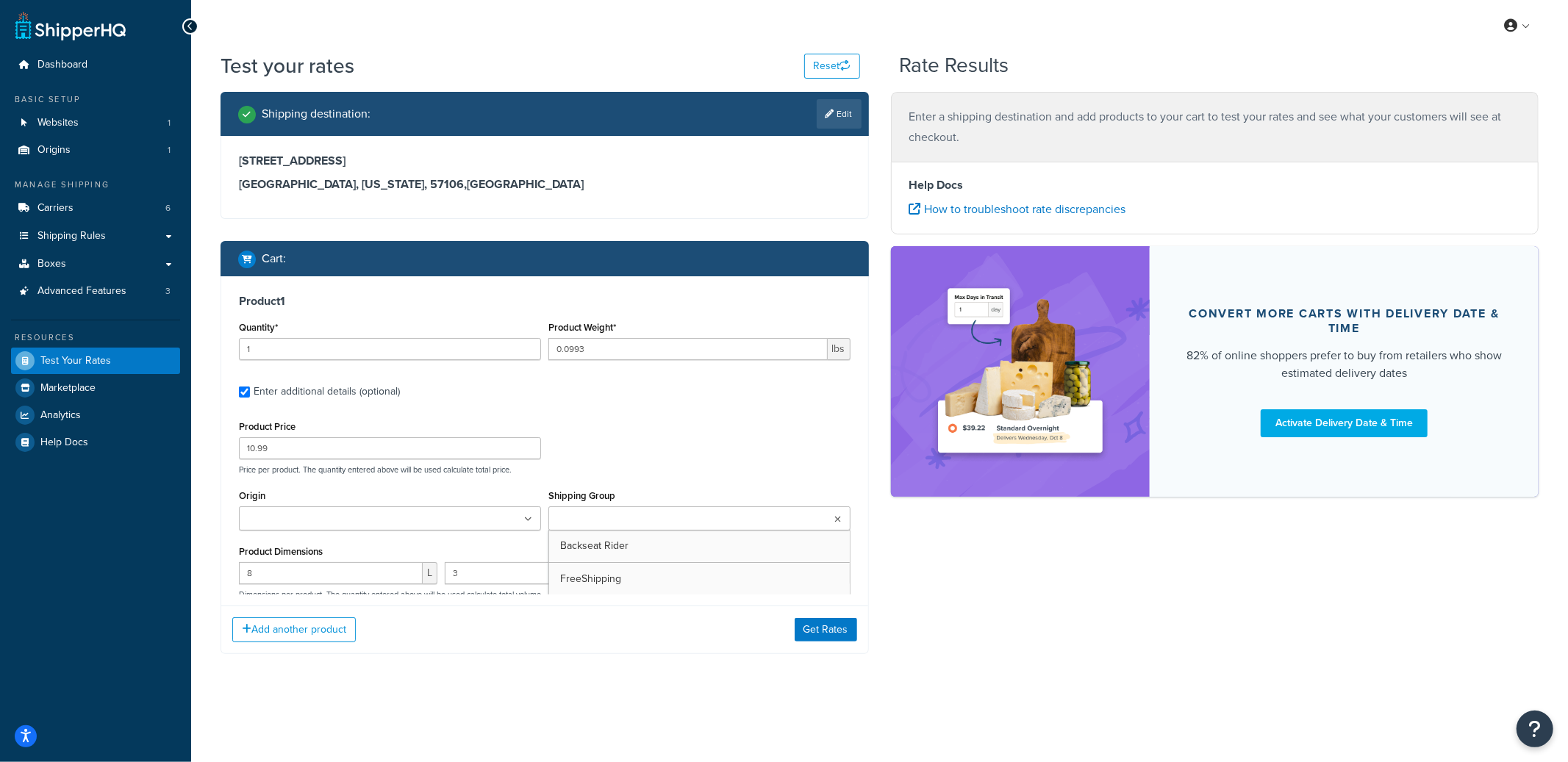
select select "79566"
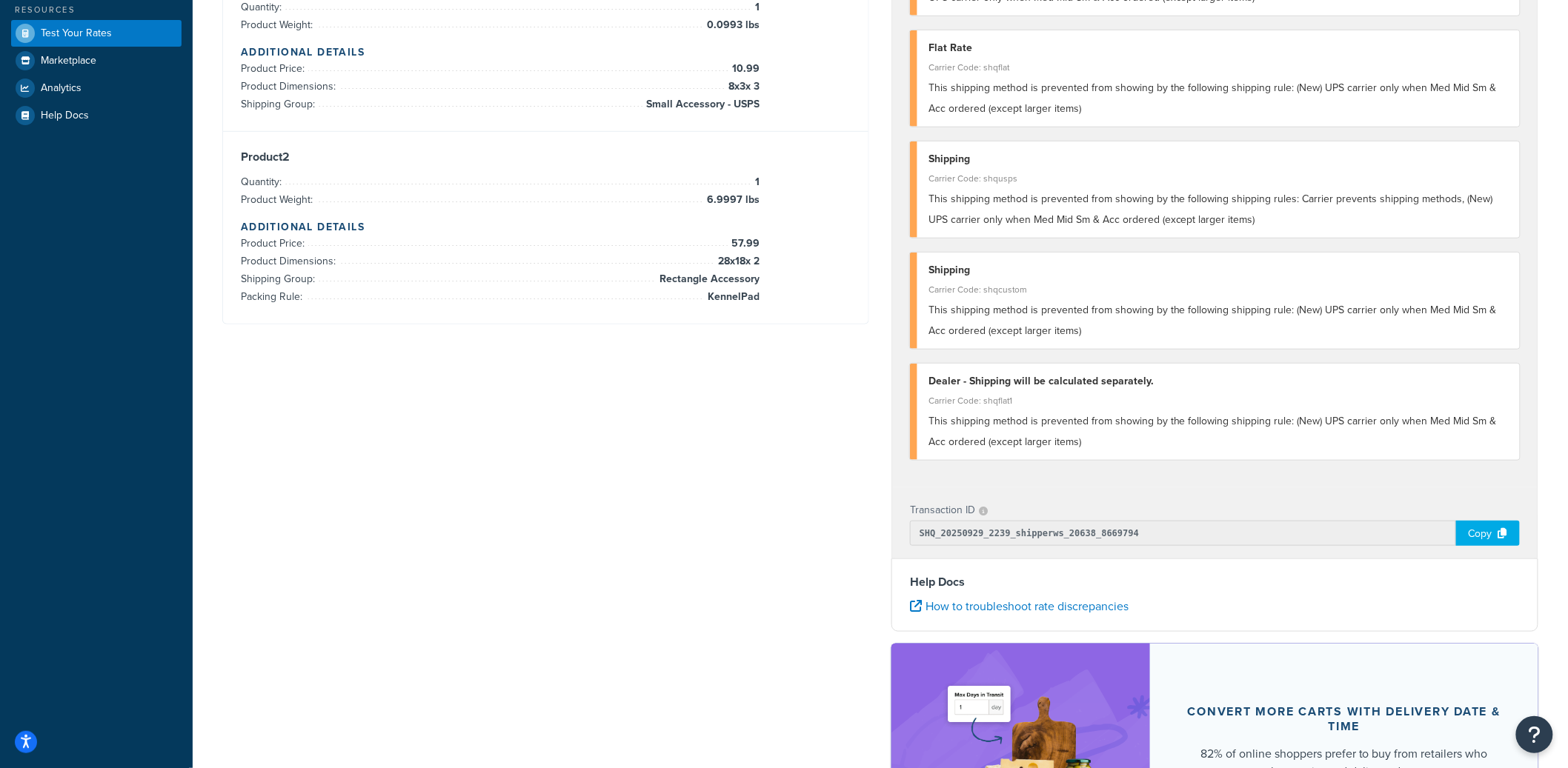
scroll to position [331, 0]
drag, startPoint x: 1458, startPoint y: 195, endPoint x: 1454, endPoint y: 212, distance: 17.5
click at [1454, 212] on div "This shipping method is prevented from showing by the following shipping rules:…" at bounding box center [1218, 208] width 580 height 41
copy span "(New) UPS carrier only when Med Mid Sm & Acc ordered (except larger items)"
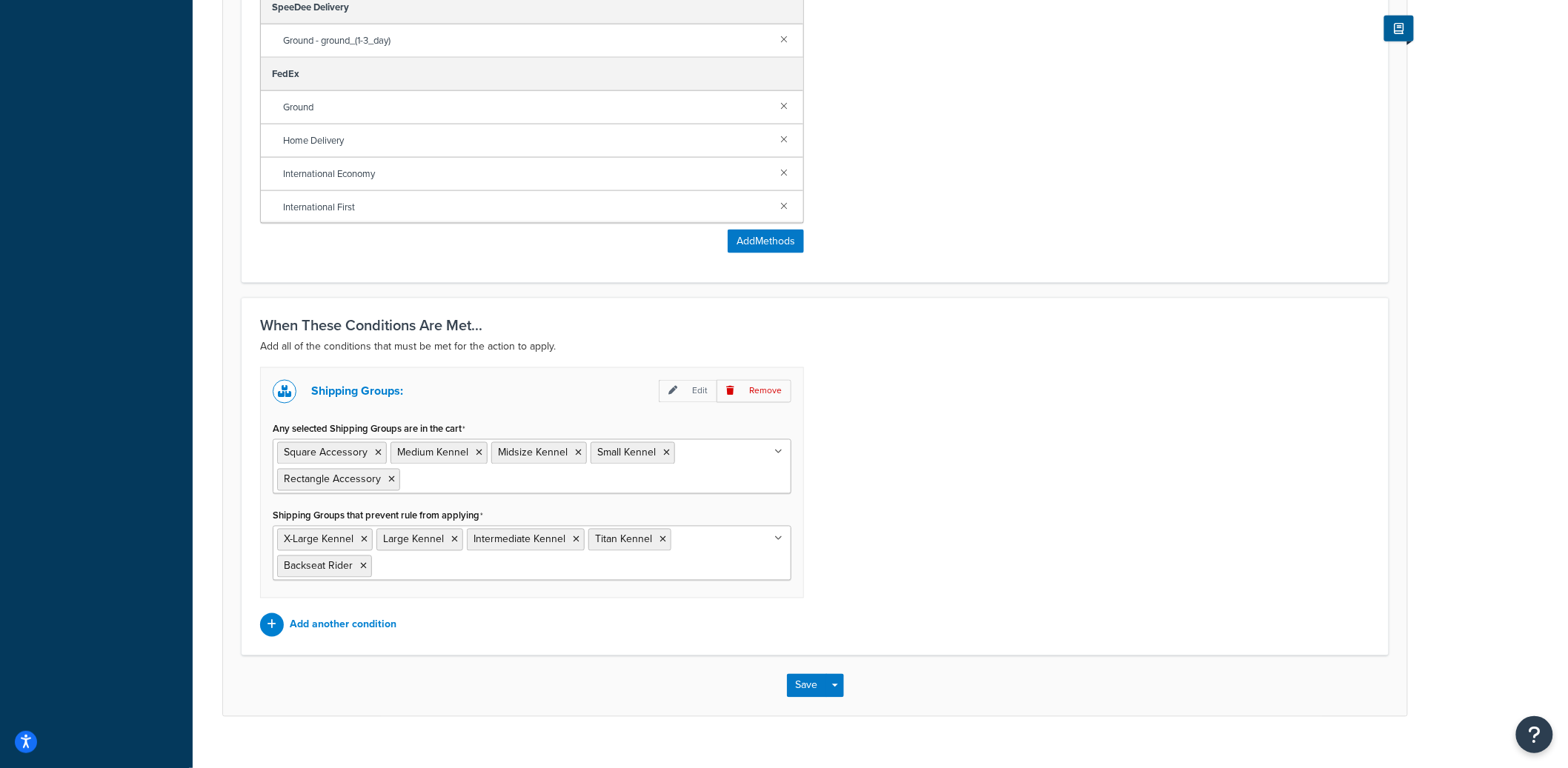
scroll to position [812, 0]
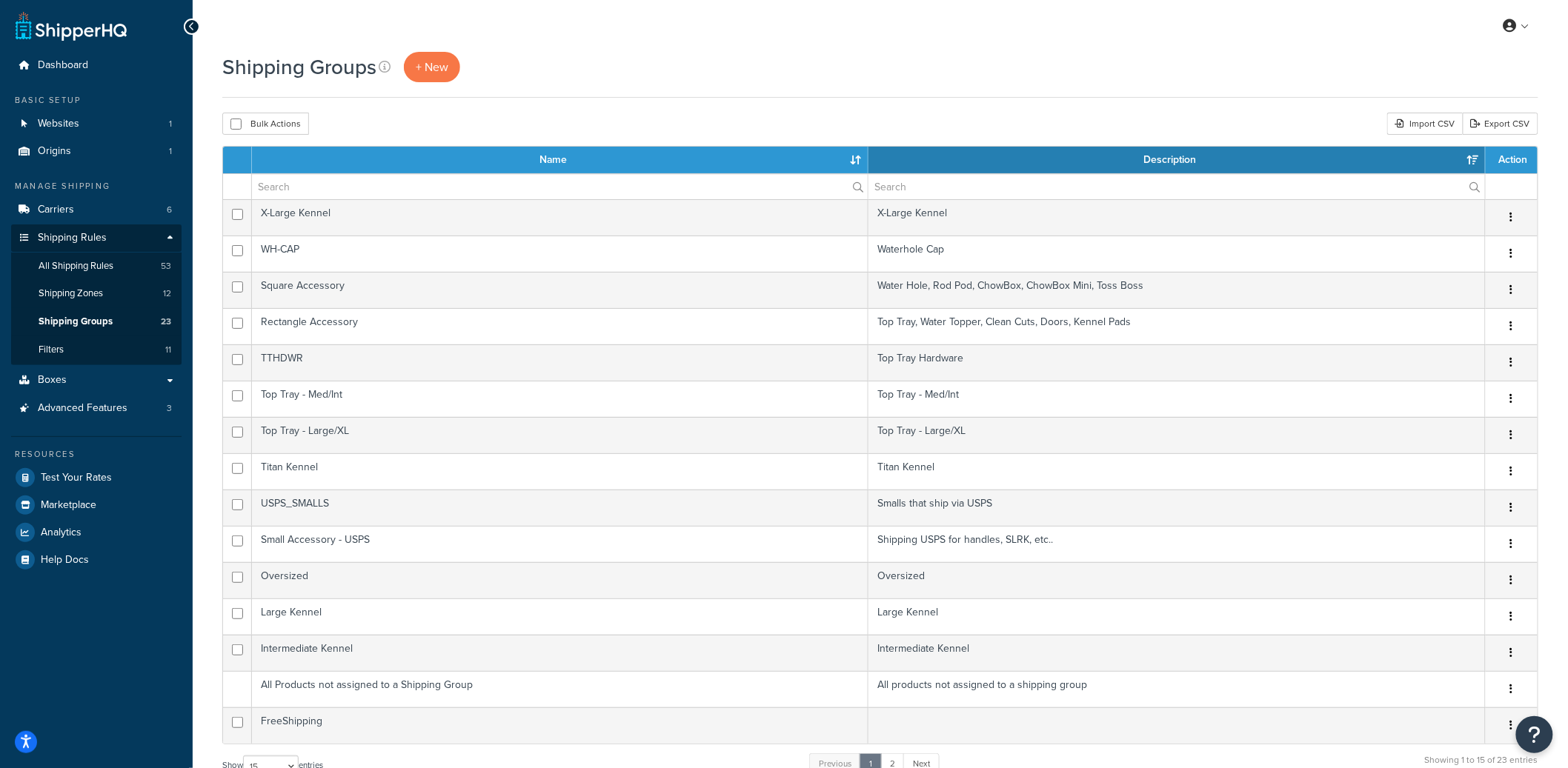
click at [847, 158] on th "Name" at bounding box center [560, 159] width 616 height 27
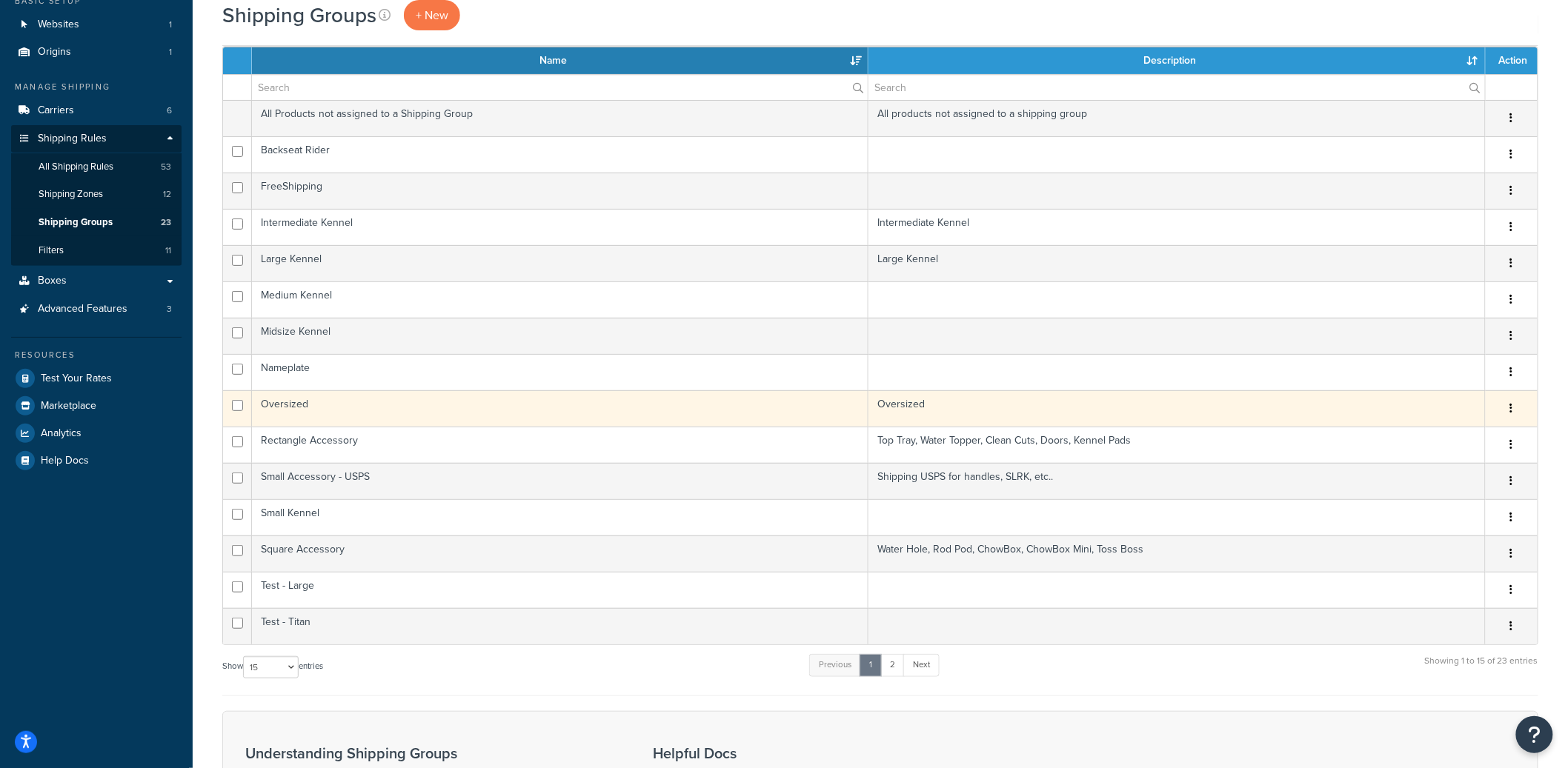
scroll to position [117, 0]
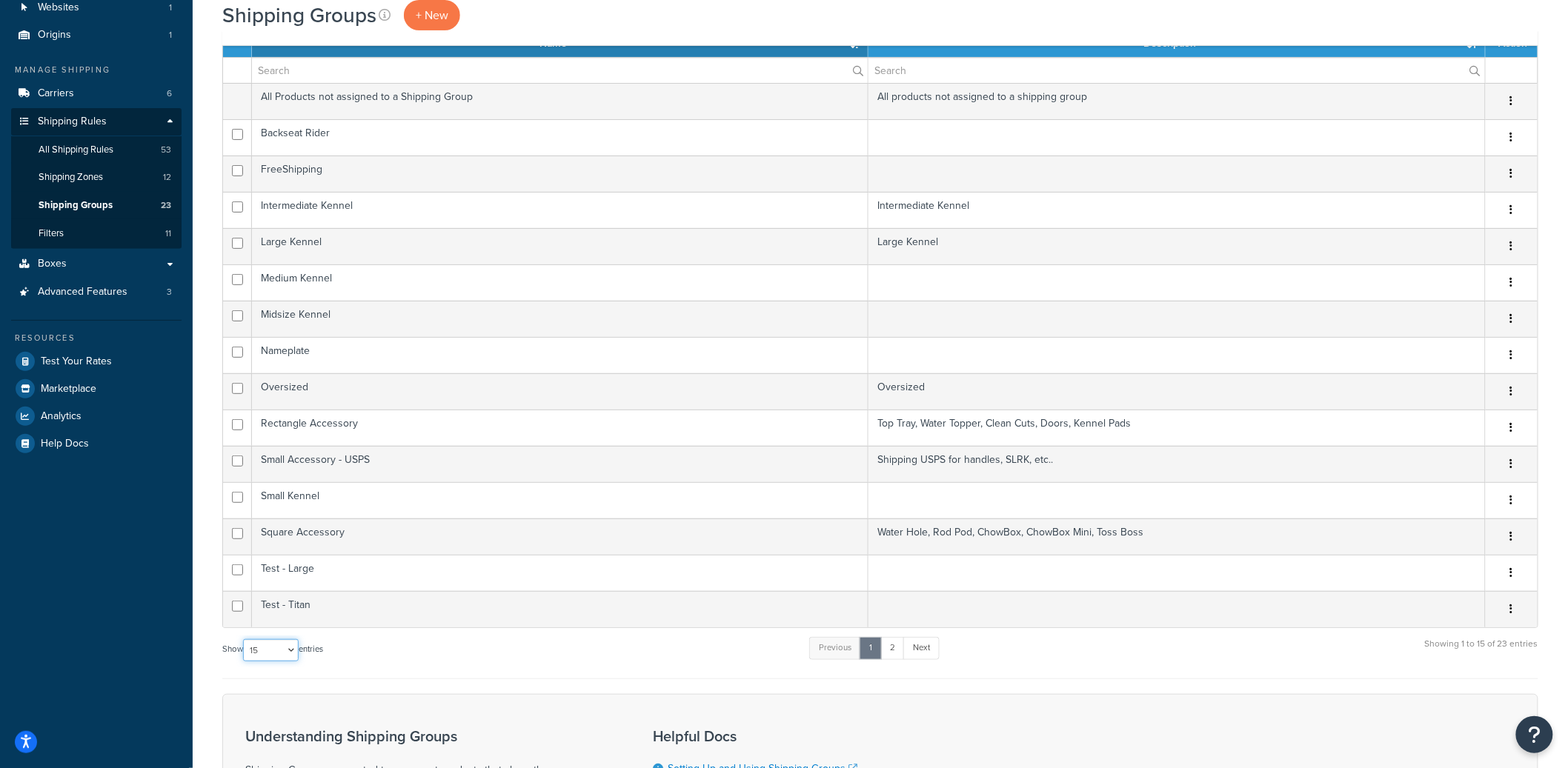
click at [267, 654] on select "10 15 25 50 100" at bounding box center [271, 650] width 55 height 22
select select "50"
click at [245, 661] on select "10 15 25 50 100" at bounding box center [271, 650] width 55 height 22
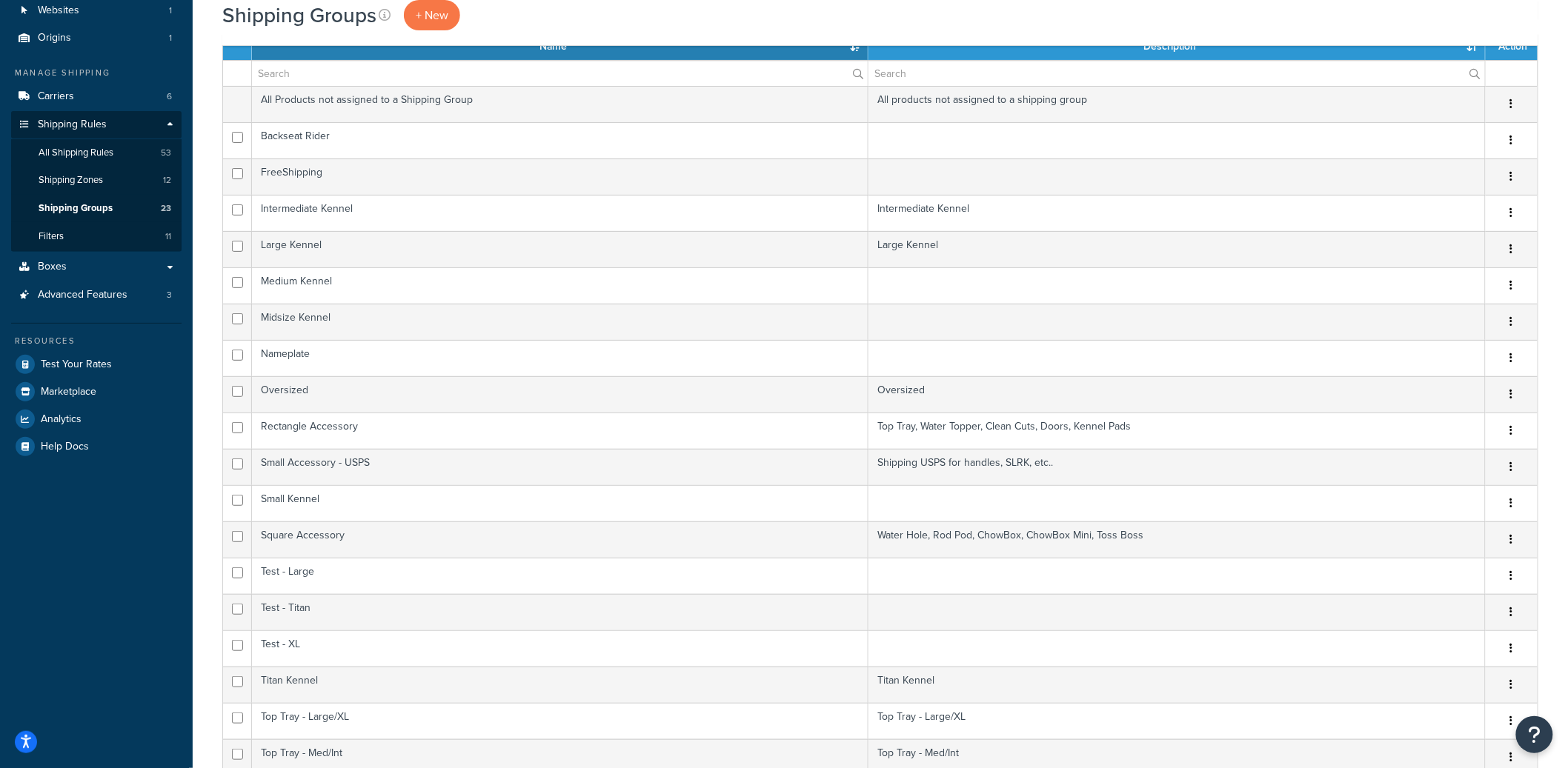
scroll to position [103, 0]
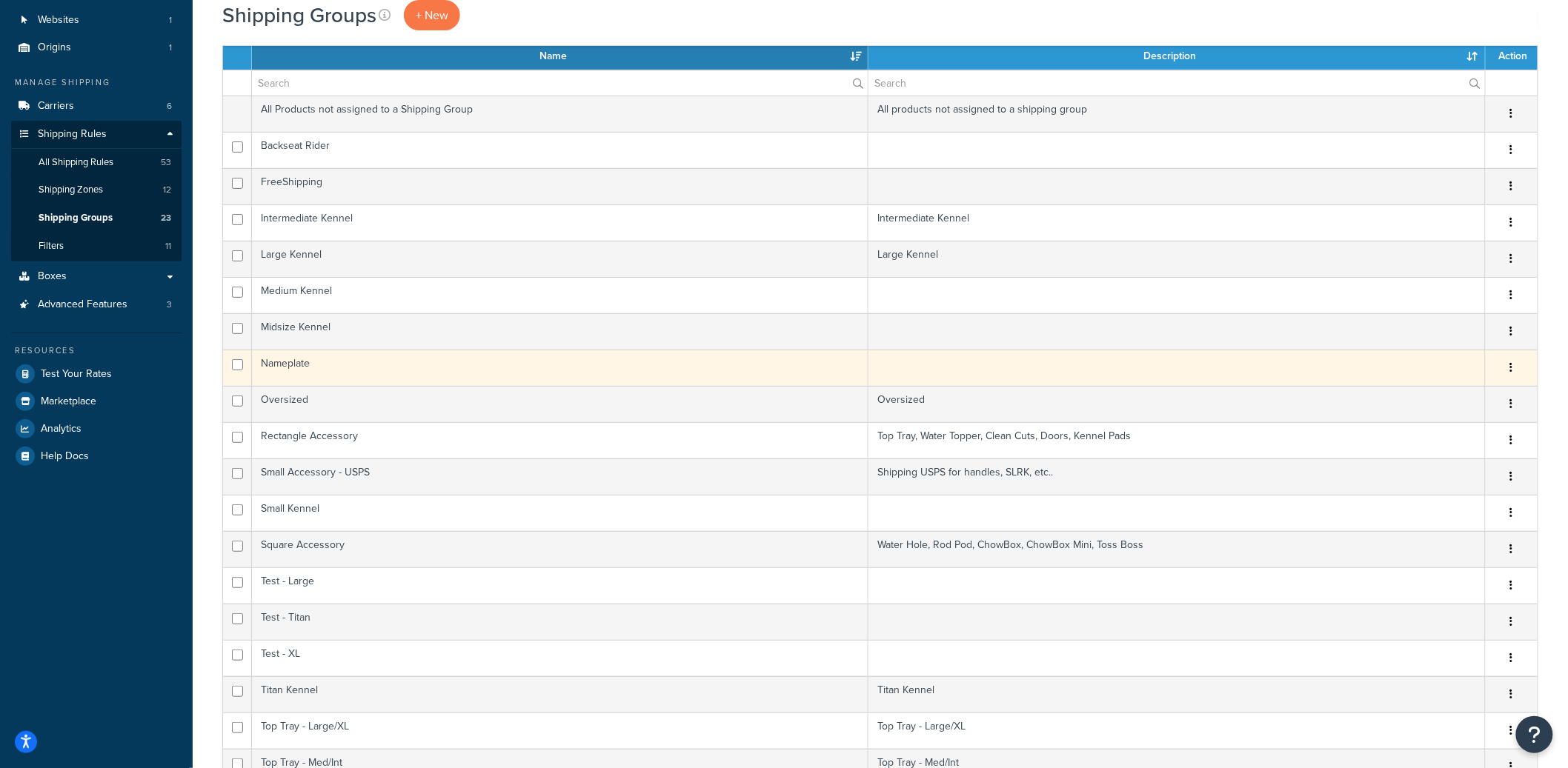
click at [1512, 369] on icon "button" at bounding box center [1511, 368] width 3 height 11
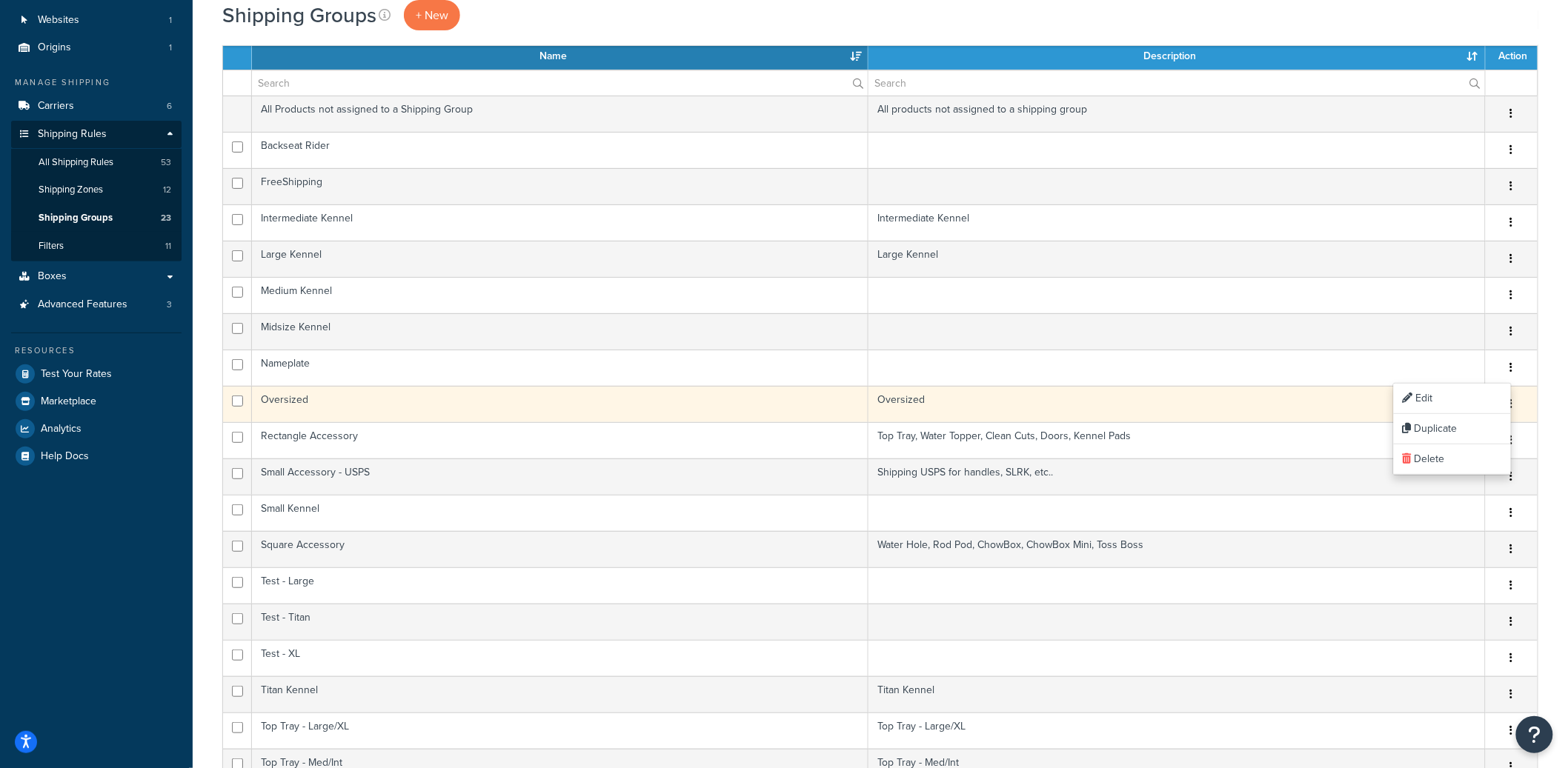
click at [1514, 405] on button "button" at bounding box center [1511, 404] width 21 height 24
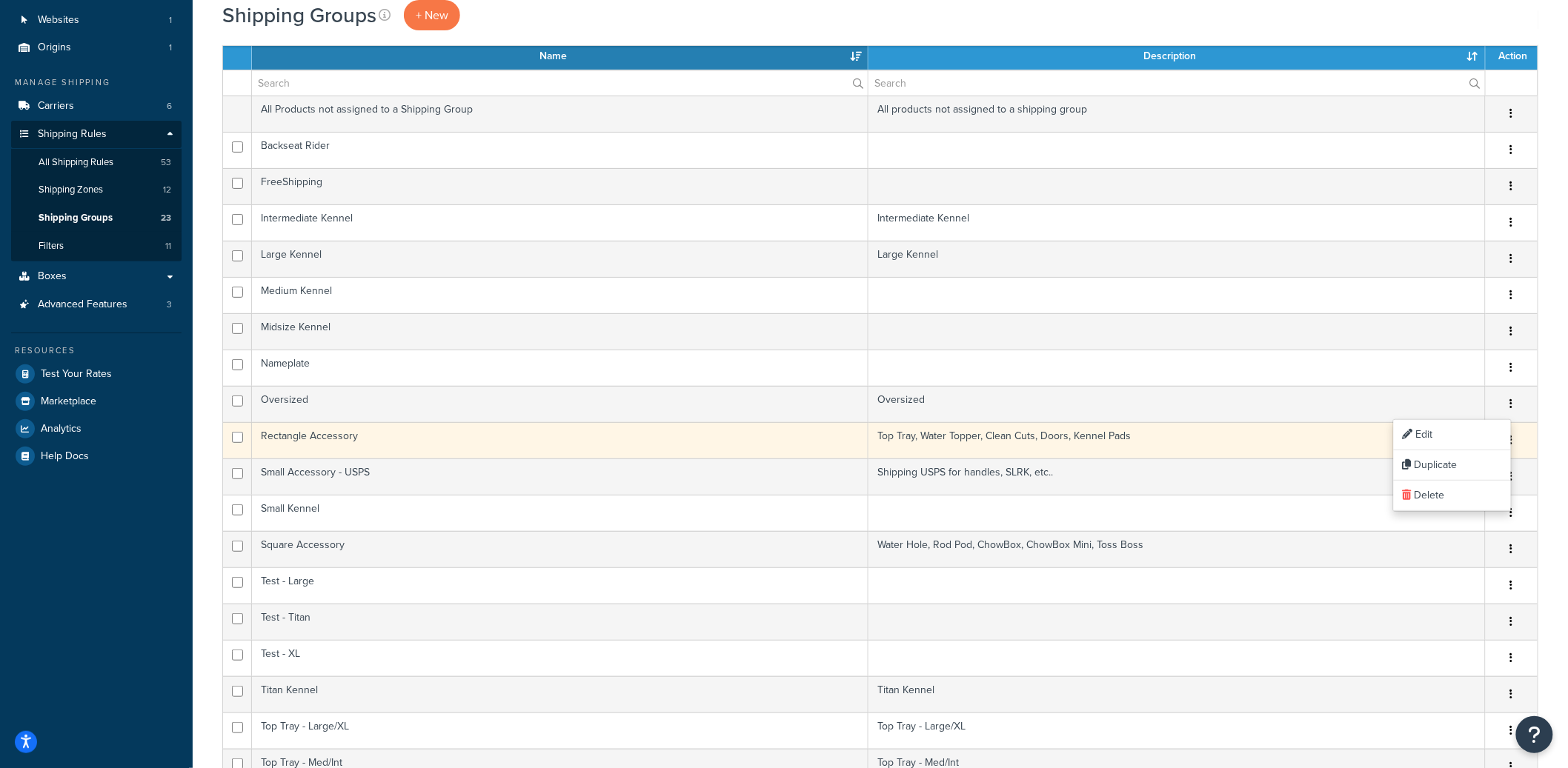
click at [1516, 443] on button "button" at bounding box center [1511, 440] width 21 height 24
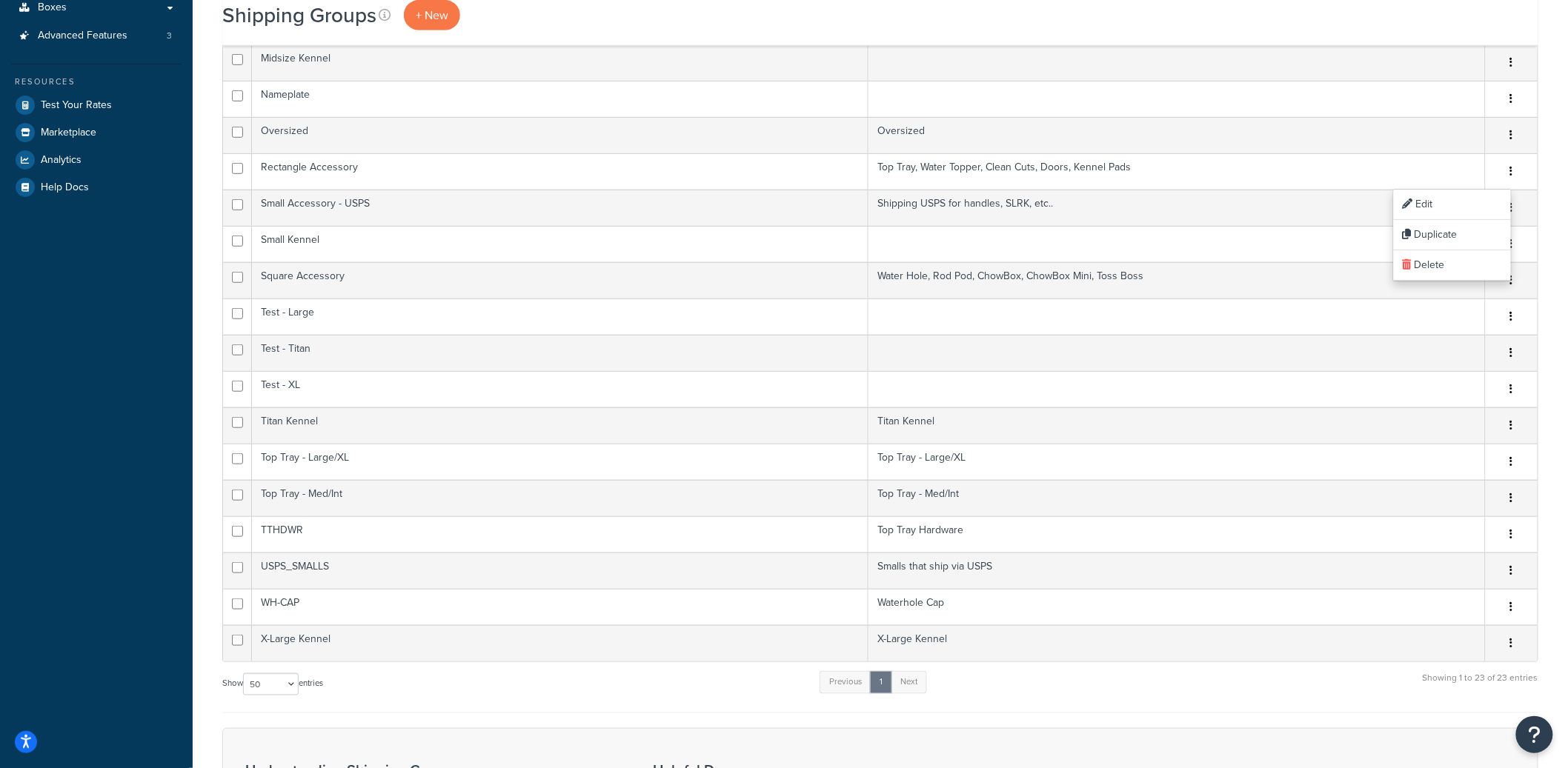
scroll to position [374, 0]
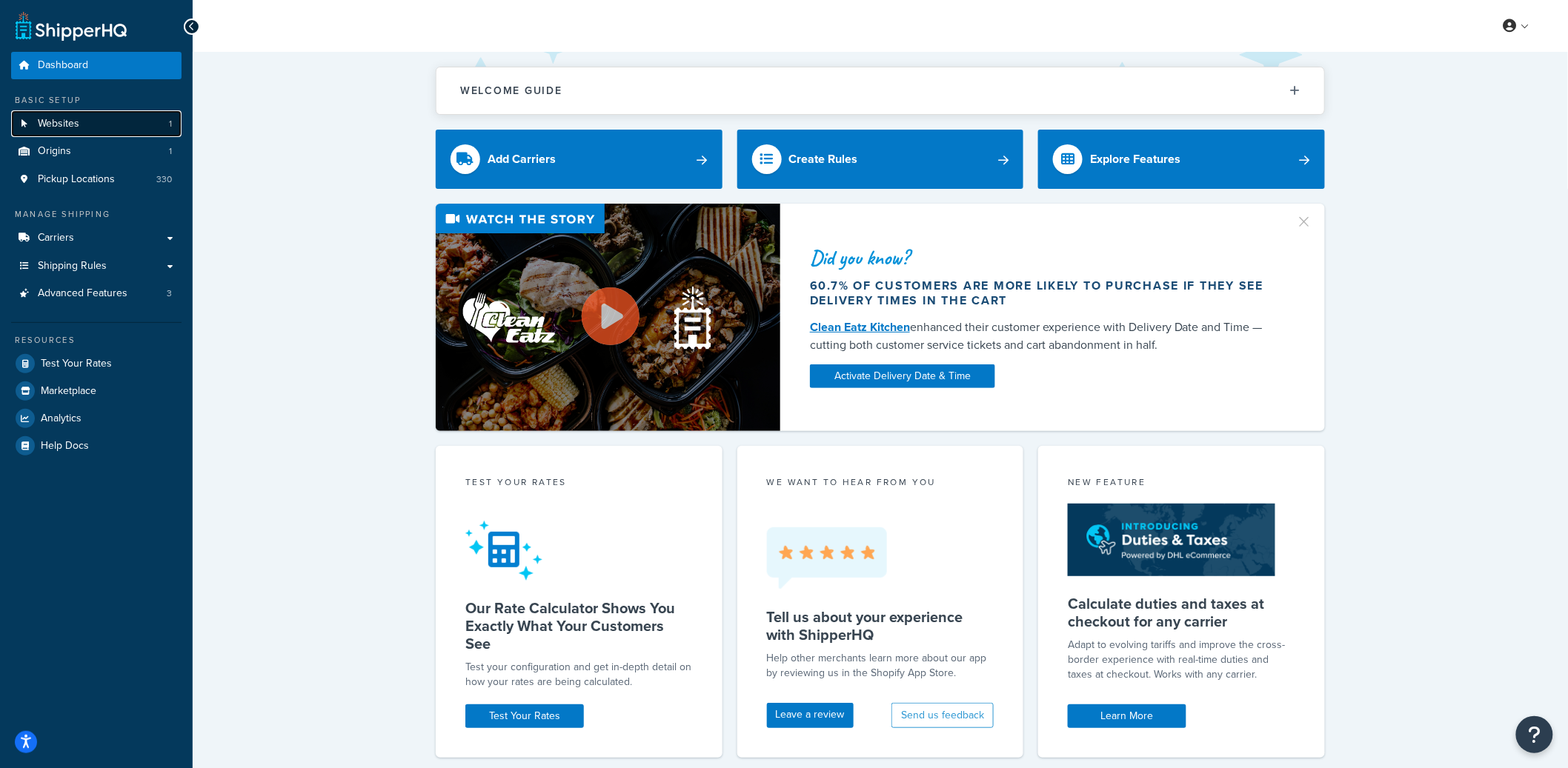
click at [75, 130] on span "Websites" at bounding box center [58, 124] width 41 height 12
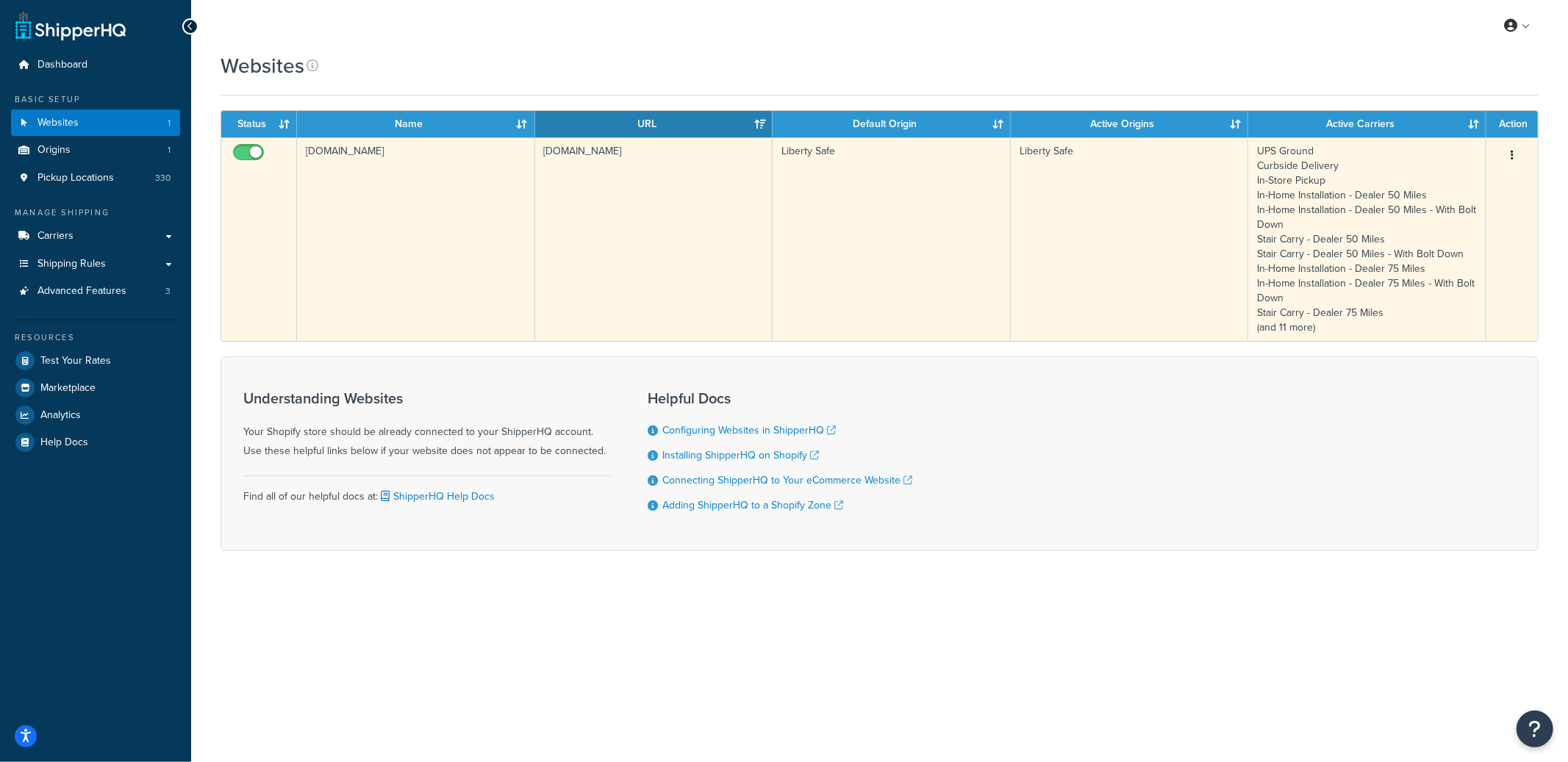
click at [389, 301] on td "[DOMAIN_NAME]" at bounding box center [415, 240] width 238 height 204
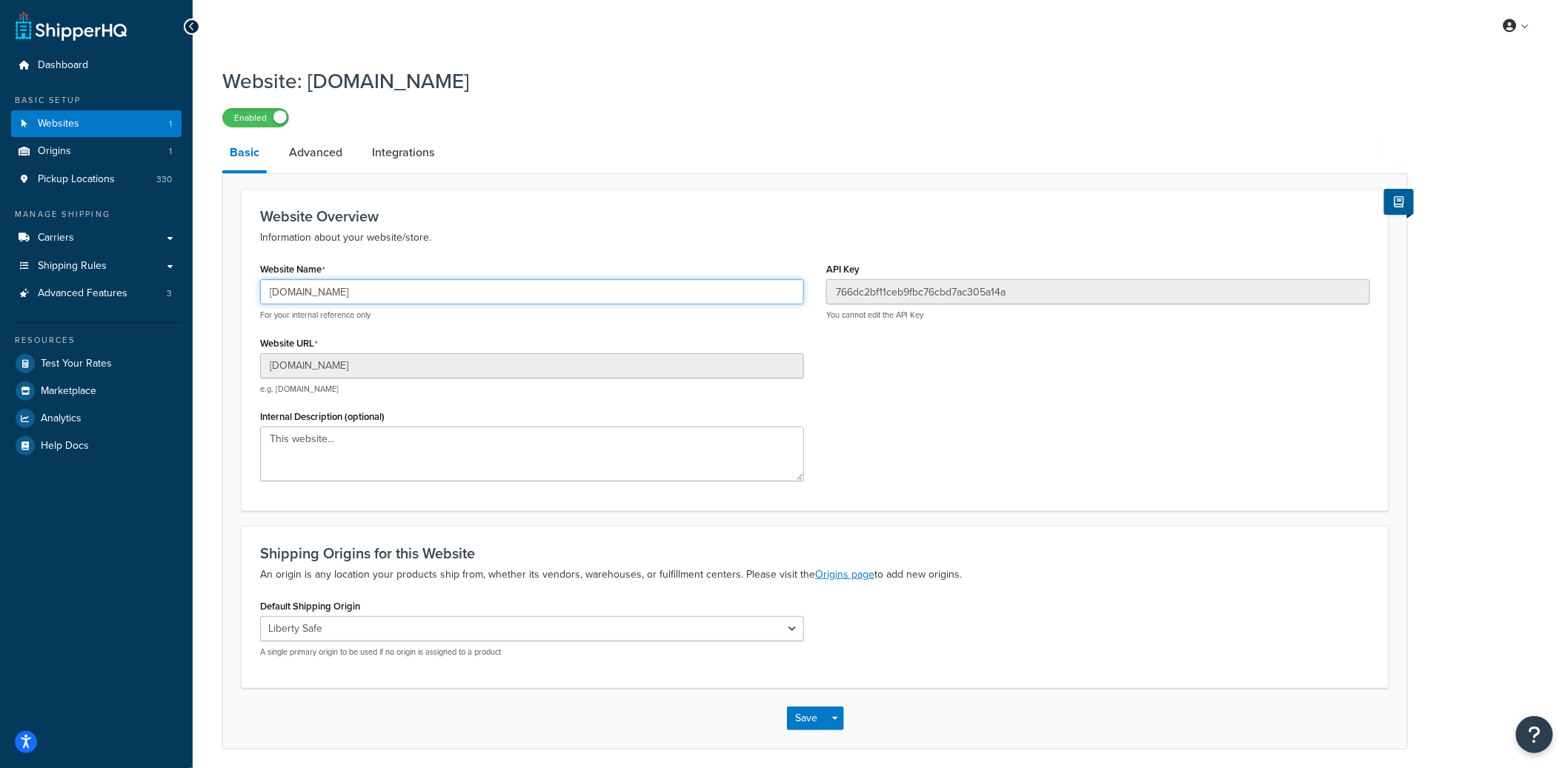
click at [343, 298] on input "[DOMAIN_NAME]" at bounding box center [531, 291] width 544 height 25
click at [342, 298] on input "[DOMAIN_NAME]" at bounding box center [531, 291] width 544 height 25
click at [341, 297] on input "[DOMAIN_NAME]" at bounding box center [531, 291] width 544 height 25
click at [341, 297] on input "[DOMAIN_NAME]" at bounding box center [531, 291] width 544 height 25
click at [341, 295] on input "[DOMAIN_NAME]" at bounding box center [531, 291] width 544 height 25
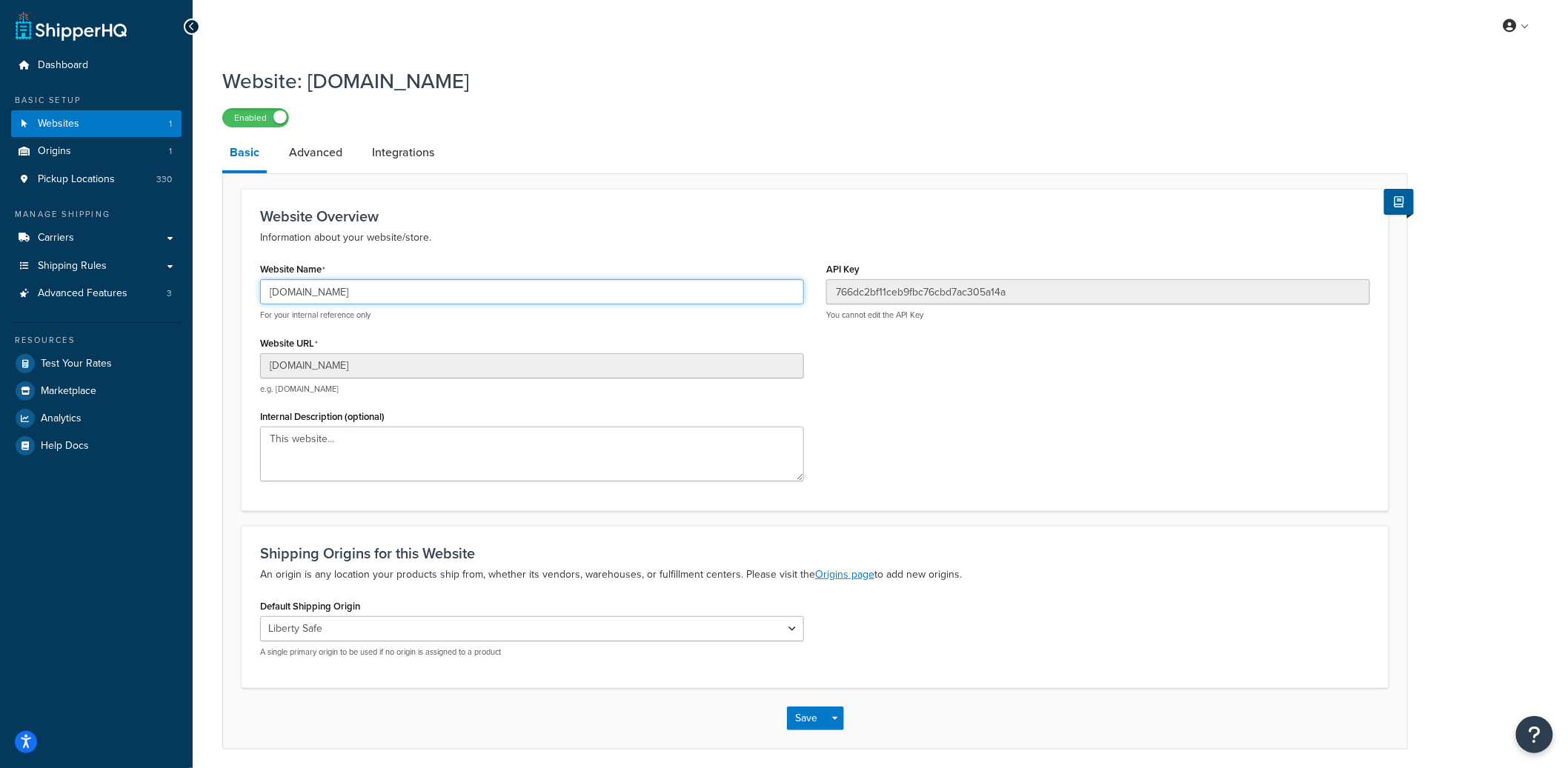
click at [341, 295] on input "[DOMAIN_NAME]" at bounding box center [531, 291] width 544 height 25
click at [341, 302] on input "[DOMAIN_NAME]" at bounding box center [531, 291] width 544 height 25
